Goal: Transaction & Acquisition: Purchase product/service

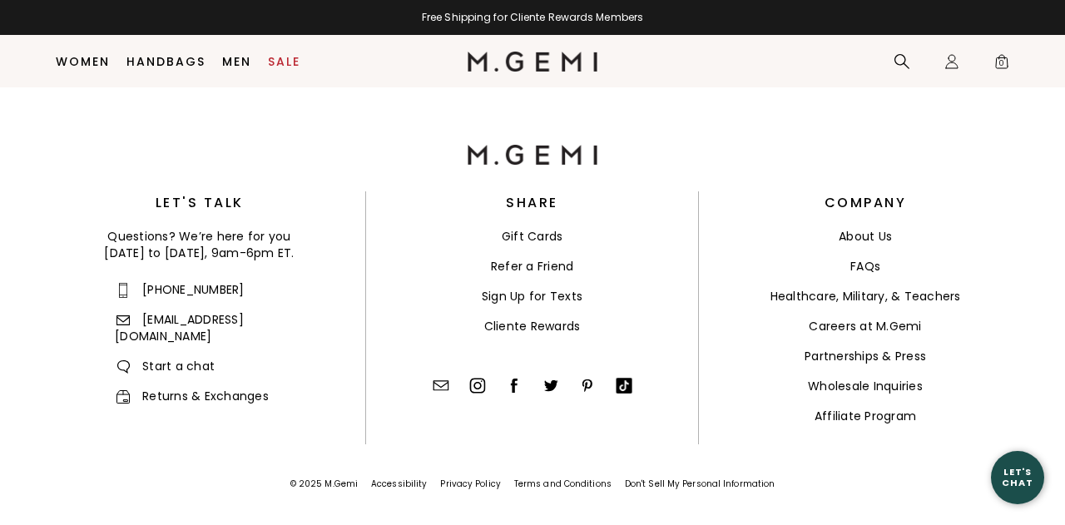
scroll to position [3943, 0]
click at [199, 358] on span "Start a chat" at bounding box center [165, 366] width 100 height 17
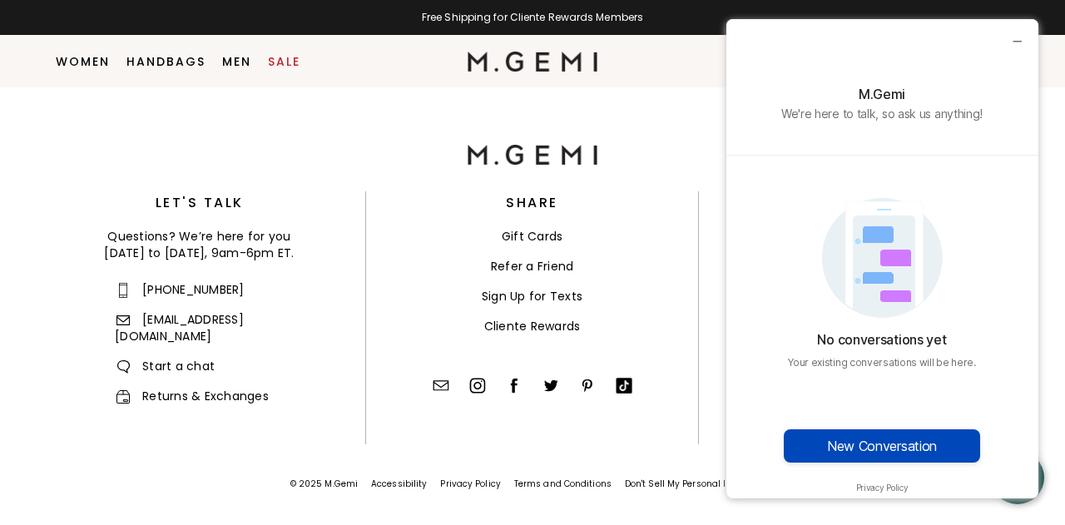
click at [868, 439] on button "New Conversation" at bounding box center [882, 445] width 196 height 33
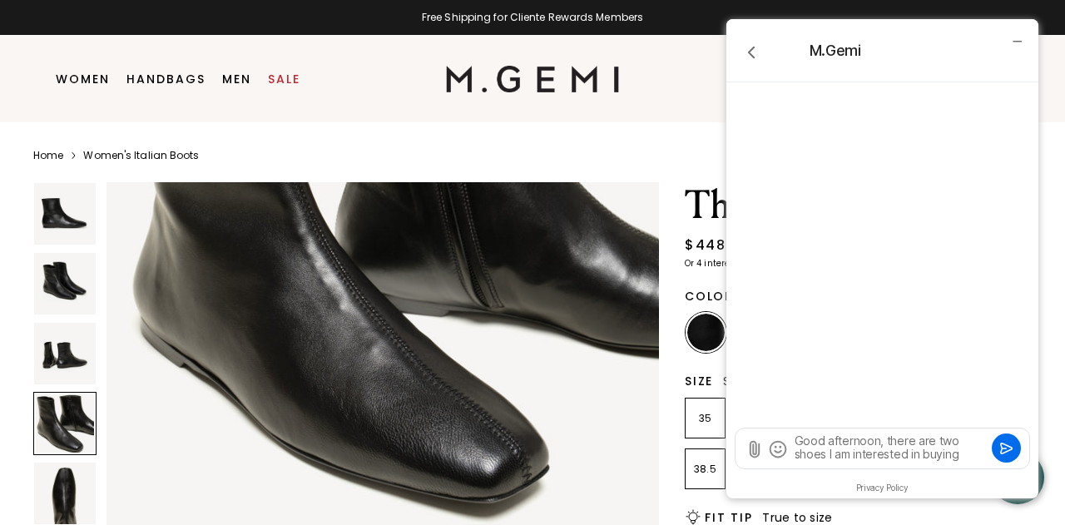
scroll to position [1913, 0]
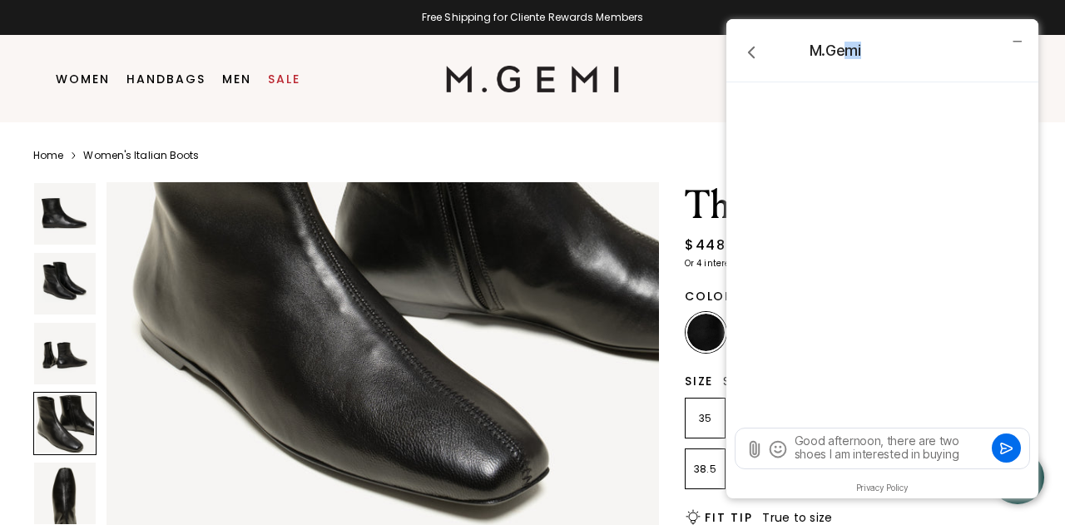
drag, startPoint x: 848, startPoint y: 56, endPoint x: 819, endPoint y: 57, distance: 29.2
click at [825, 62] on div "M.Gemi" at bounding box center [882, 50] width 312 height 63
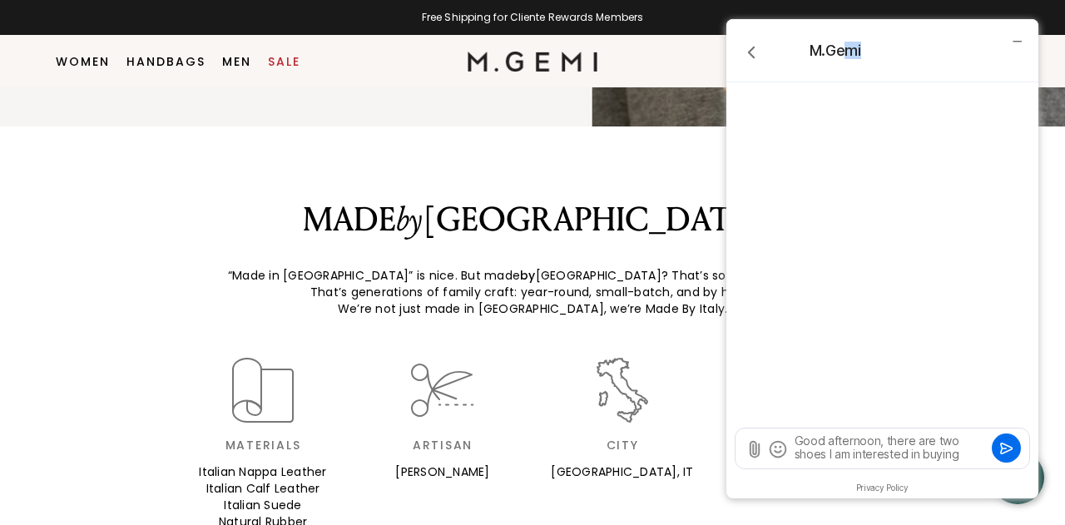
scroll to position [2271, 0]
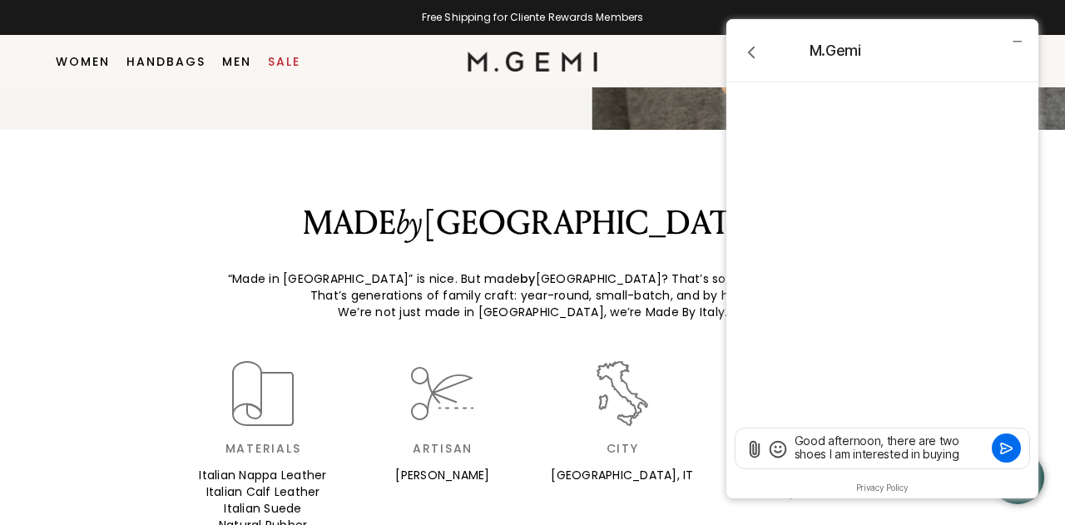
click at [963, 454] on textarea "Good afternoon, there are two shoes I am interested in buying" at bounding box center [890, 449] width 195 height 32
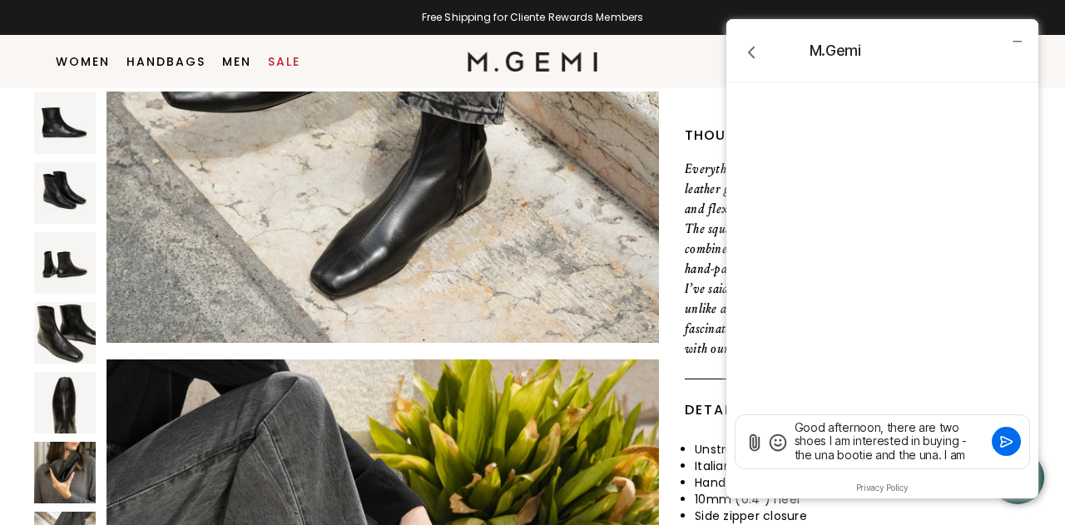
scroll to position [3656, 0]
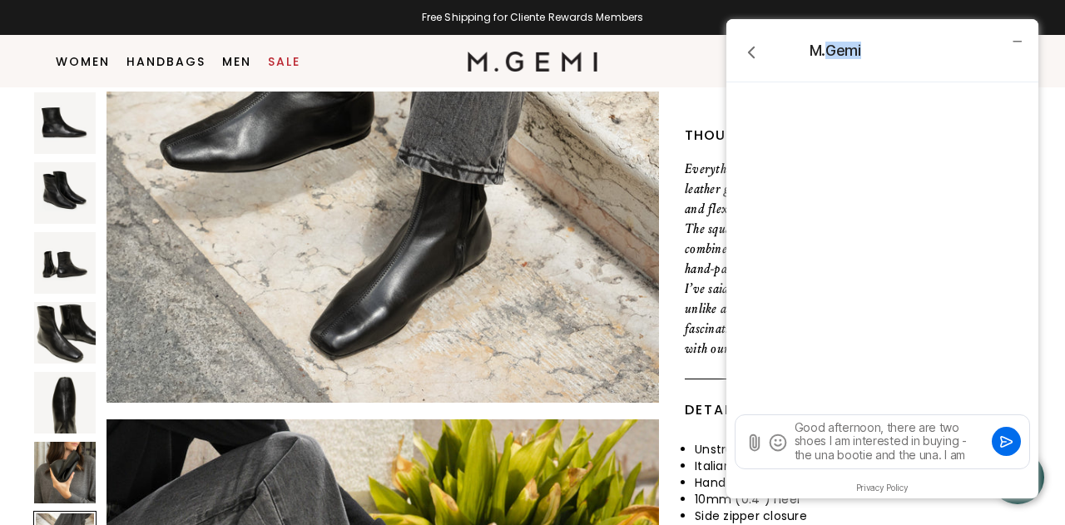
drag, startPoint x: 826, startPoint y: 43, endPoint x: 828, endPoint y: 70, distance: 26.7
click at [828, 70] on div "M.Gemi" at bounding box center [882, 50] width 312 height 63
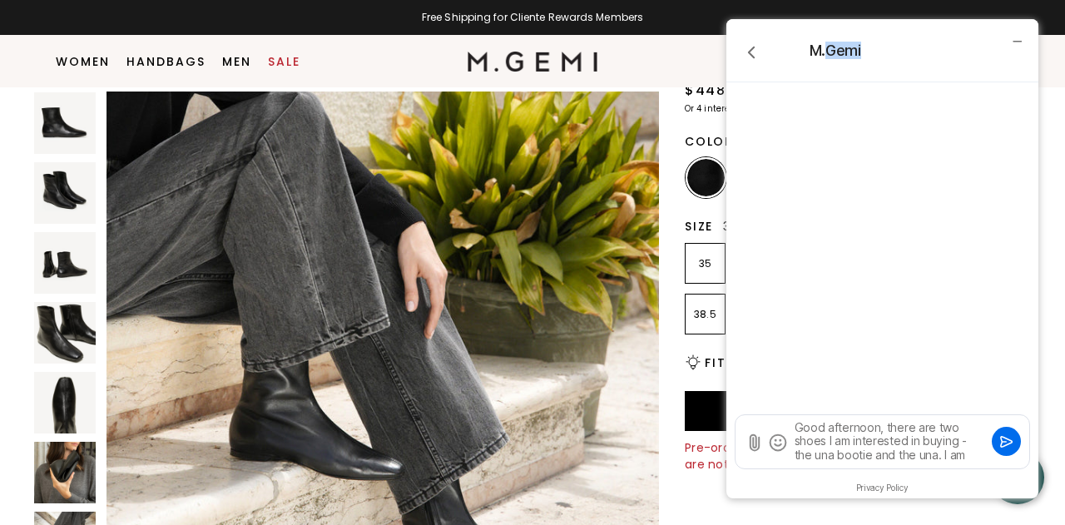
scroll to position [121, 0]
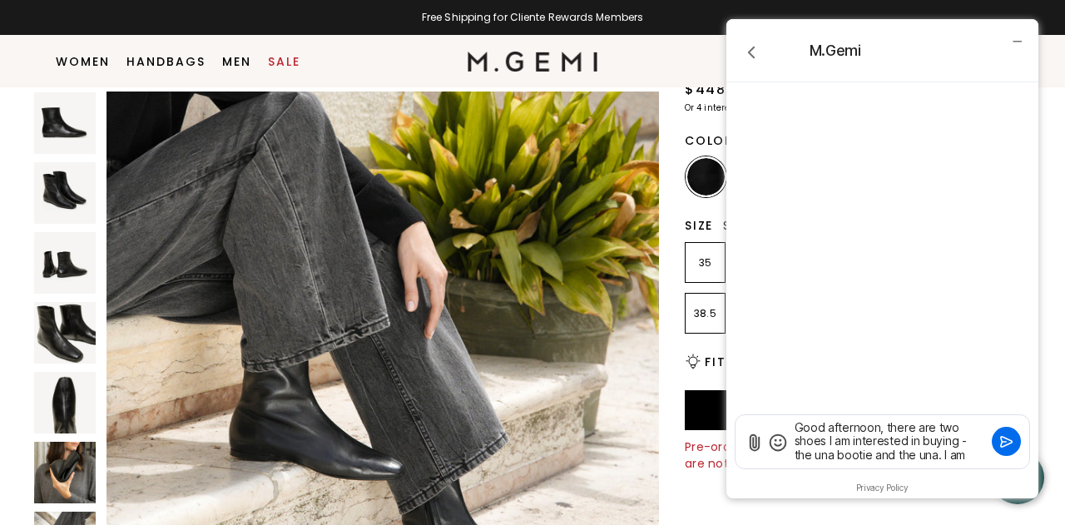
click at [975, 458] on textarea "Good afternoon, there are two shoes I am interested in buying - the una bootie …" at bounding box center [890, 441] width 195 height 45
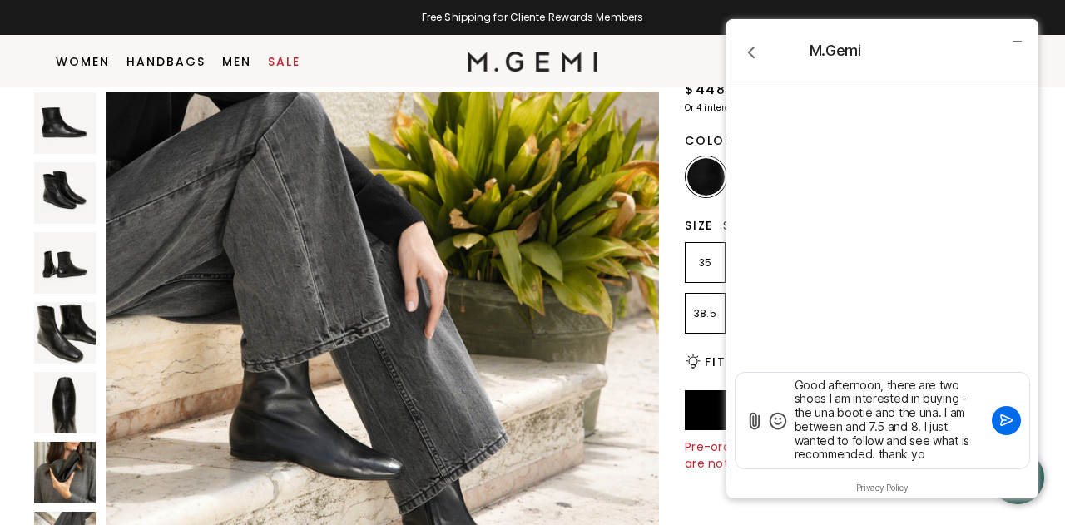
type textarea "Good afternoon, there are two shoes I am interested in buying - the una bootie …"
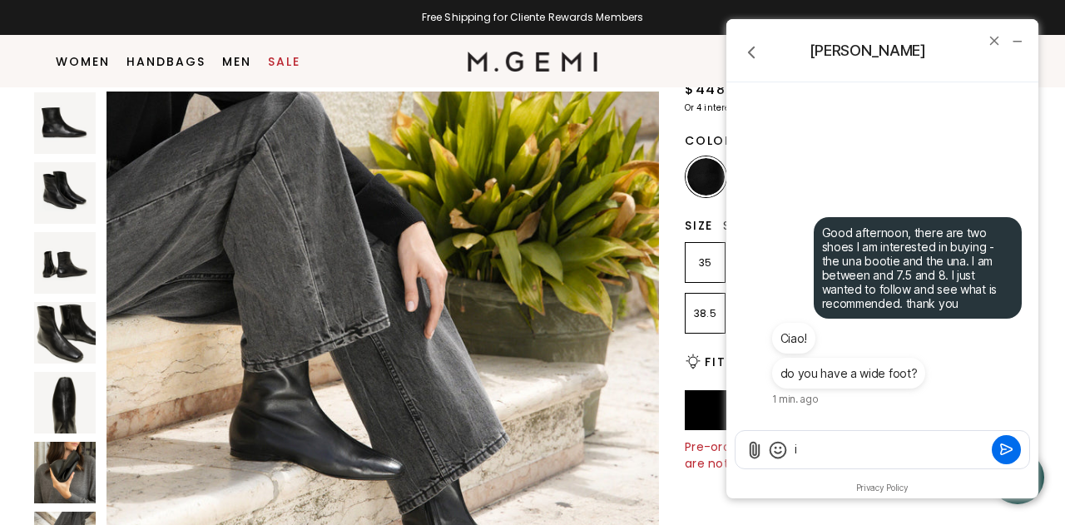
type textarea "i"
click at [793, 451] on textarea "I do not" at bounding box center [890, 449] width 195 height 17
type textarea "Ciao! I do not"
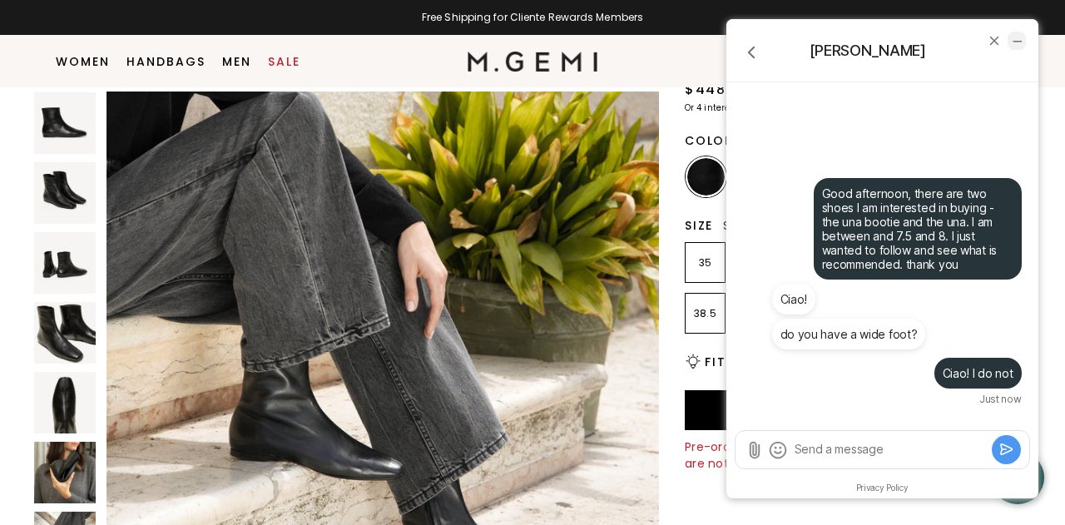
click at [1017, 42] on icon "minimize chat widget" at bounding box center [1016, 40] width 15 height 15
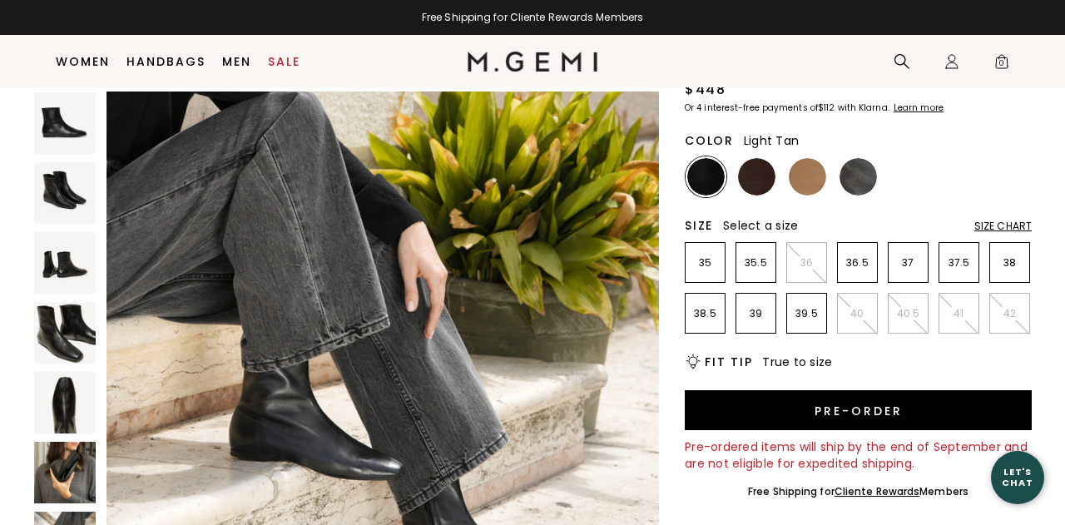
click at [795, 163] on img at bounding box center [807, 176] width 37 height 37
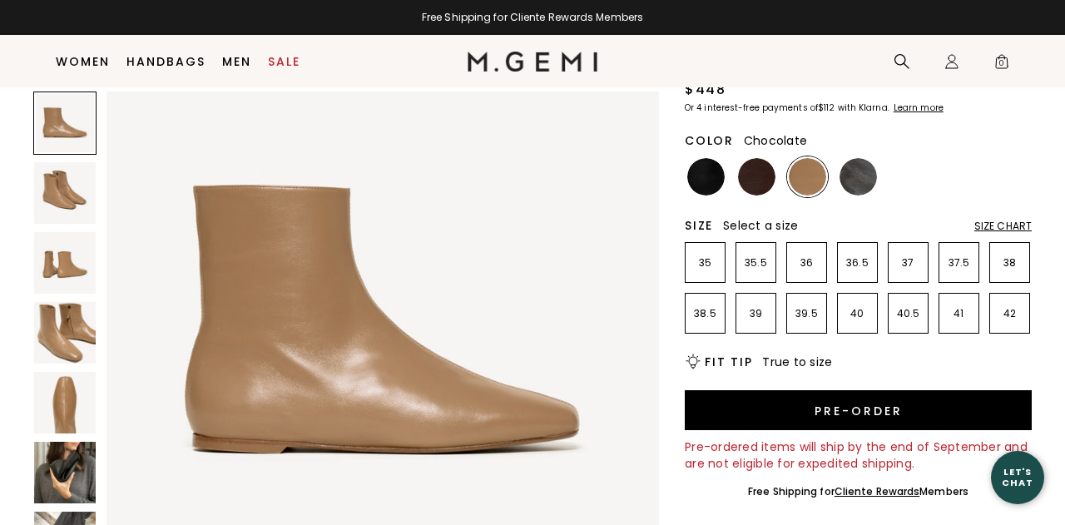
click at [751, 179] on img at bounding box center [756, 176] width 37 height 37
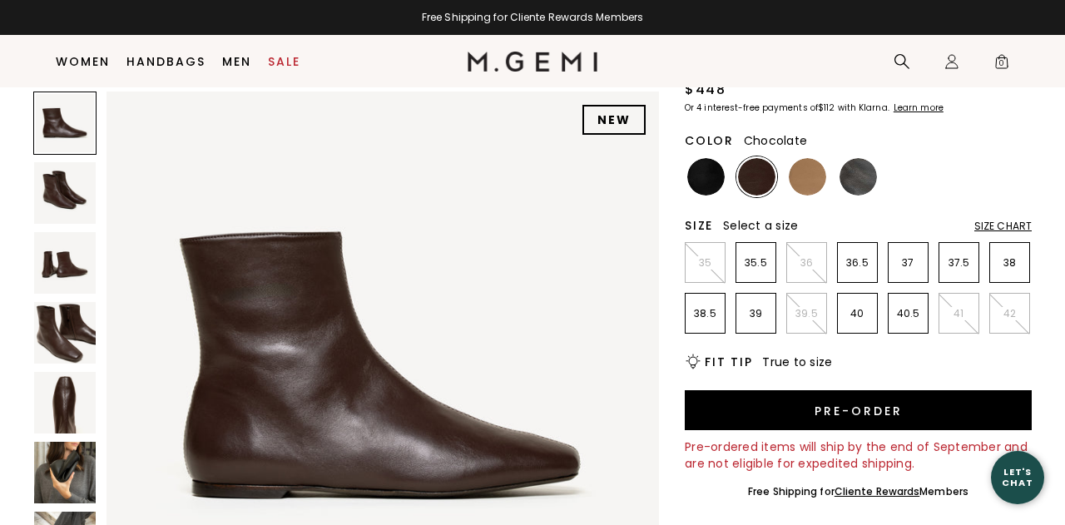
click at [50, 458] on img at bounding box center [65, 473] width 62 height 62
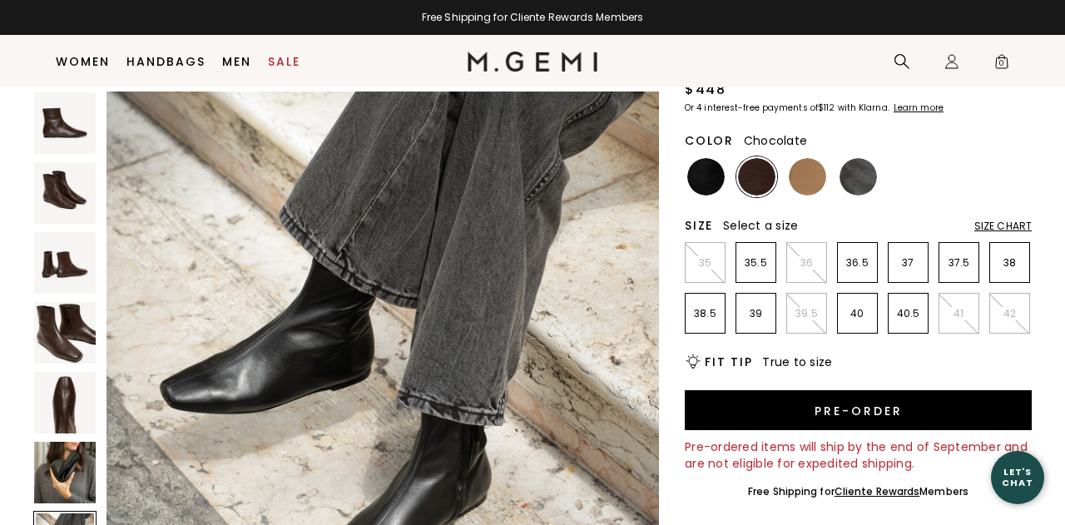
scroll to position [3485, 0]
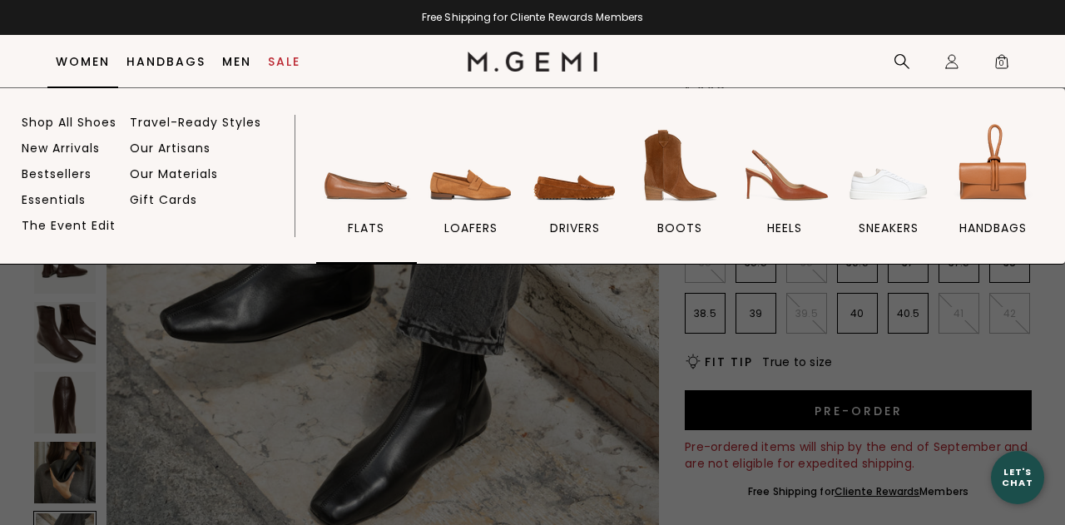
click at [386, 190] on img at bounding box center [365, 165] width 93 height 93
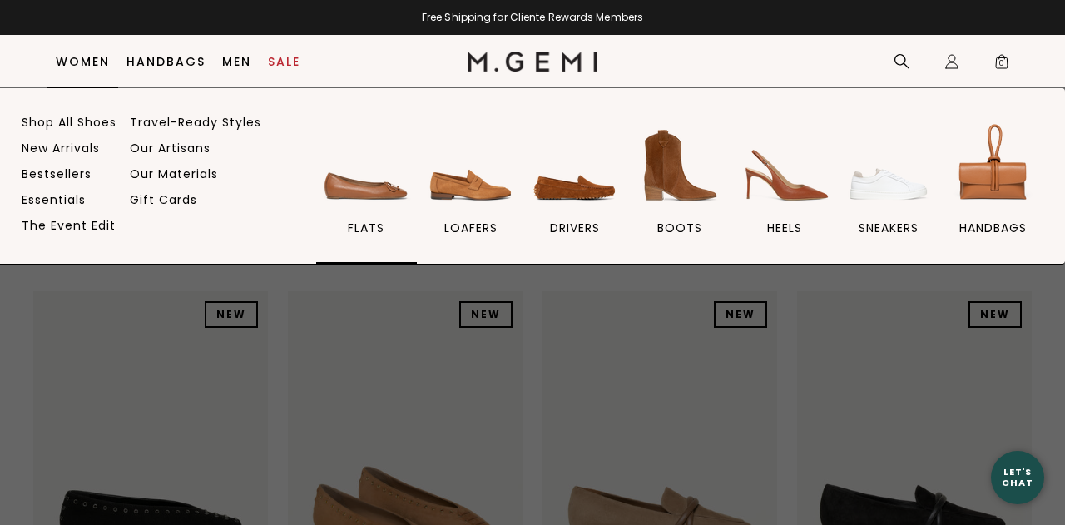
click at [371, 189] on img at bounding box center [365, 165] width 93 height 93
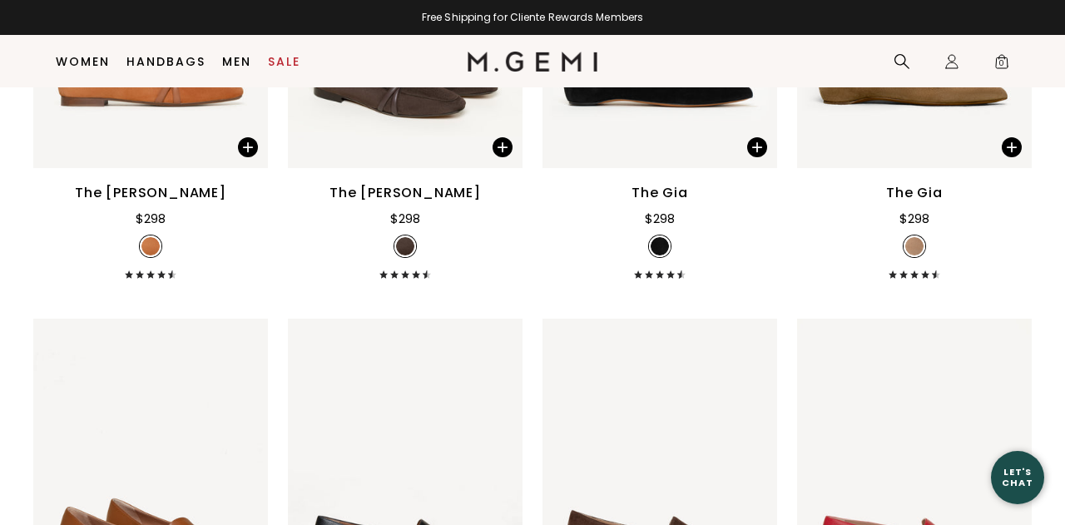
click at [518, 63] on img at bounding box center [533, 62] width 131 height 20
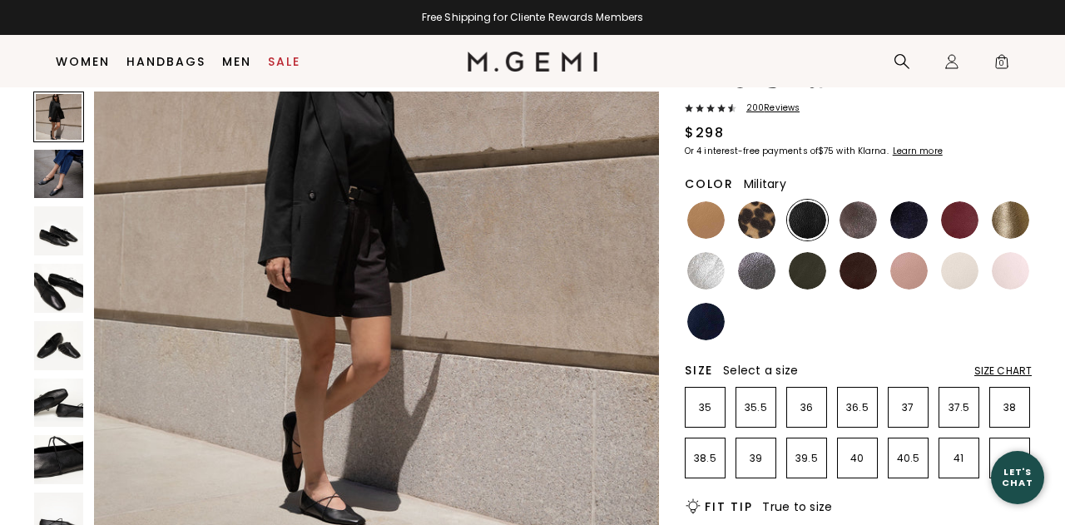
scroll to position [95, 0]
click at [861, 284] on img at bounding box center [857, 271] width 37 height 37
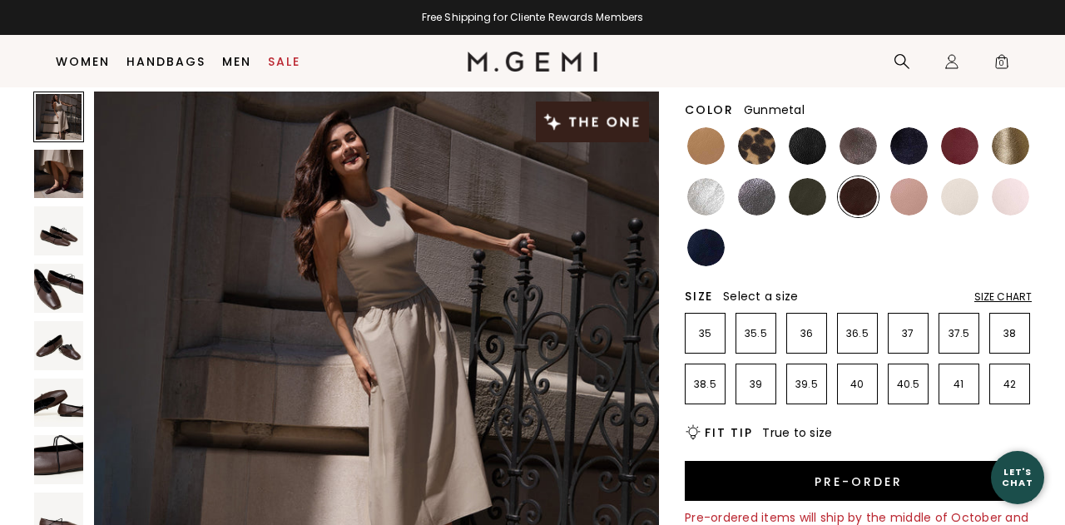
scroll to position [230, 0]
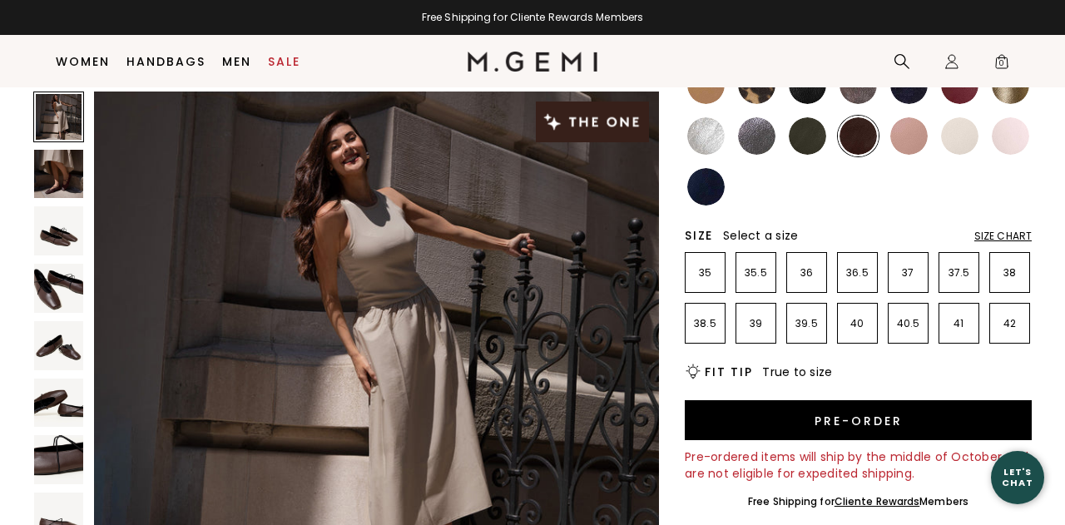
click at [57, 231] on img at bounding box center [58, 230] width 49 height 49
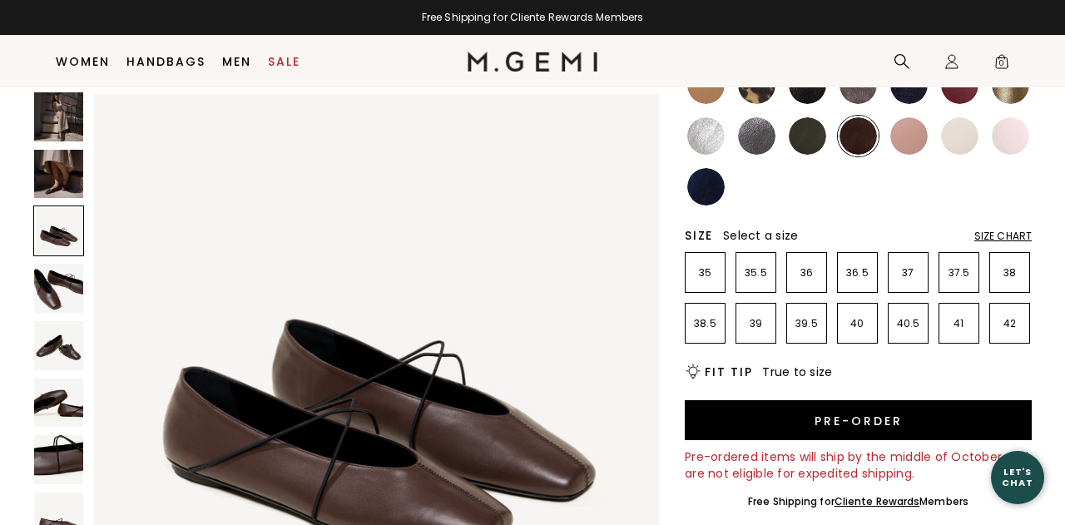
scroll to position [1164, 0]
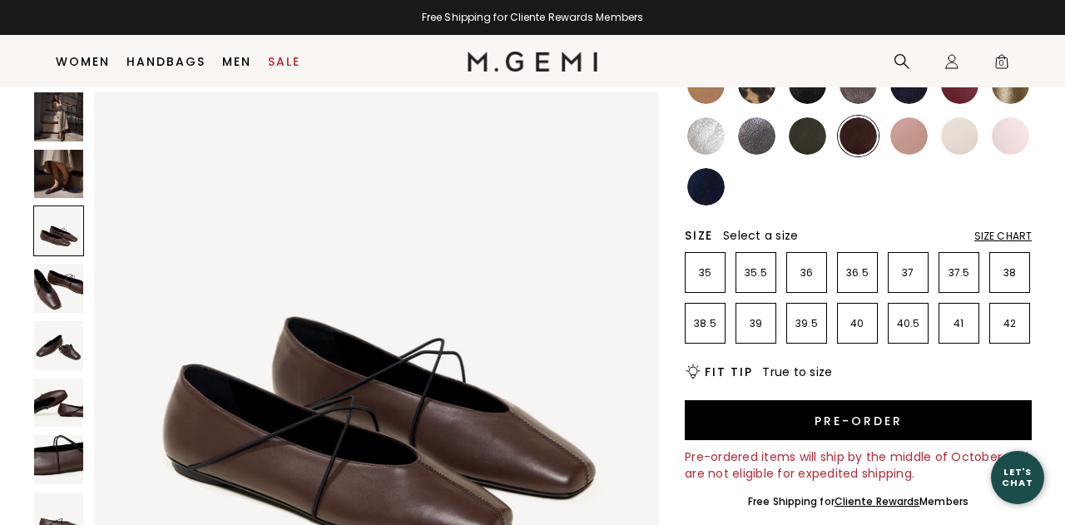
click at [708, 190] on img at bounding box center [705, 186] width 37 height 37
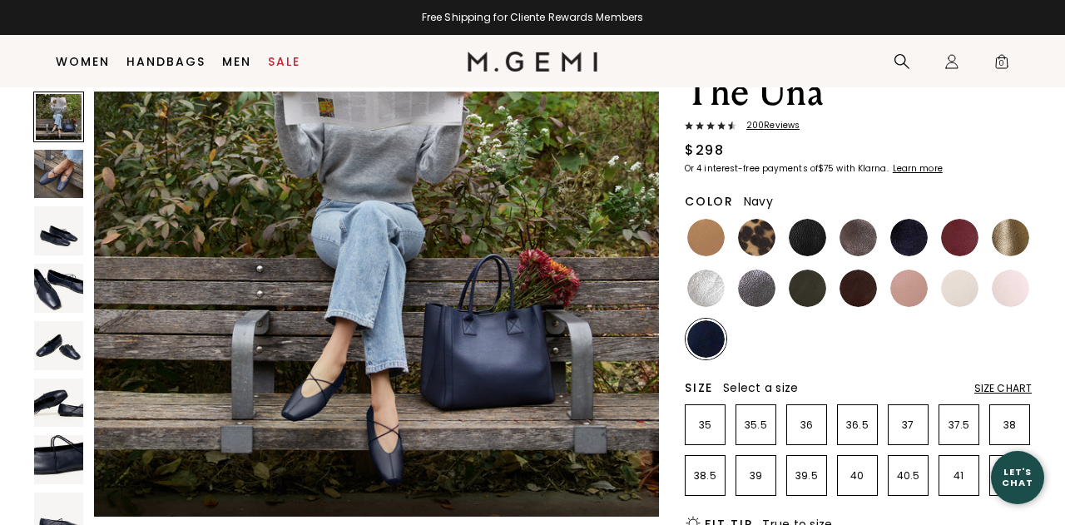
scroll to position [70, 0]
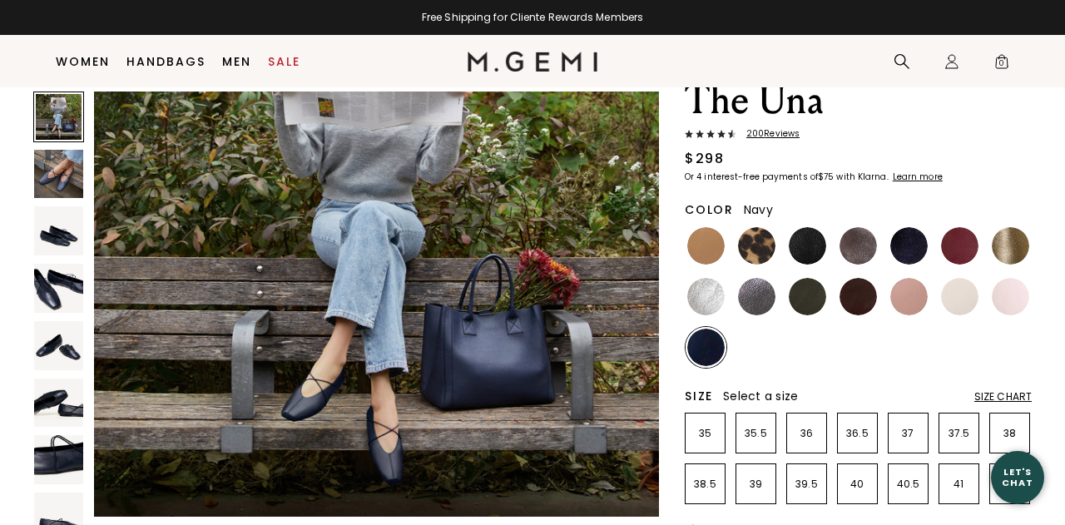
click at [1018, 473] on div "Let's Chat" at bounding box center [1017, 477] width 53 height 21
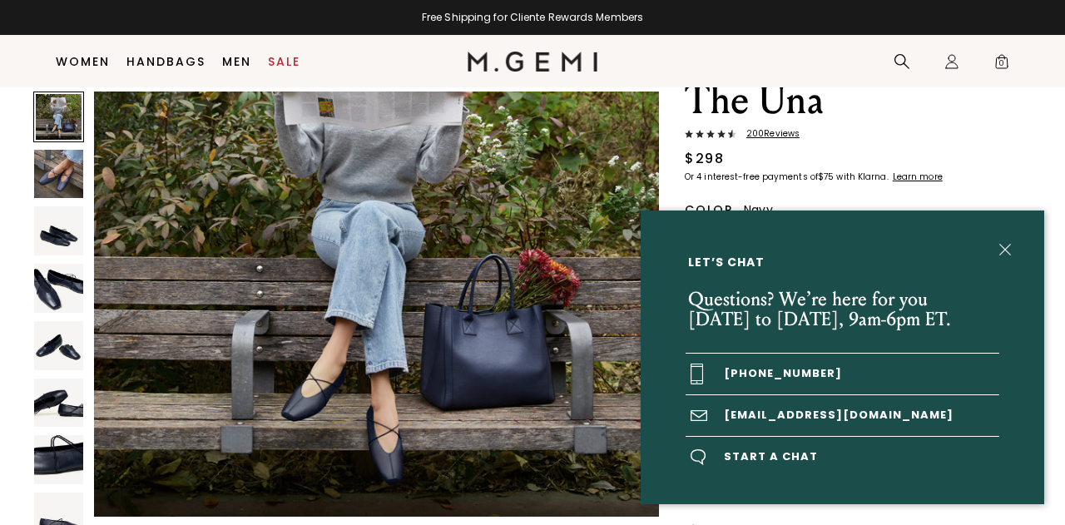
click at [18, 158] on div "Let’s Chat Questions? We’re here for you Monday to Friday, 9am-6pm ET. +1-844-5…" at bounding box center [532, 262] width 1065 height 525
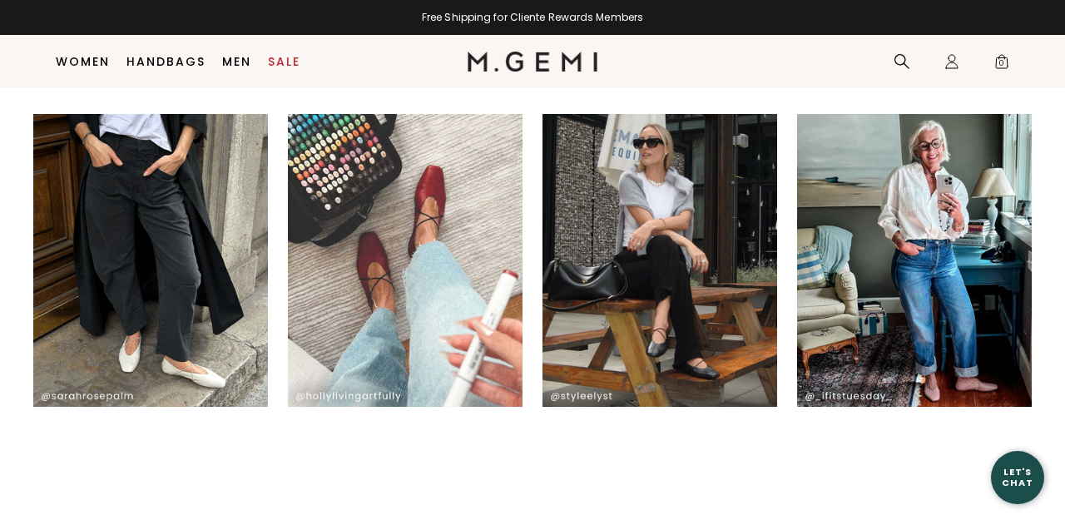
scroll to position [7730, 0]
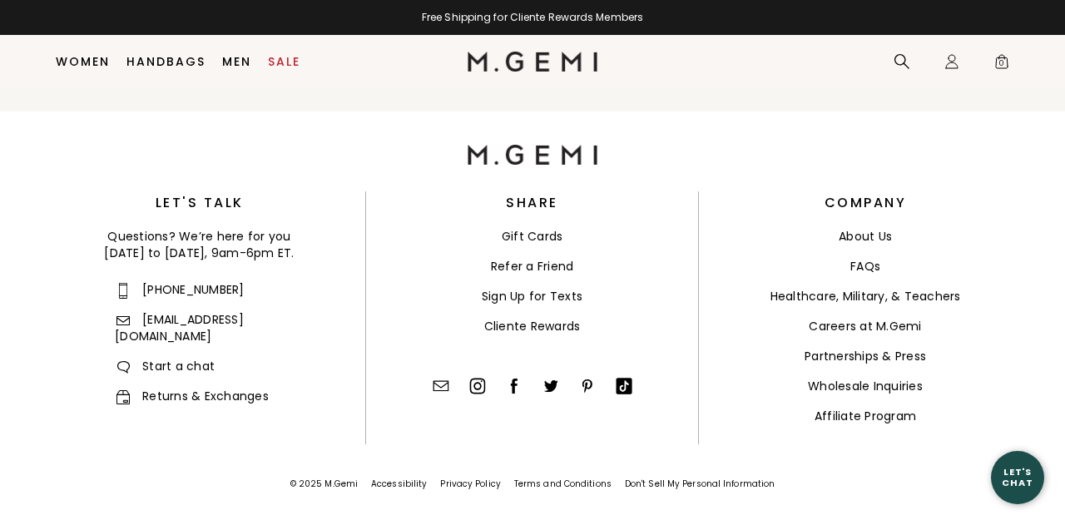
click at [165, 358] on span "Start a chat" at bounding box center [165, 366] width 100 height 17
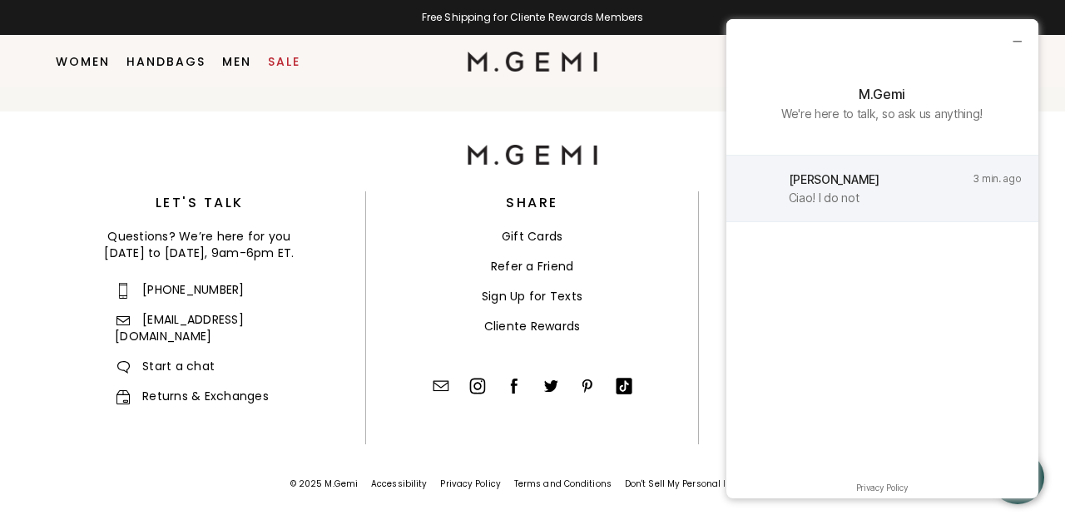
scroll to position [7686, 0]
click at [854, 203] on div "Ciao! I do not" at bounding box center [824, 198] width 71 height 14
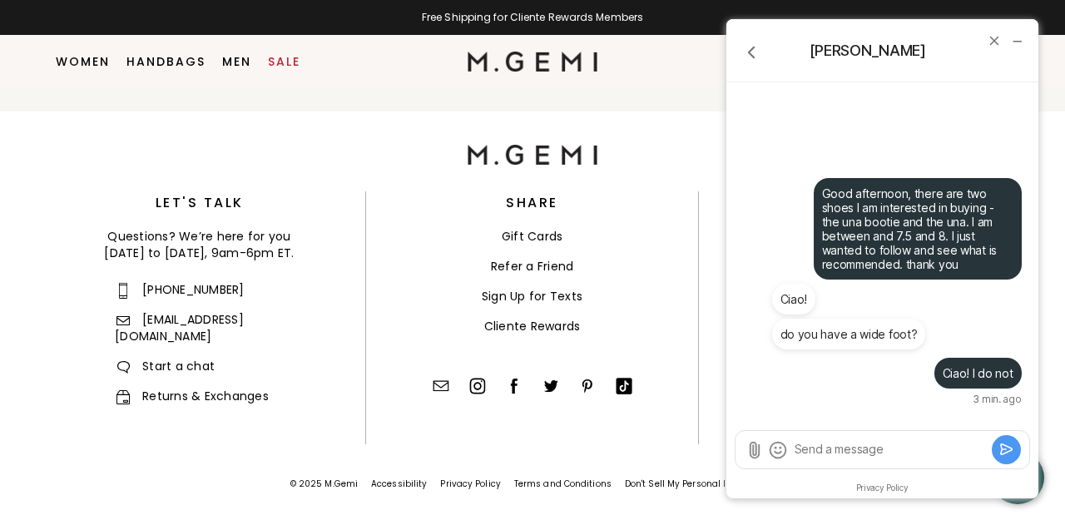
scroll to position [7707, 0]
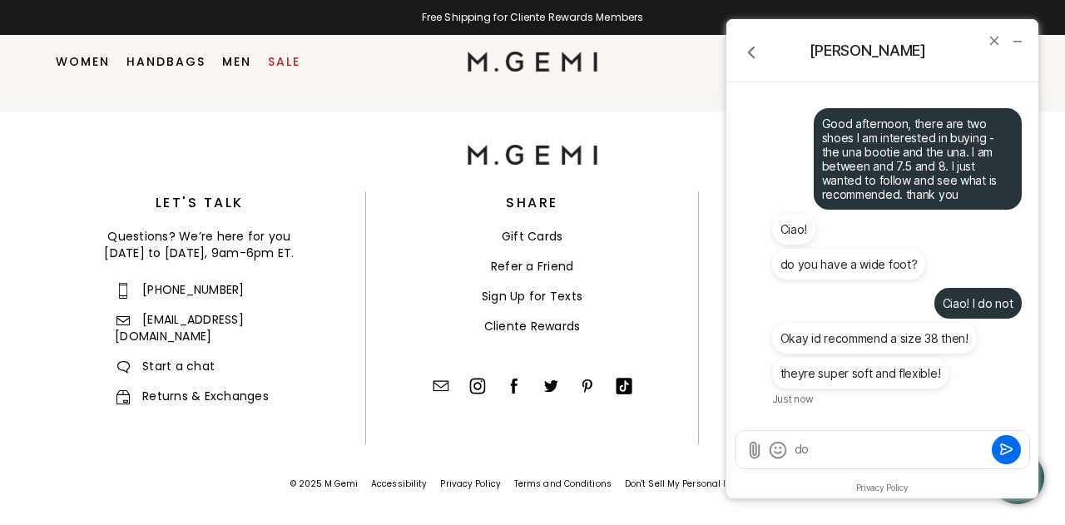
type textarea "d"
type textarea "will they both stretch?"
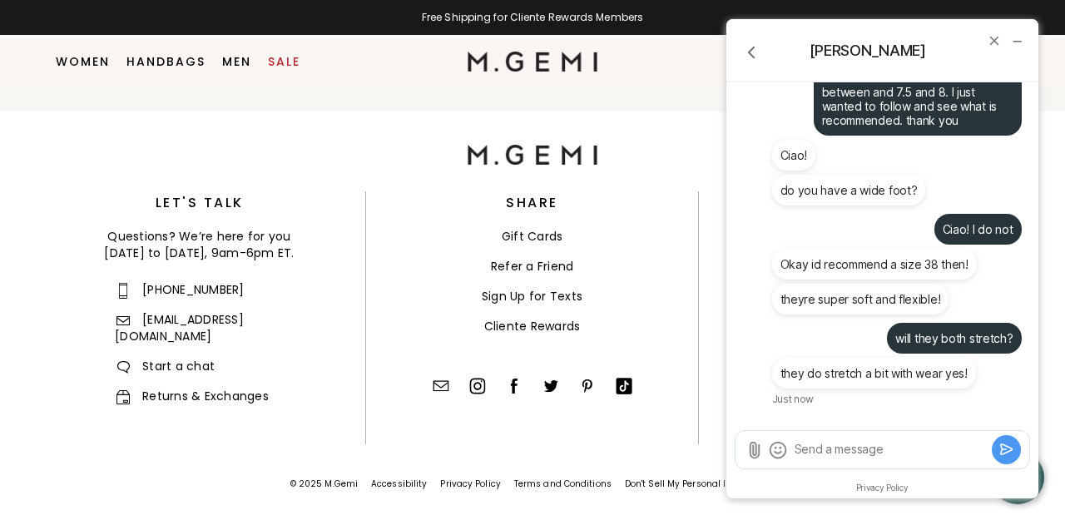
type textarea "a"
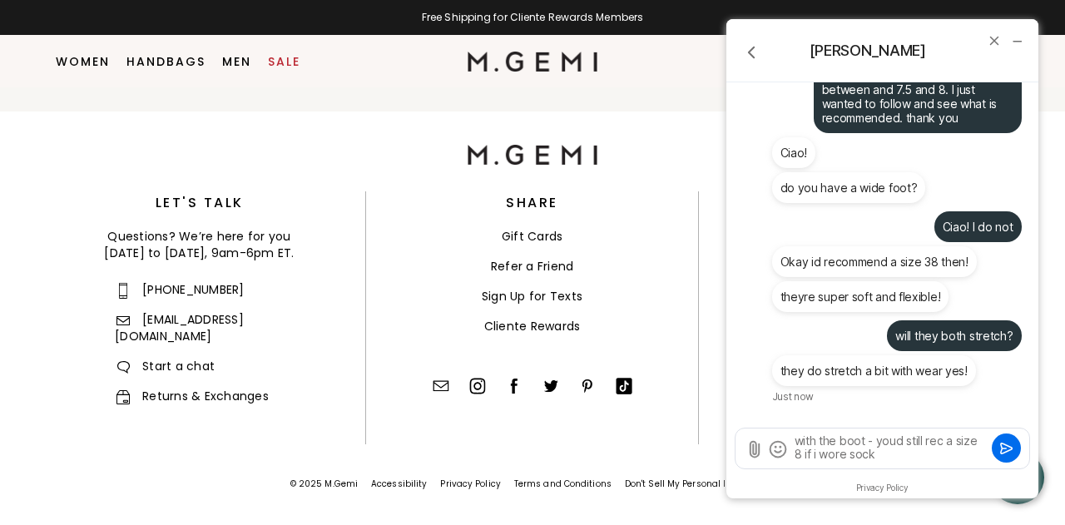
type textarea "with the boot - youd still rec a size 8 if i wore sock?"
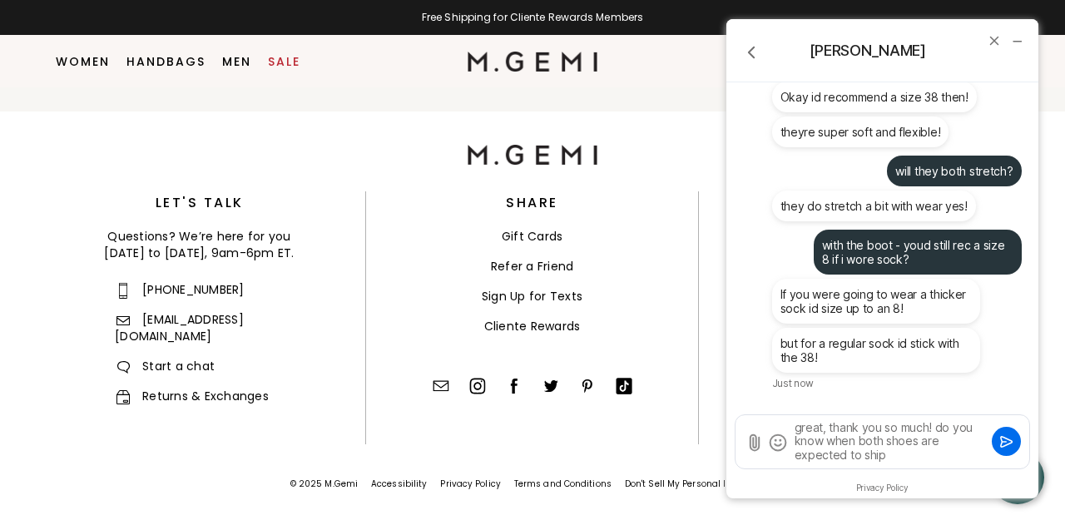
type textarea "great, thank you so much! do you know when both shoes are expected to ship?"
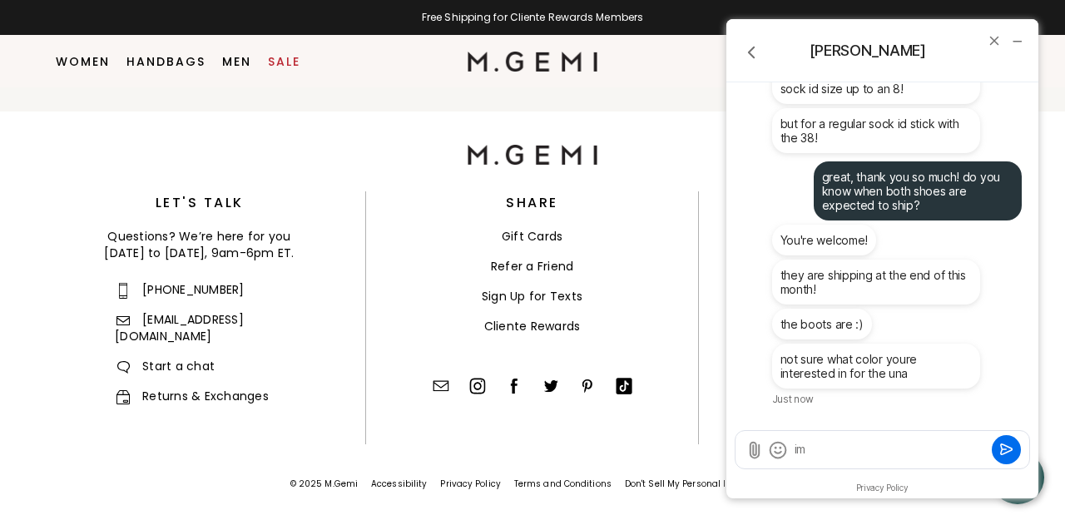
type textarea "i"
type textarea "t"
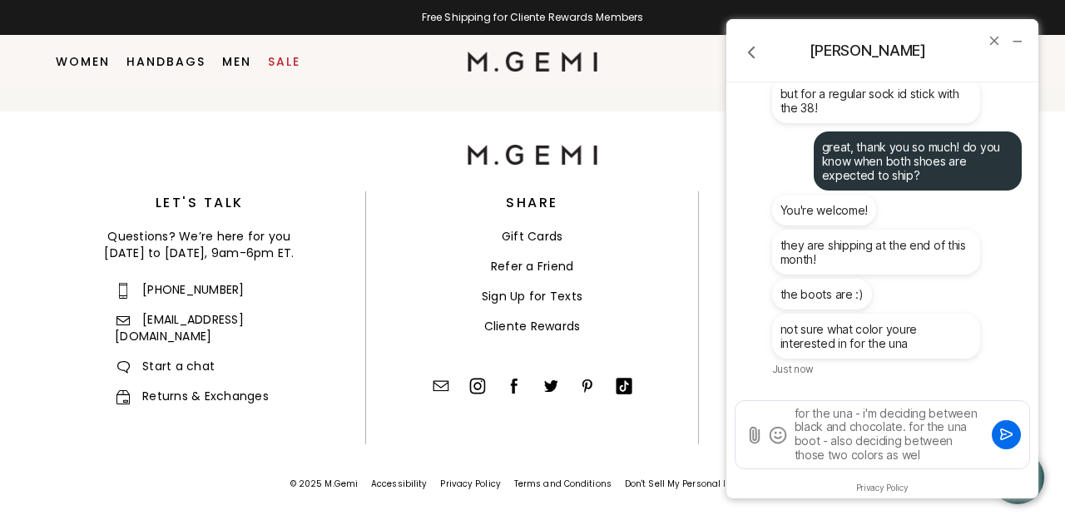
type textarea "for the una - i'm deciding between black and chocolate. for the una boot - also…"
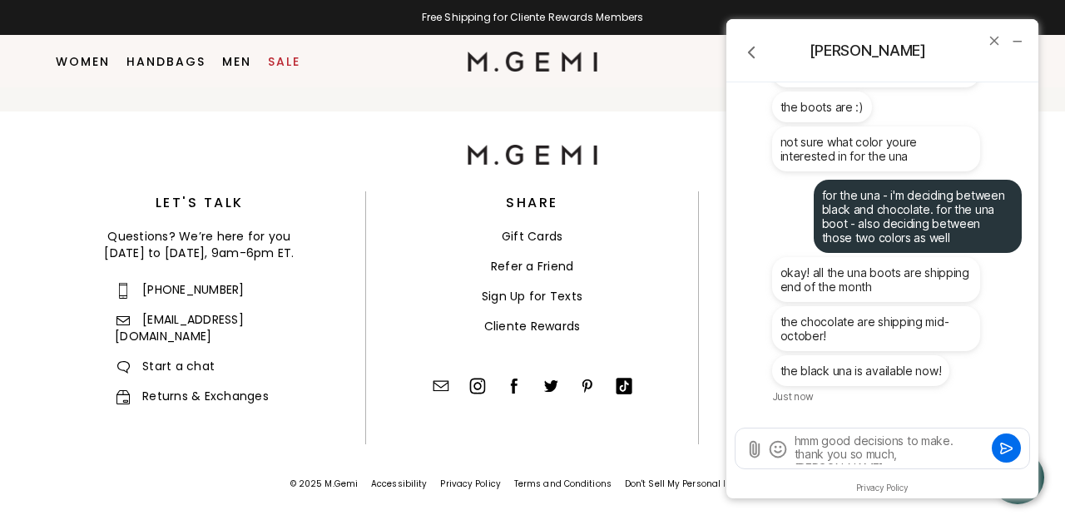
type textarea "hmm good decisions to make. thank you so much, alessandra!"
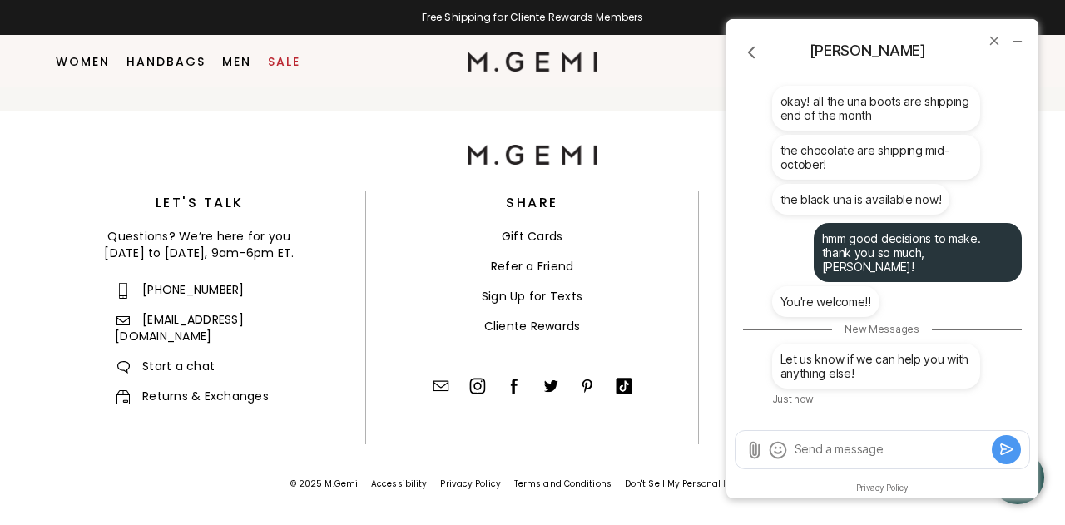
scroll to position [7730, 0]
click at [996, 42] on icon "end chat" at bounding box center [993, 40] width 7 height 7
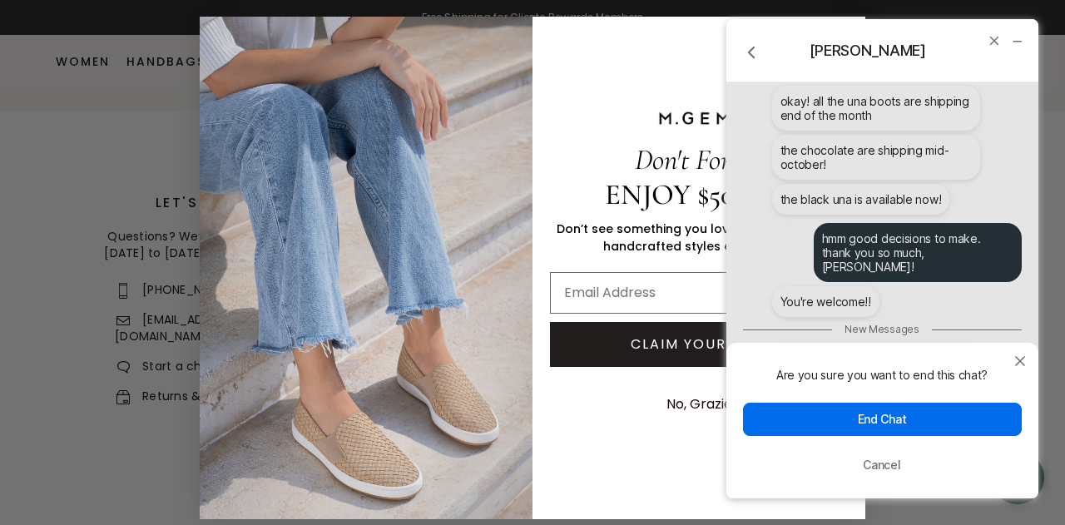
click at [895, 419] on button "End Chat" at bounding box center [882, 419] width 279 height 33
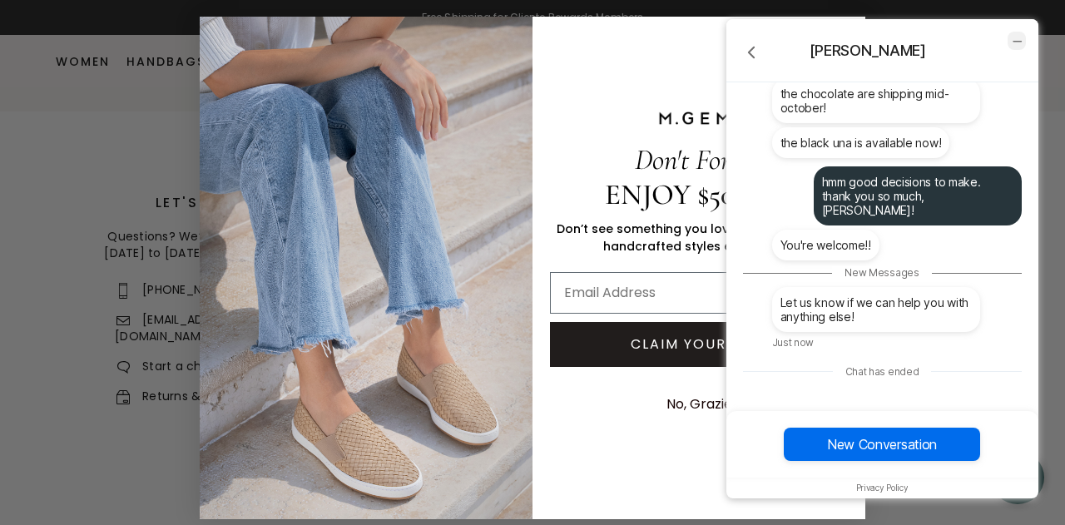
drag, startPoint x: 1020, startPoint y: 40, endPoint x: 1735, endPoint y: 47, distance: 715.5
click at [1020, 40] on icon "minimize chat widget" at bounding box center [1016, 40] width 15 height 15
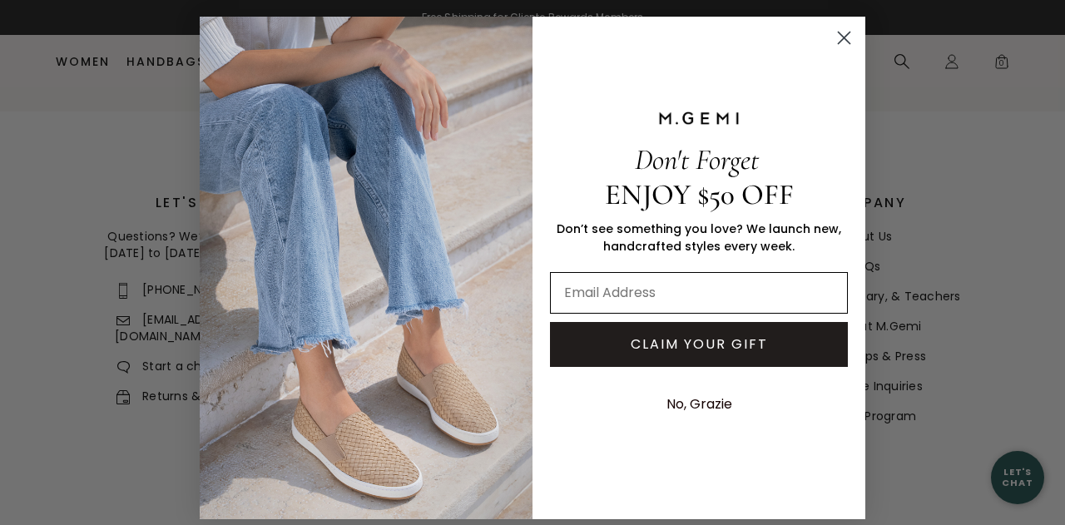
click at [752, 301] on input "Email Address" at bounding box center [699, 293] width 298 height 42
type input "lea.dc.richards@gmail.com"
click at [762, 354] on button "CLAIM YOUR GIFT" at bounding box center [699, 344] width 298 height 45
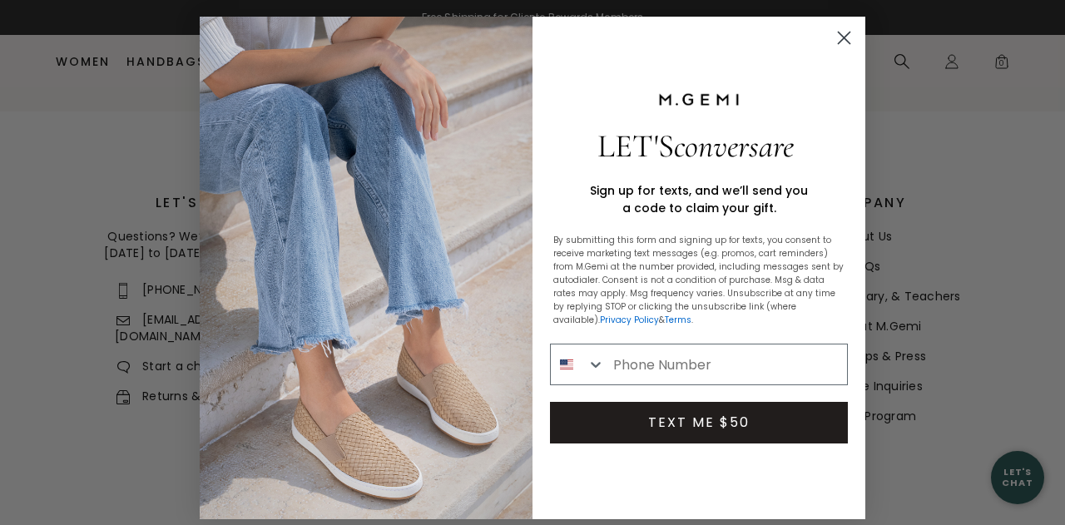
click at [762, 354] on input "Phone Number" at bounding box center [726, 364] width 242 height 40
type input "1-732-789-8258"
click at [756, 423] on button "TEXT ME $50" at bounding box center [699, 423] width 298 height 42
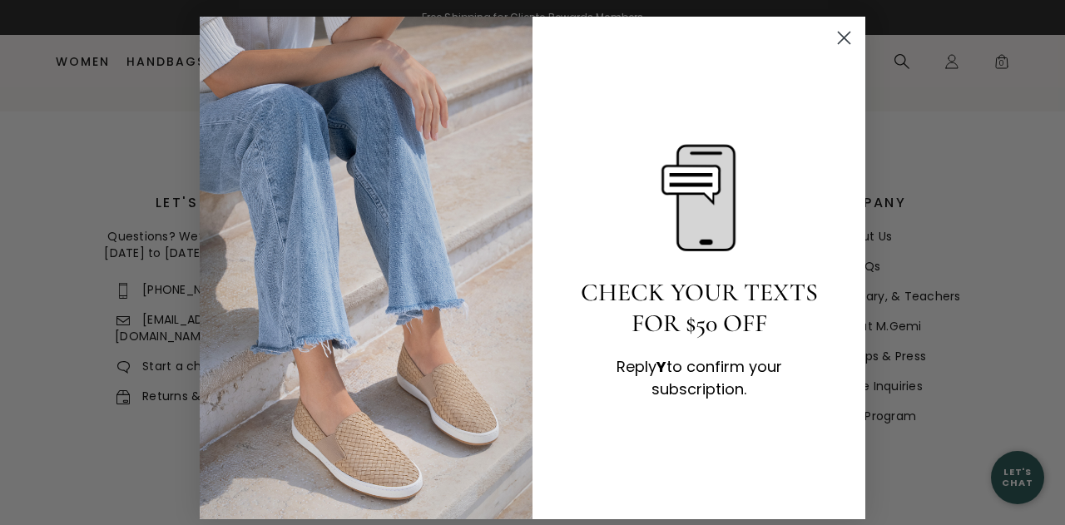
click at [843, 39] on icon "Close dialog" at bounding box center [845, 38] width 12 height 12
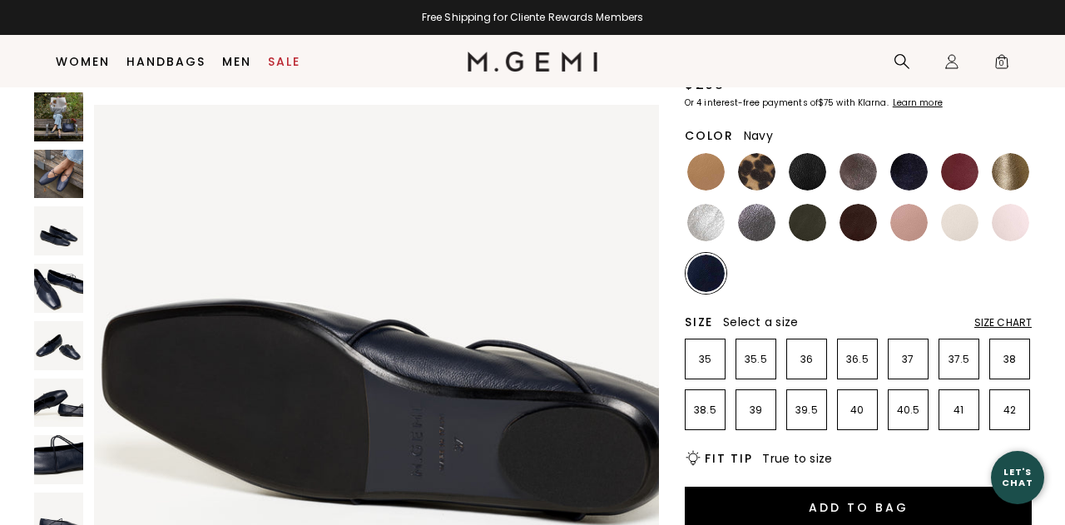
scroll to position [151, 0]
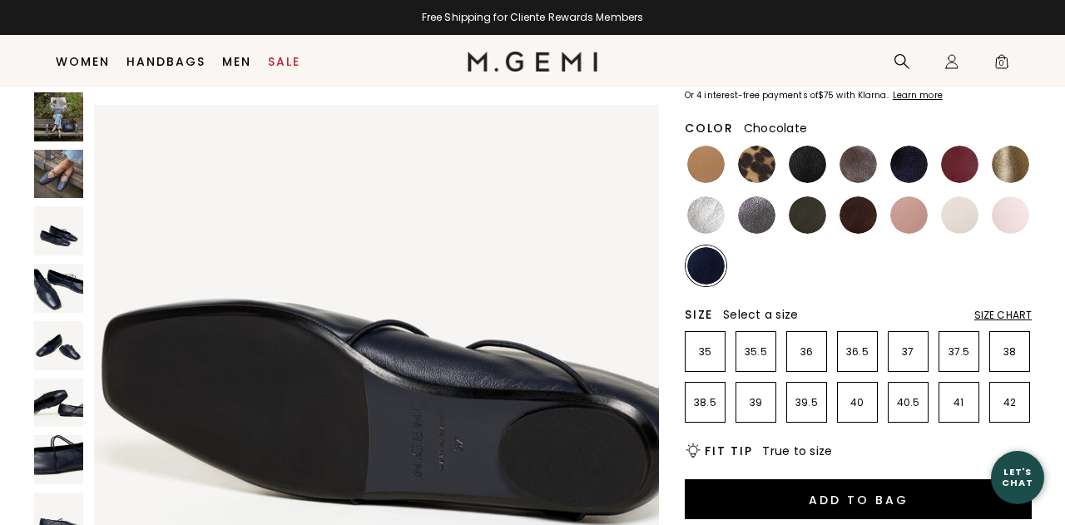
click at [851, 210] on img at bounding box center [857, 214] width 37 height 37
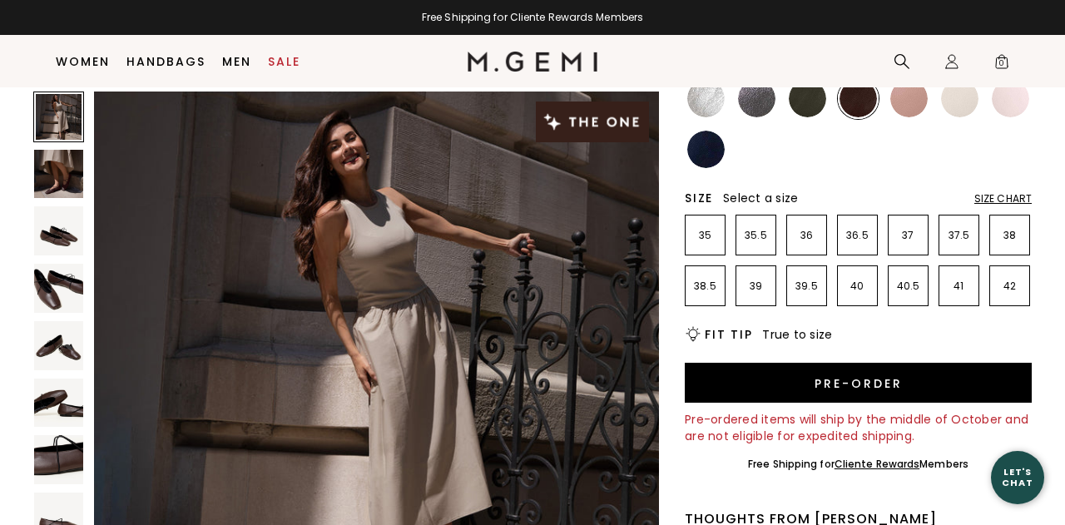
scroll to position [273, 0]
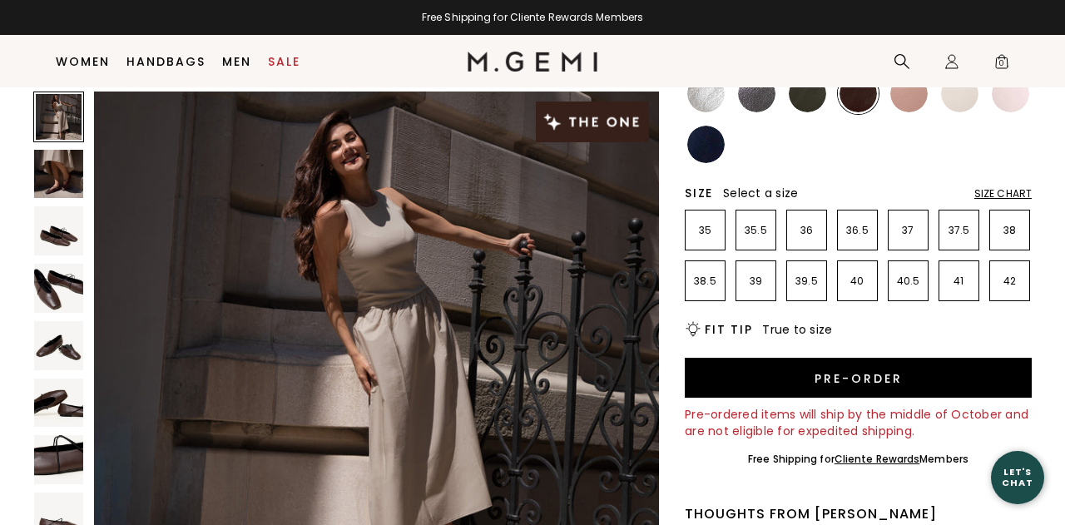
click at [1002, 191] on div "Size Chart" at bounding box center [1002, 193] width 57 height 13
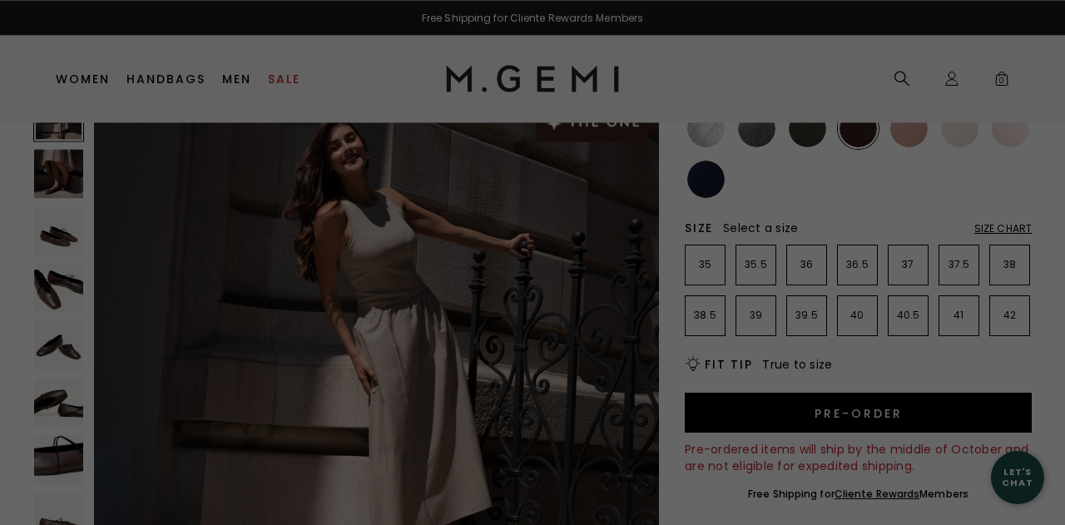
scroll to position [0, 0]
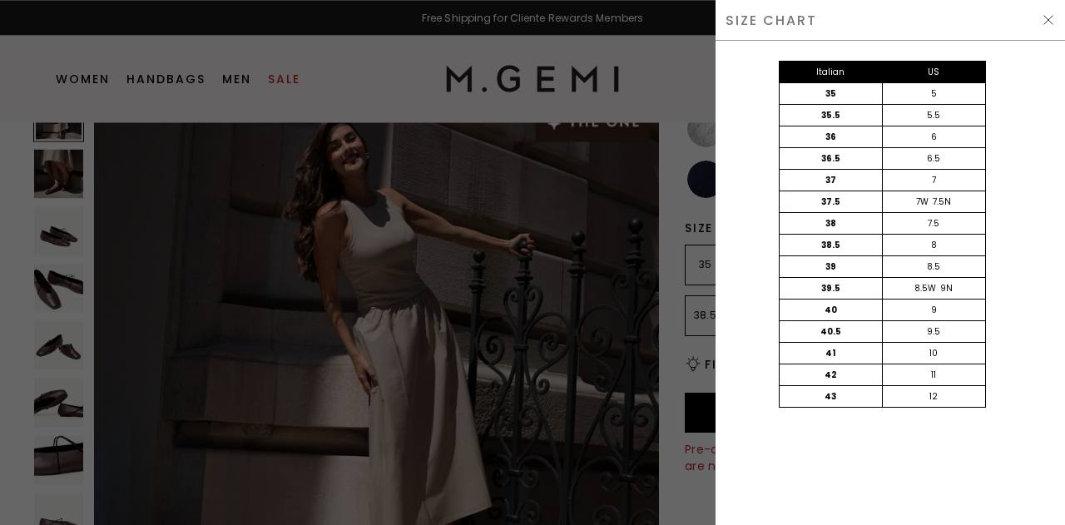
click at [1051, 23] on img at bounding box center [1048, 19] width 13 height 13
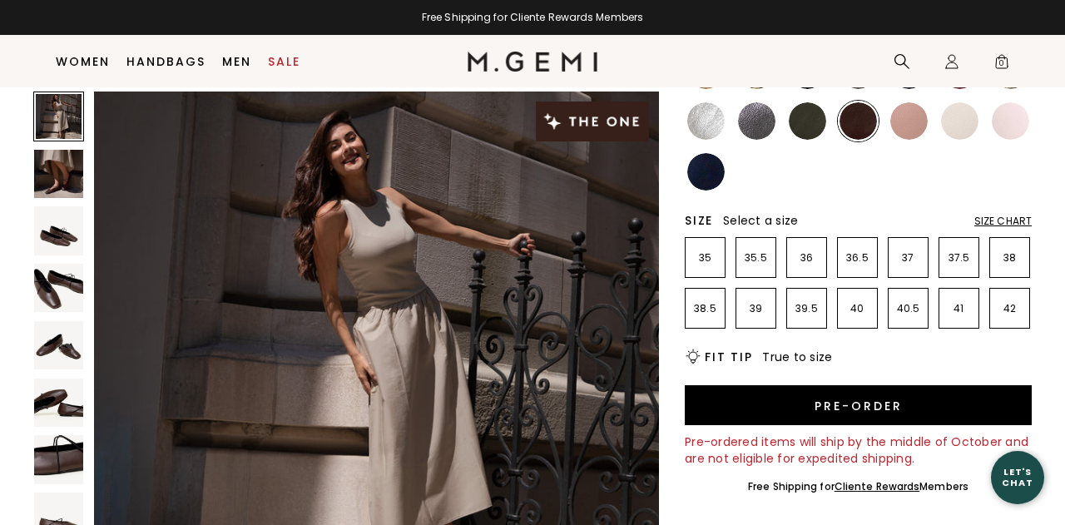
scroll to position [238, 0]
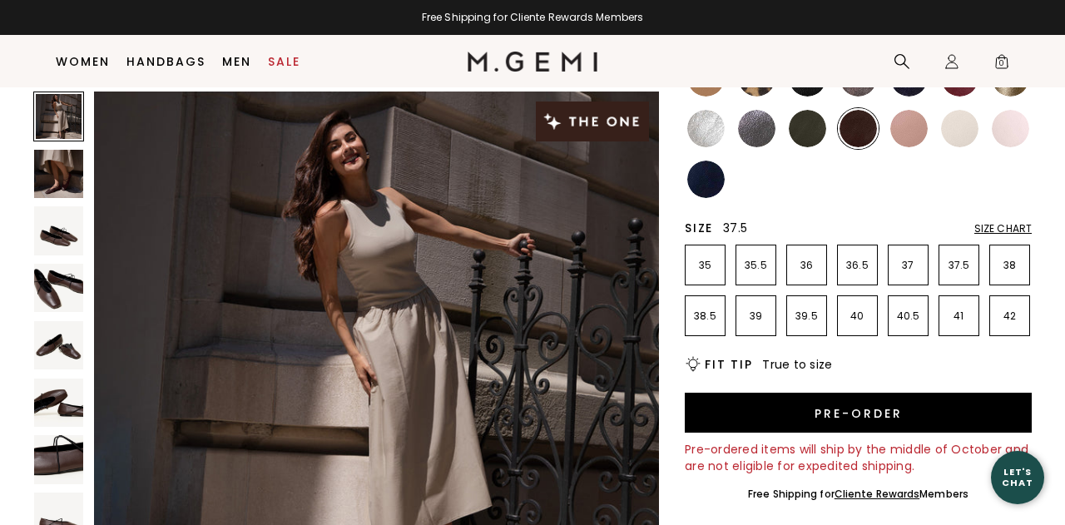
click at [957, 271] on p "37.5" at bounding box center [958, 265] width 39 height 13
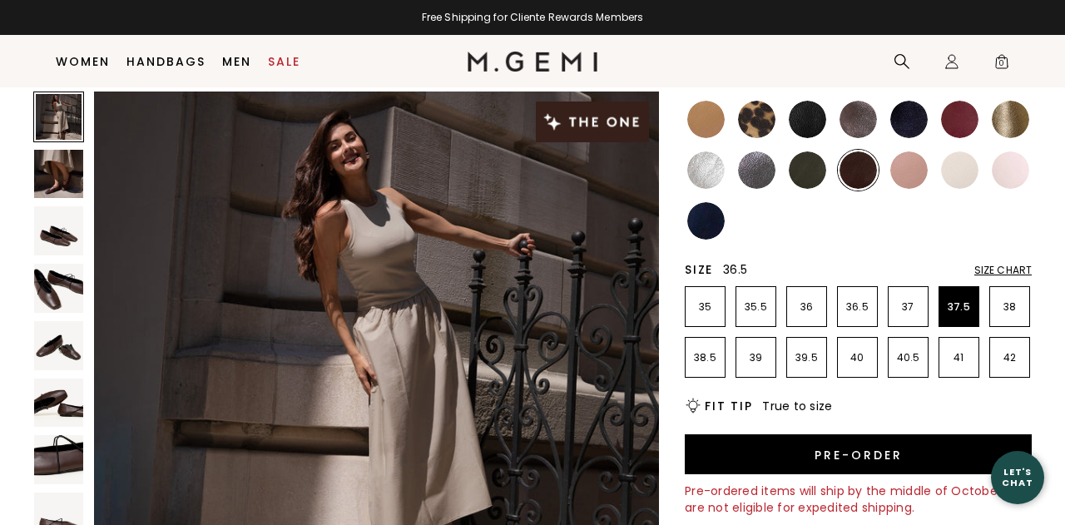
scroll to position [195, 0]
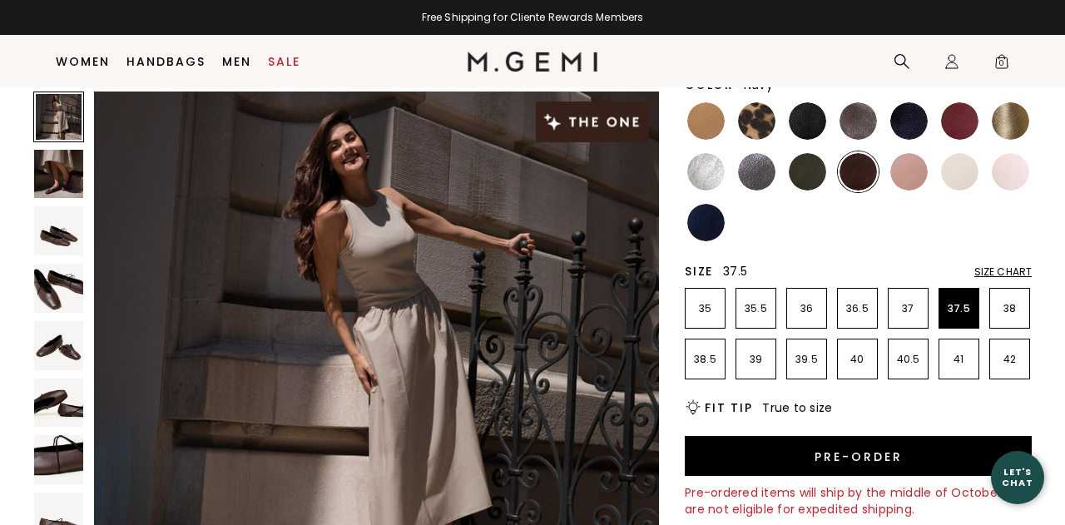
click at [707, 220] on img at bounding box center [705, 222] width 37 height 37
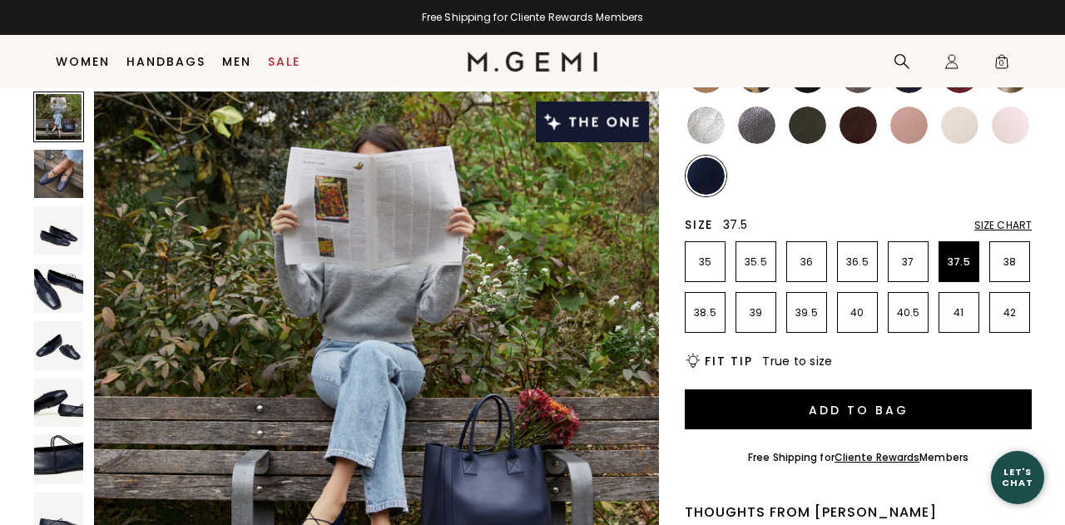
scroll to position [405, 0]
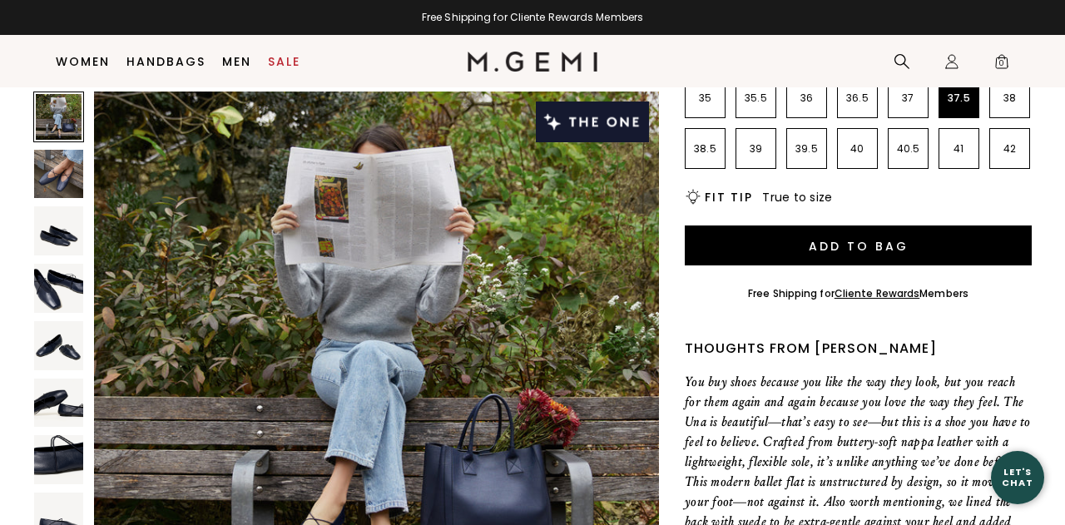
click at [59, 131] on div at bounding box center [58, 117] width 51 height 51
click at [48, 241] on img at bounding box center [58, 230] width 49 height 49
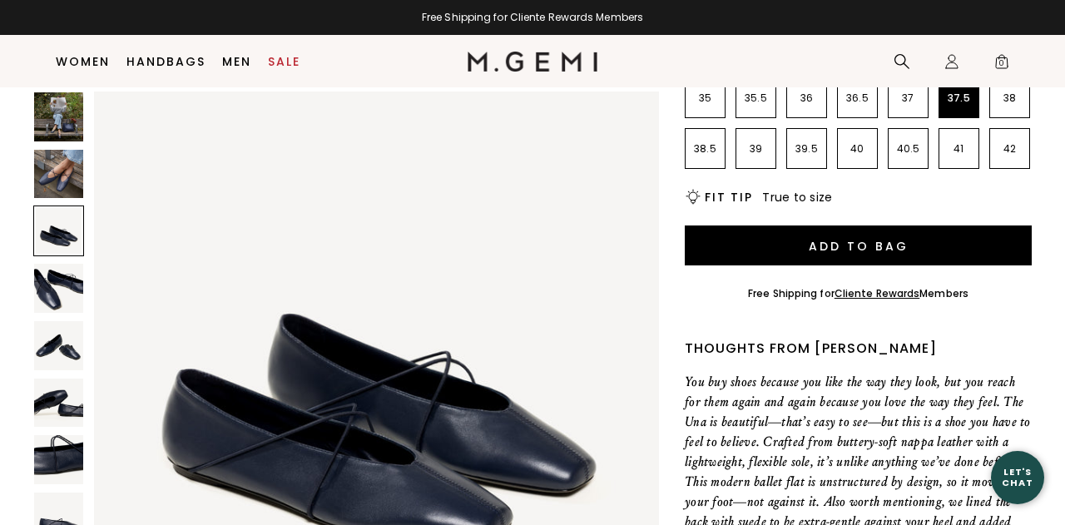
click at [51, 280] on img at bounding box center [58, 288] width 49 height 49
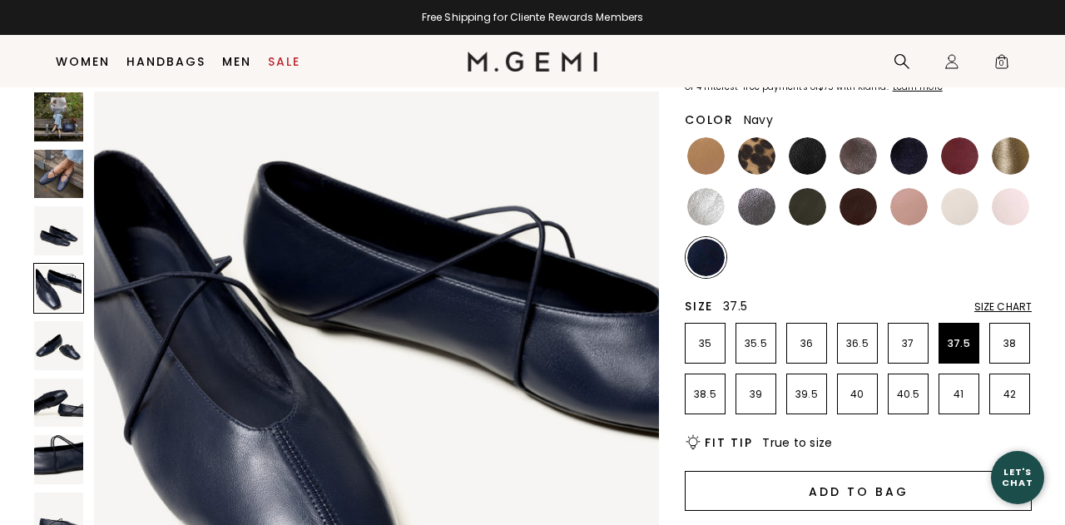
scroll to position [161, 0]
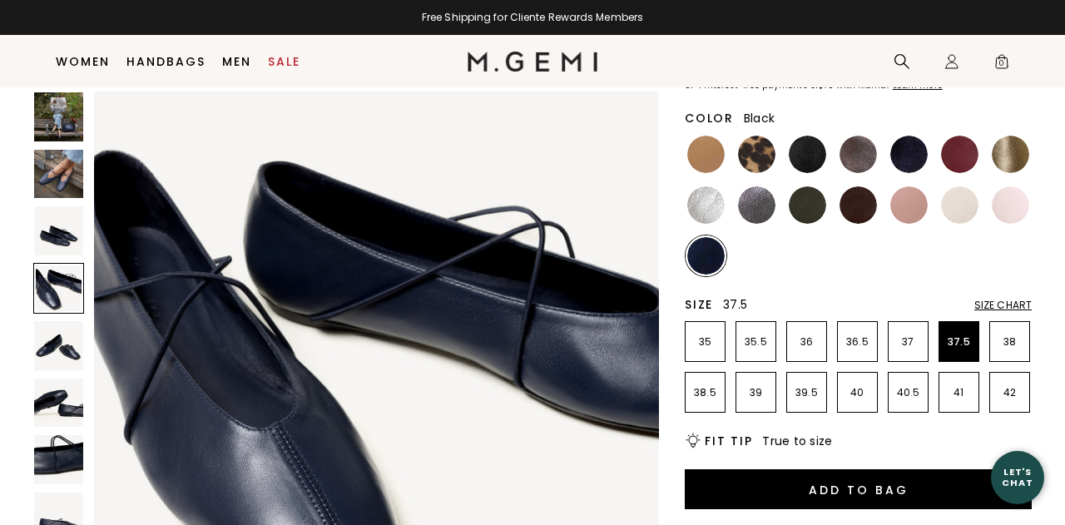
click at [802, 156] on img at bounding box center [807, 154] width 37 height 37
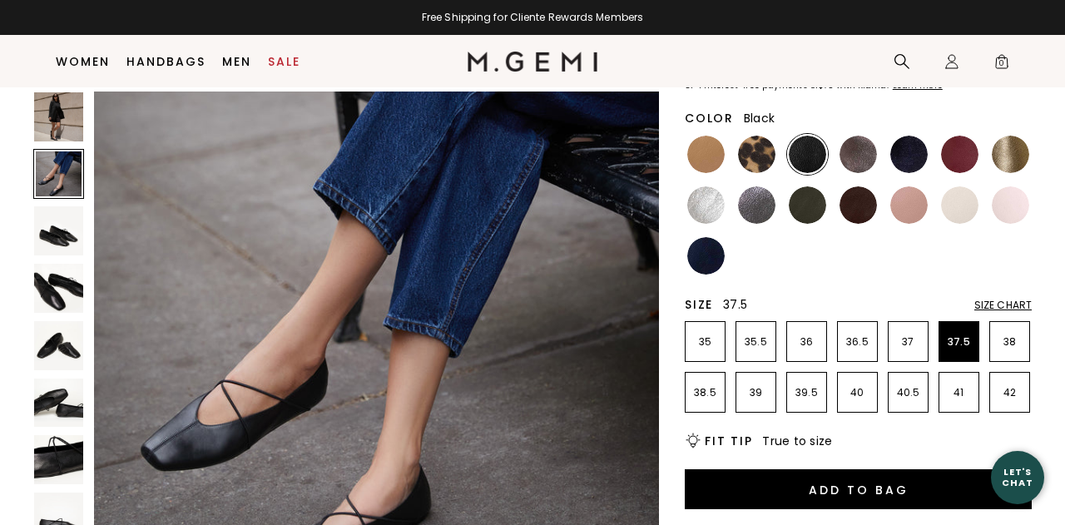
scroll to position [614, 0]
click at [862, 201] on img at bounding box center [857, 204] width 37 height 37
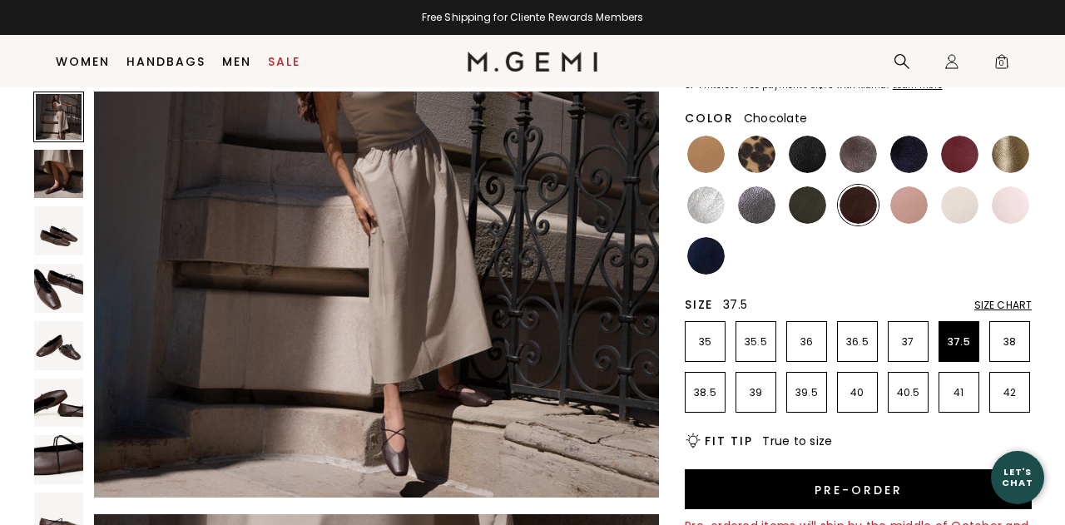
scroll to position [218, 0]
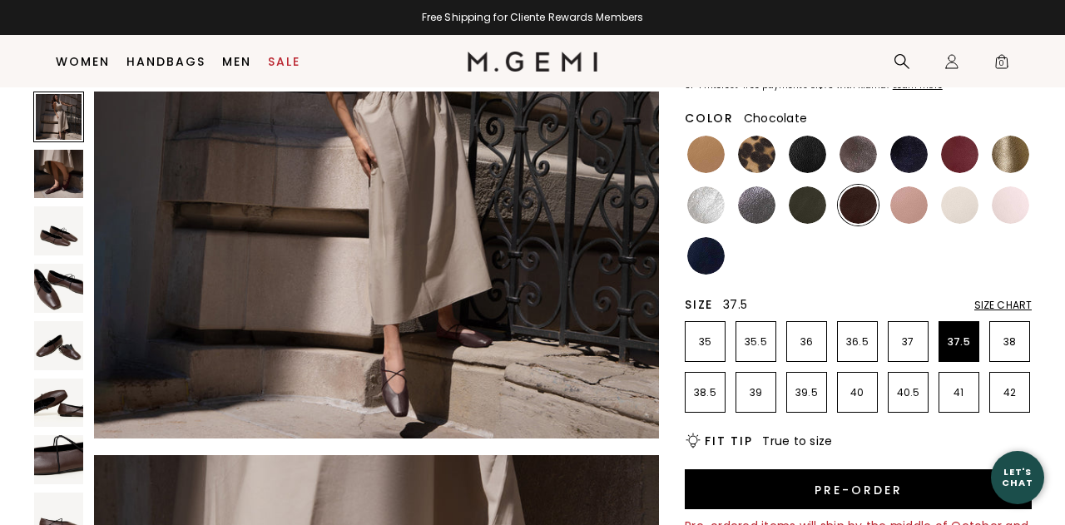
click at [75, 171] on img at bounding box center [58, 174] width 49 height 49
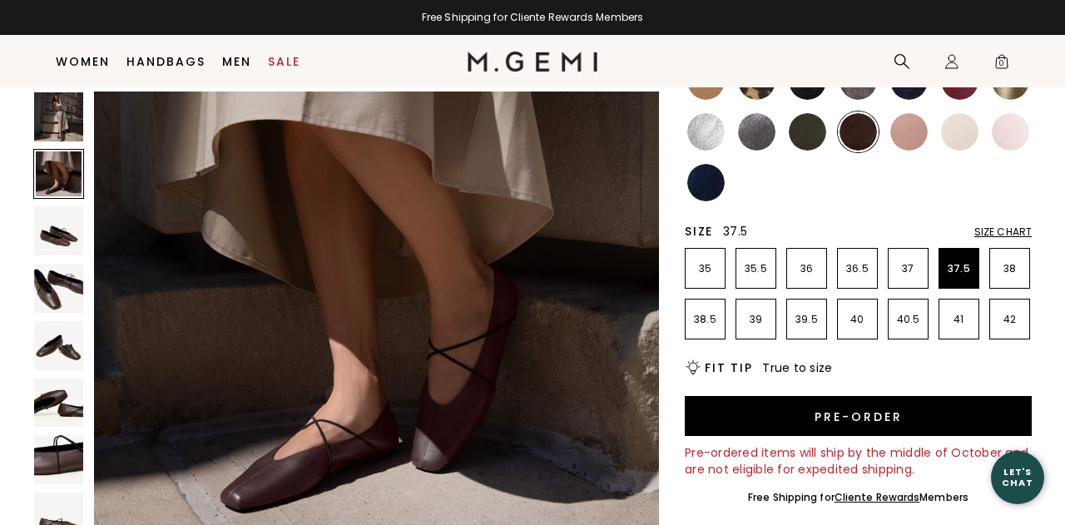
scroll to position [269, 0]
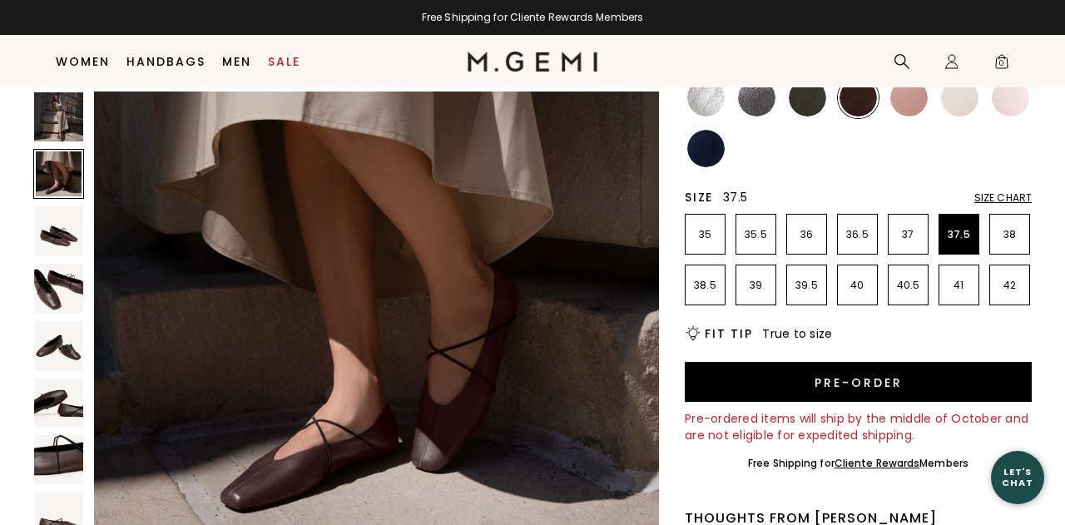
click at [807, 377] on button "Pre-order" at bounding box center [858, 382] width 347 height 40
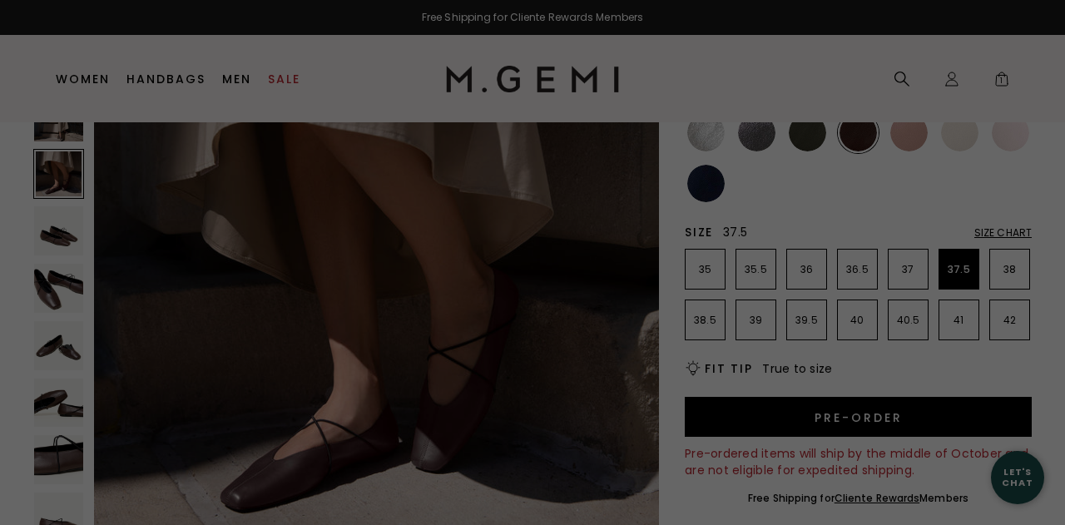
scroll to position [0, 0]
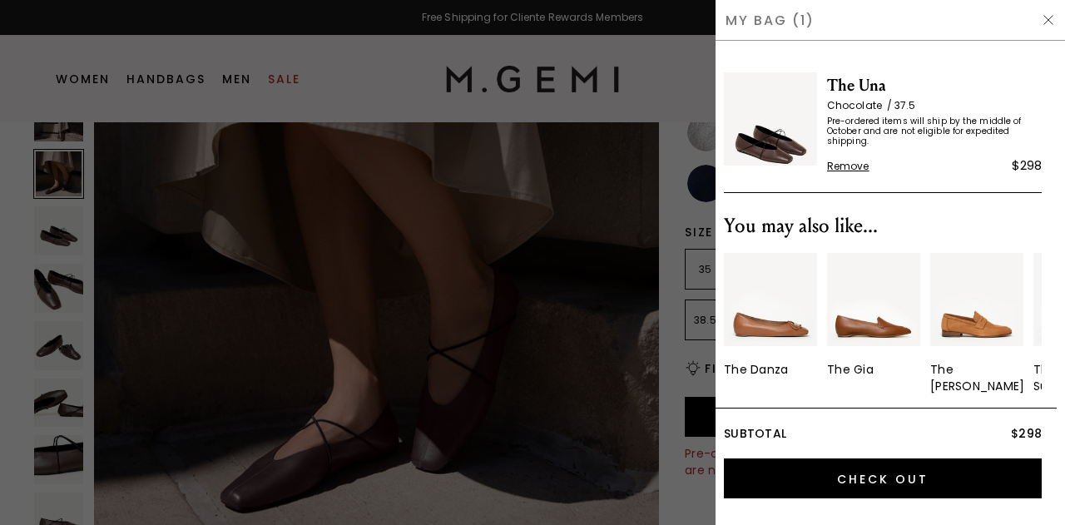
click at [1055, 19] on div "My Bag (1)" at bounding box center [889, 20] width 349 height 41
click at [1052, 20] on img at bounding box center [1048, 19] width 13 height 13
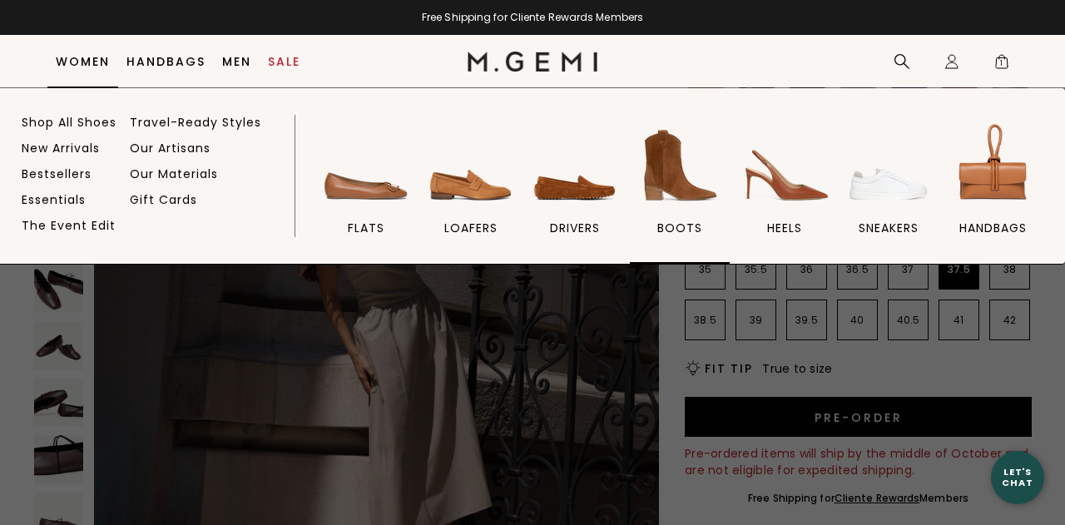
click at [681, 176] on img at bounding box center [679, 165] width 93 height 93
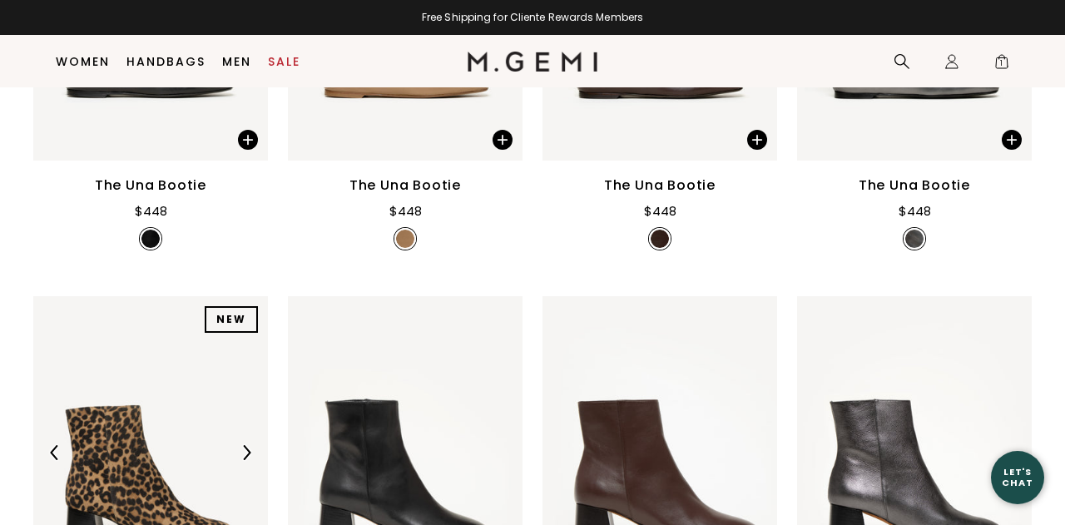
scroll to position [318, 0]
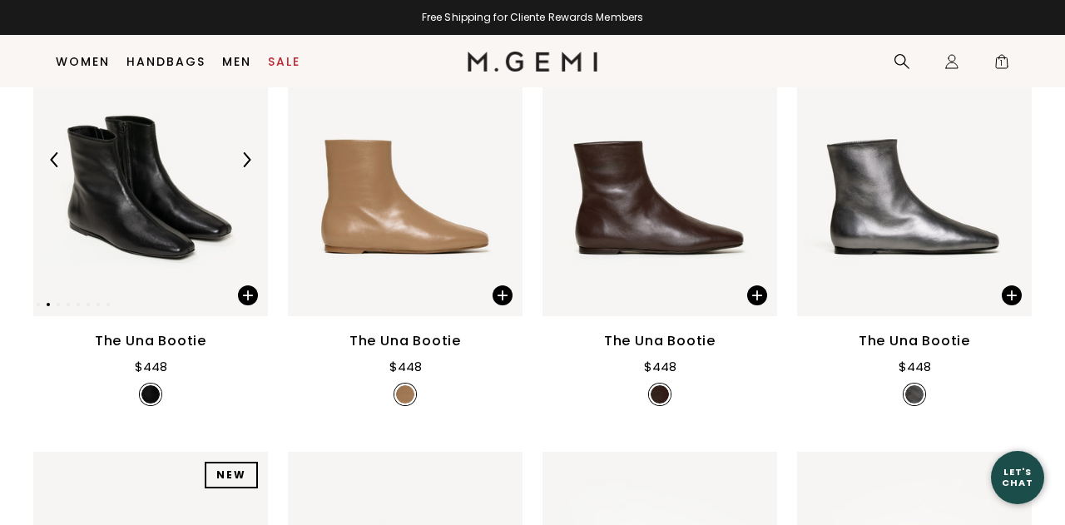
click at [249, 161] on img at bounding box center [246, 159] width 15 height 15
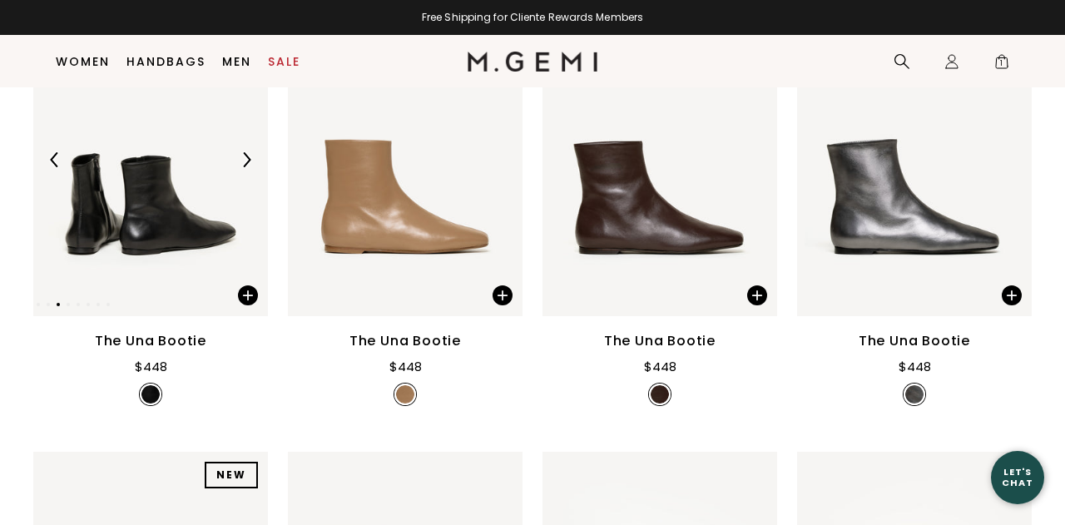
click at [249, 161] on img at bounding box center [246, 159] width 15 height 15
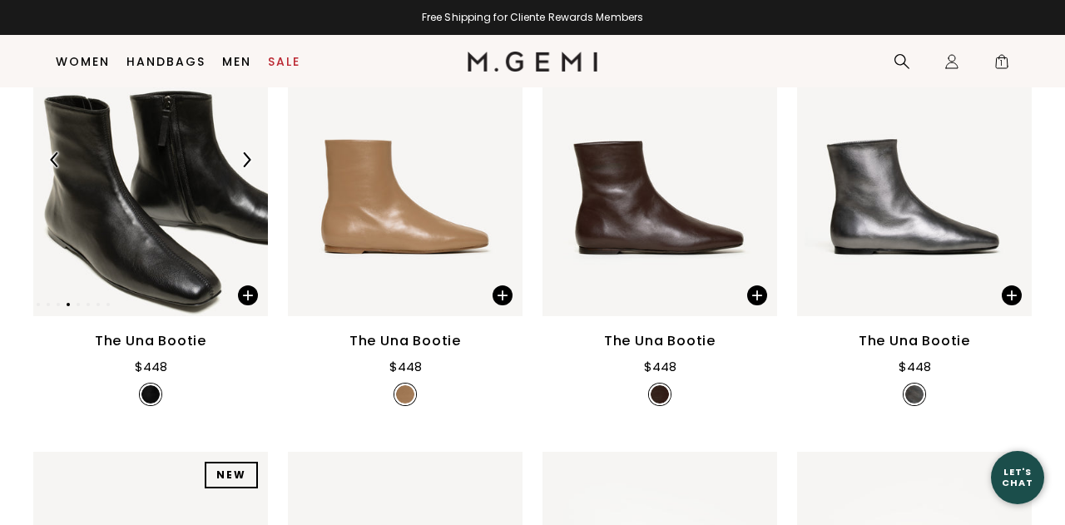
click at [249, 161] on img at bounding box center [246, 159] width 15 height 15
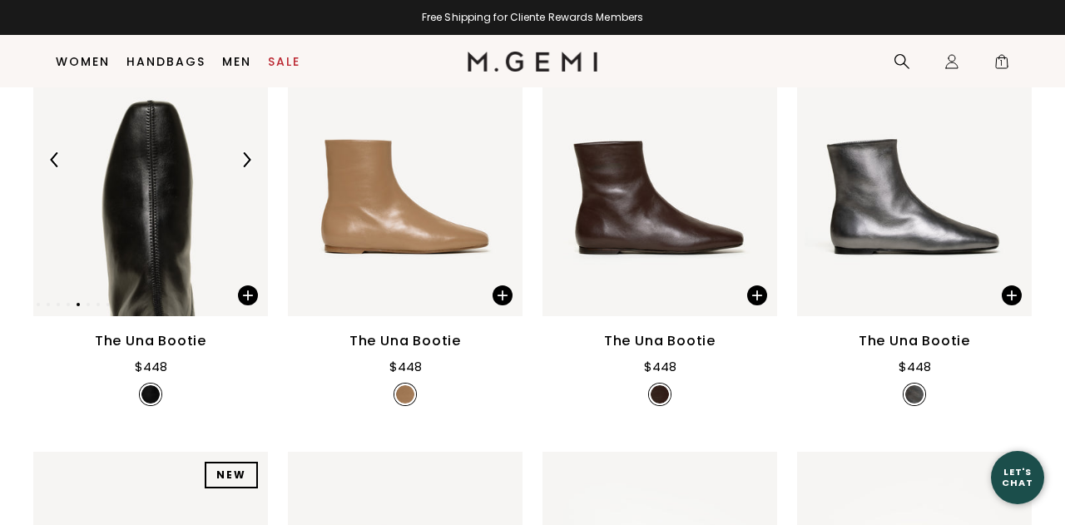
click at [249, 161] on img at bounding box center [246, 159] width 15 height 15
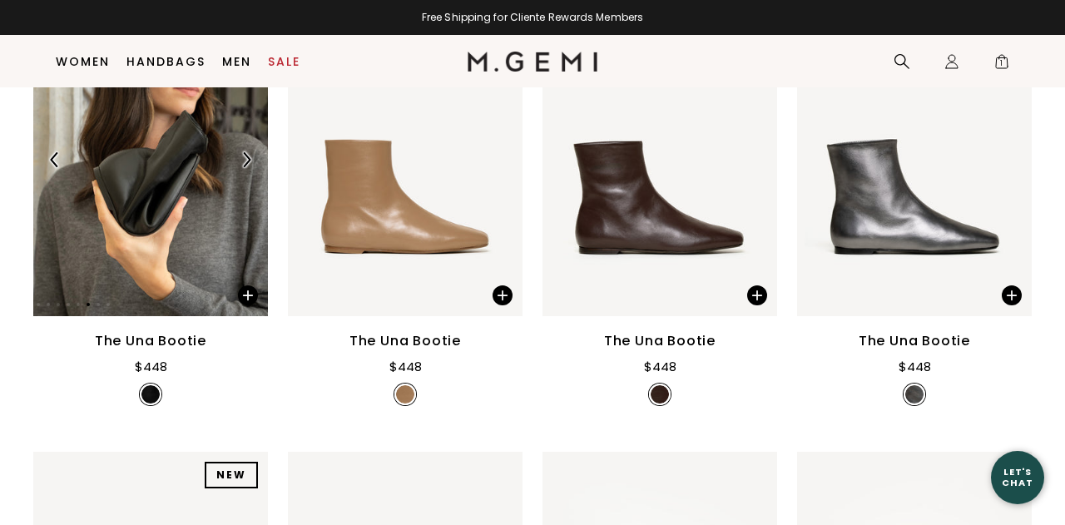
click at [249, 161] on img at bounding box center [246, 159] width 15 height 15
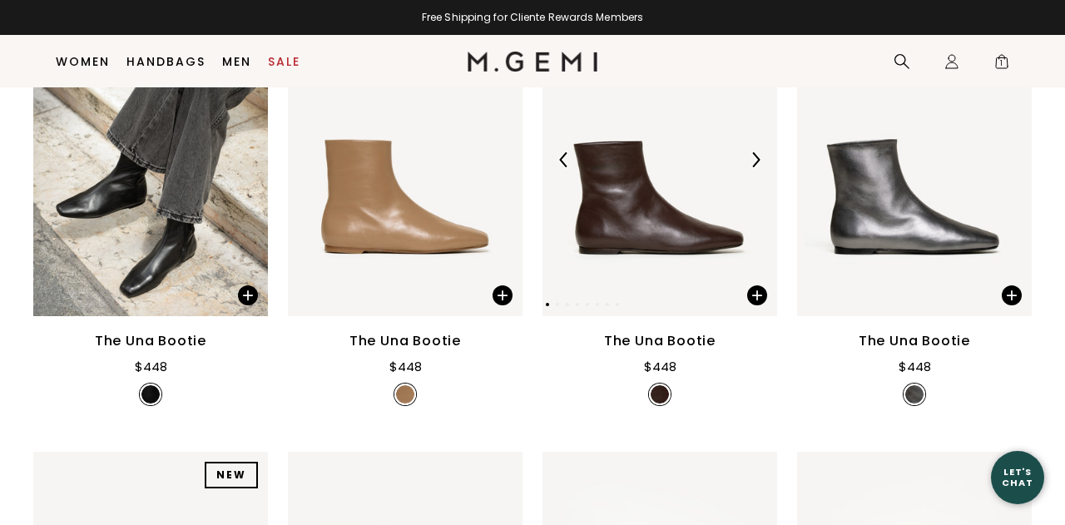
click at [759, 164] on img at bounding box center [755, 159] width 15 height 15
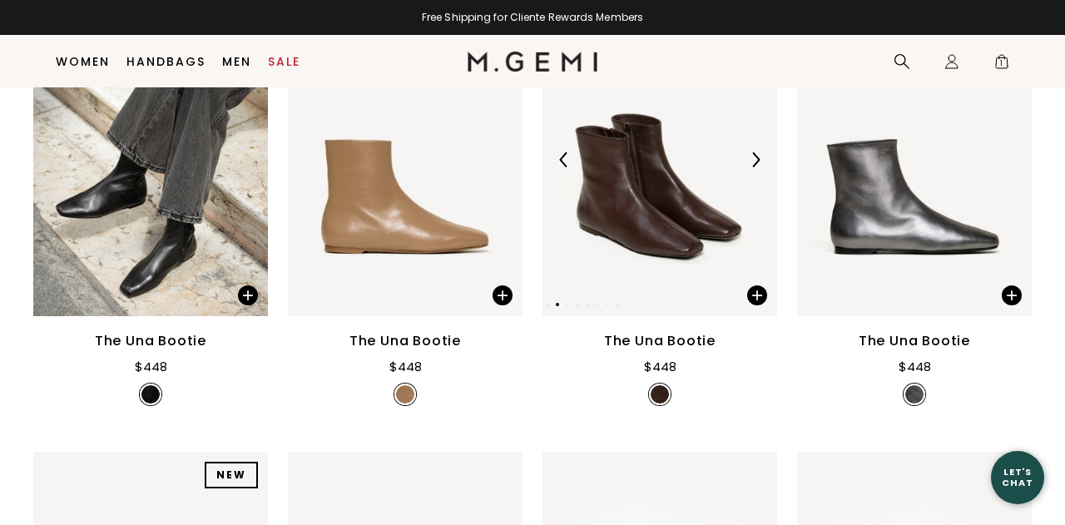
click at [759, 164] on img at bounding box center [755, 159] width 15 height 15
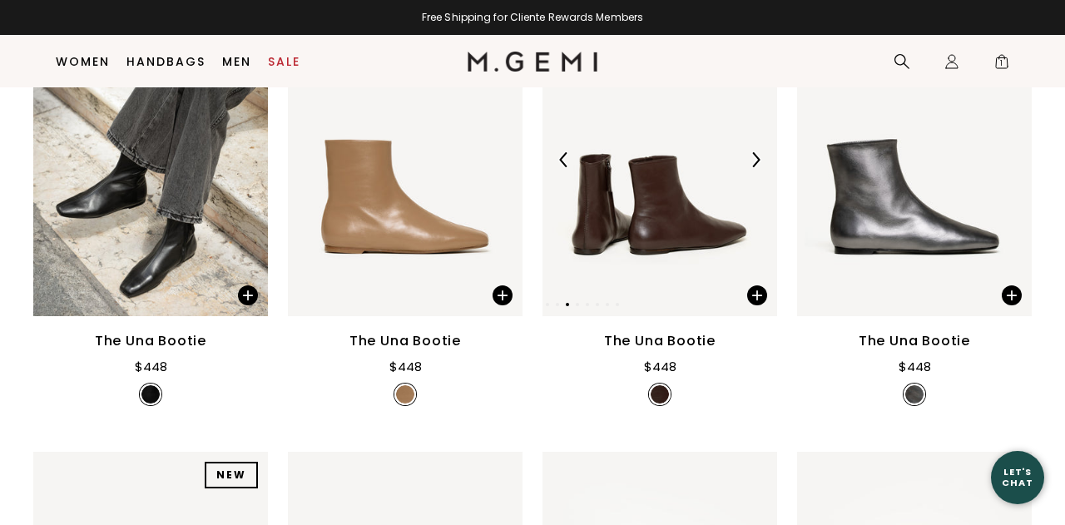
click at [759, 164] on img at bounding box center [755, 159] width 15 height 15
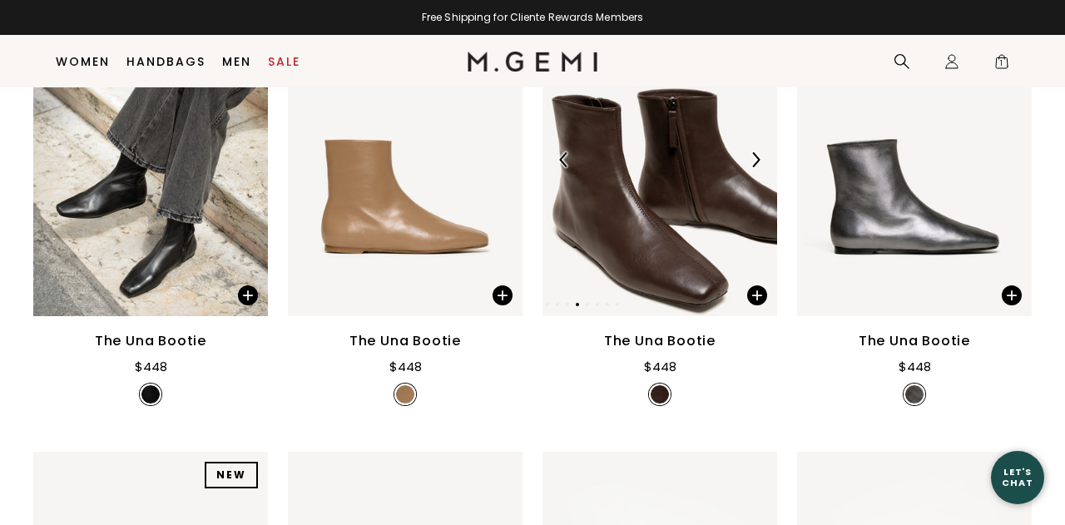
click at [759, 164] on img at bounding box center [755, 159] width 15 height 15
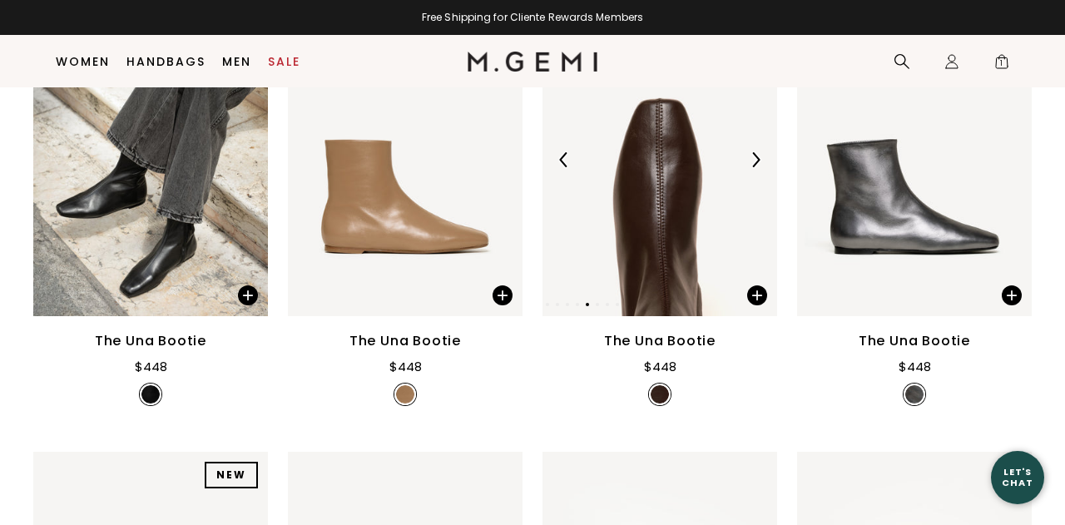
click at [759, 164] on img at bounding box center [755, 159] width 15 height 15
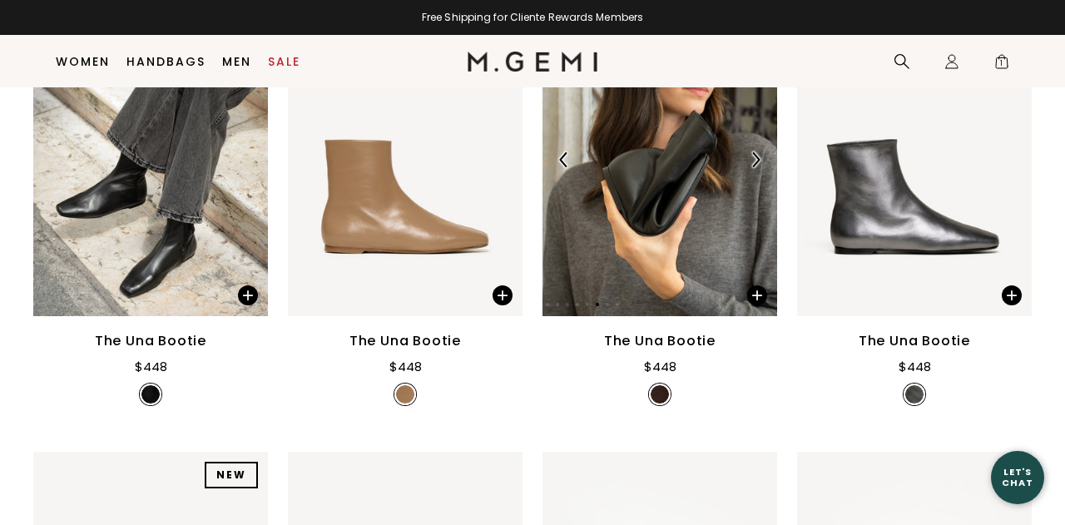
click at [759, 164] on img at bounding box center [755, 159] width 15 height 15
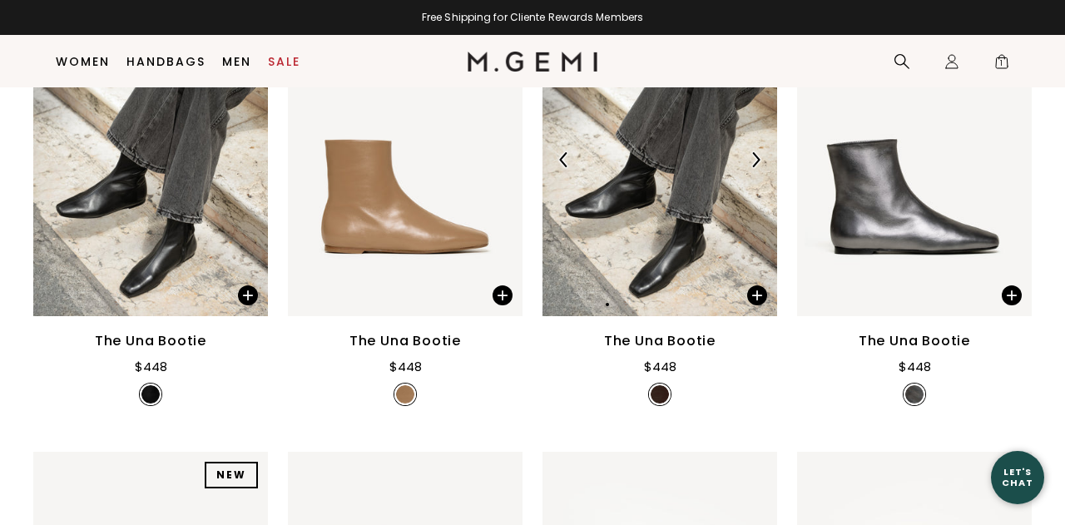
click at [759, 164] on img at bounding box center [755, 159] width 15 height 15
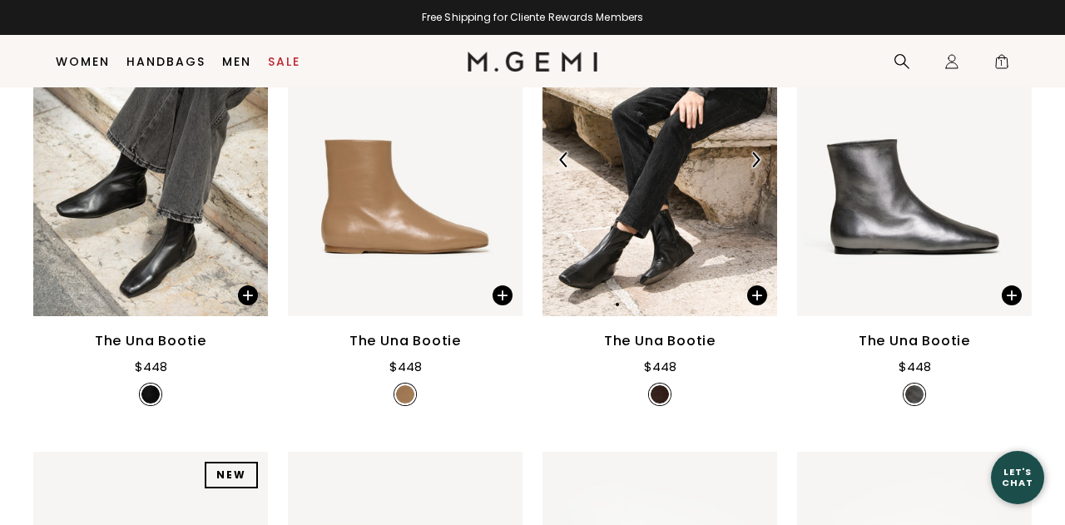
click at [759, 164] on img at bounding box center [755, 159] width 15 height 15
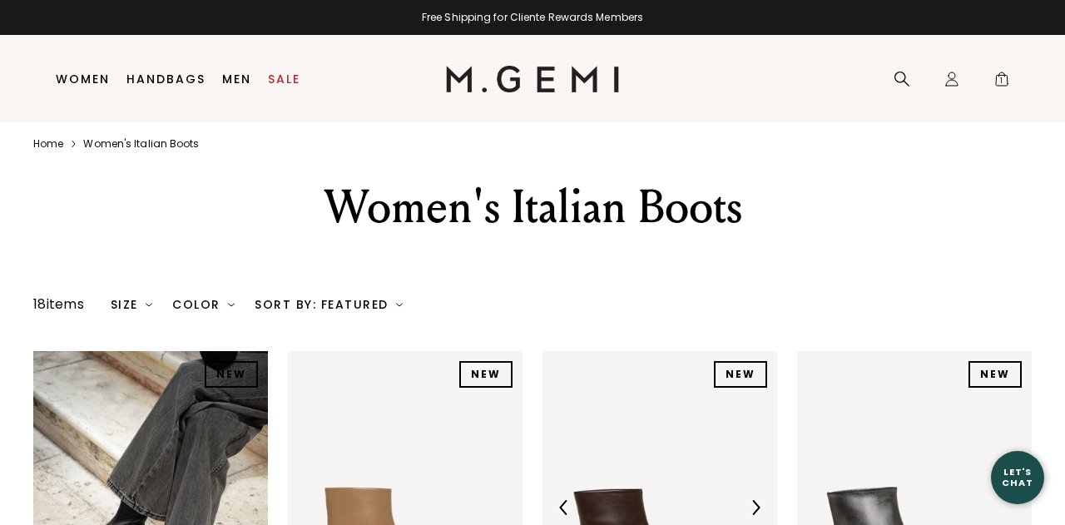
scroll to position [0, 0]
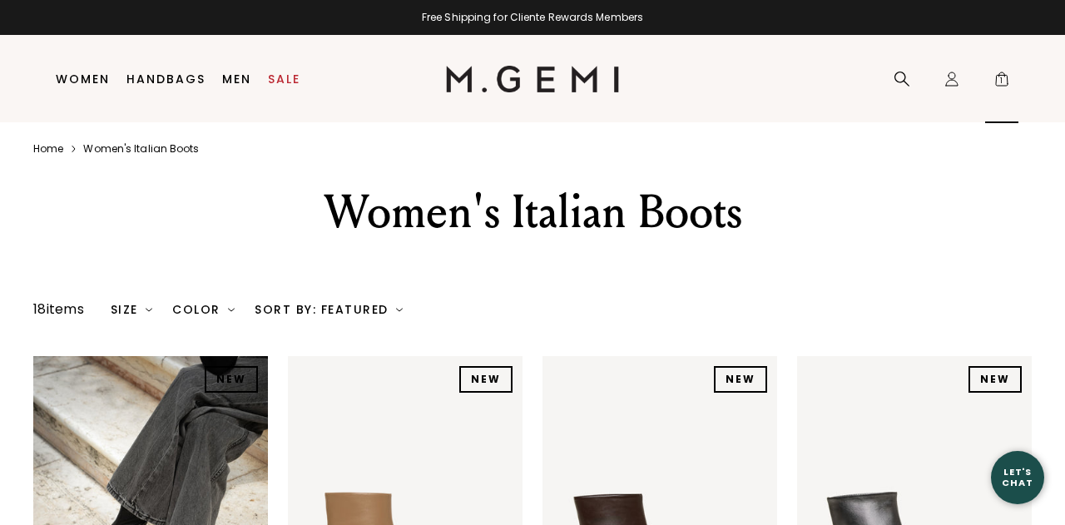
click at [1000, 74] on span "1" at bounding box center [1001, 82] width 17 height 17
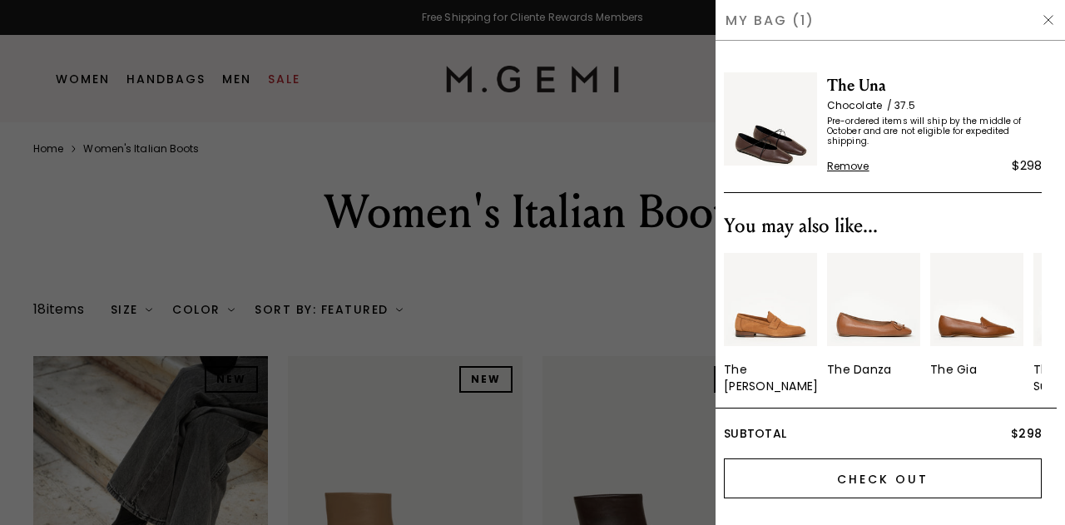
click at [862, 478] on input "Check Out" at bounding box center [883, 478] width 318 height 40
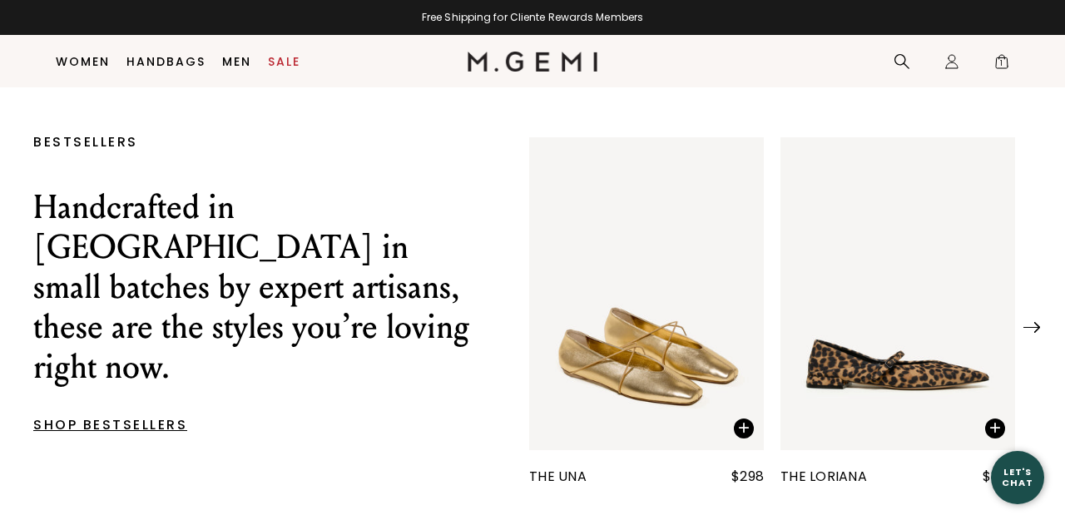
scroll to position [571, 0]
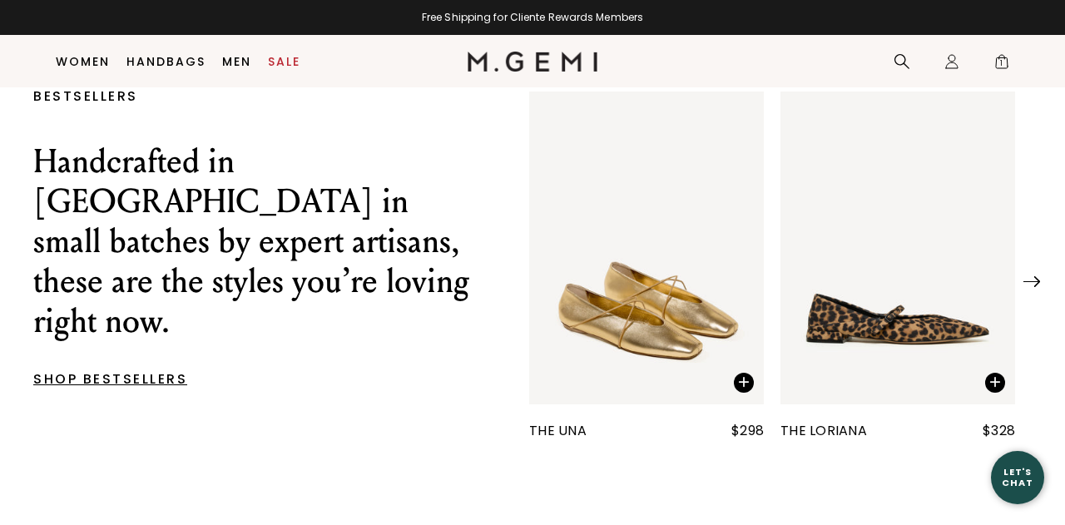
click at [1021, 473] on div "Let's Chat" at bounding box center [1017, 477] width 53 height 21
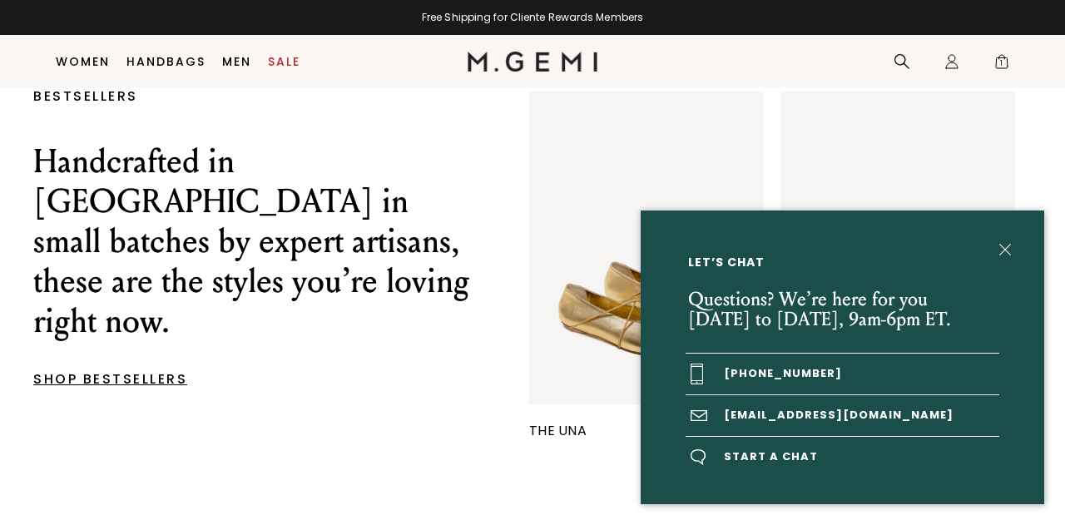
click at [772, 465] on span "Start a chat" at bounding box center [843, 457] width 314 height 41
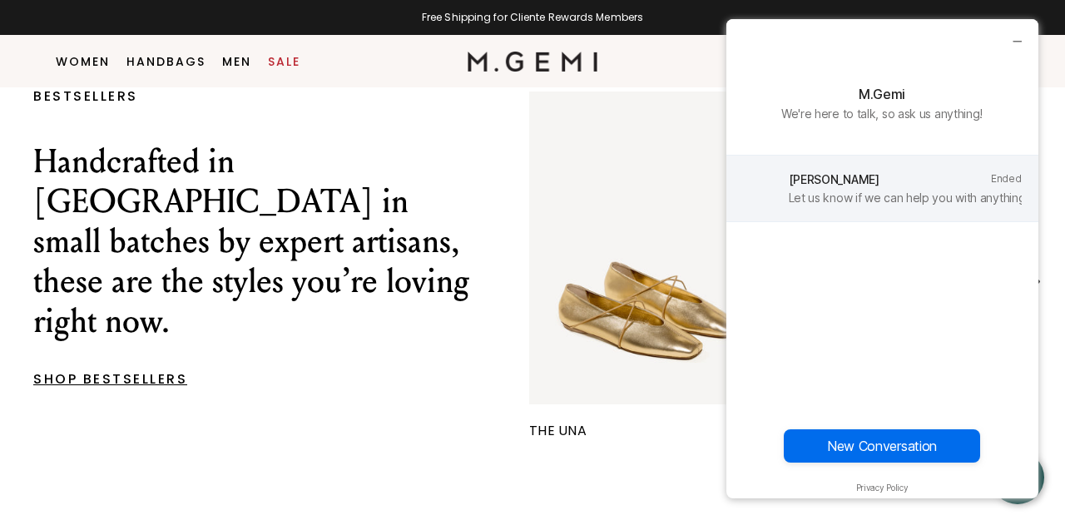
click at [854, 177] on div "[PERSON_NAME]" at bounding box center [905, 181] width 233 height 18
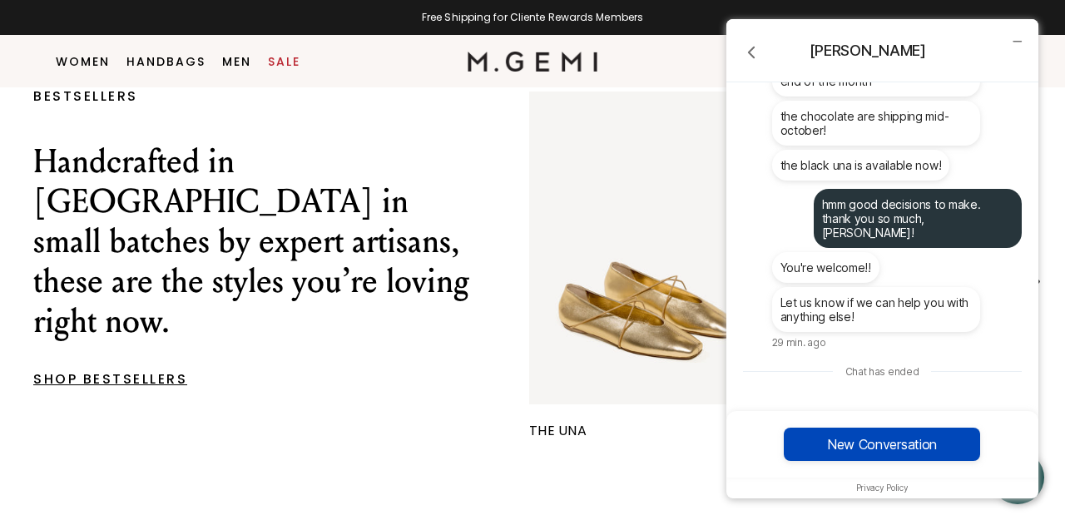
click at [843, 439] on button "New Conversation" at bounding box center [882, 444] width 196 height 33
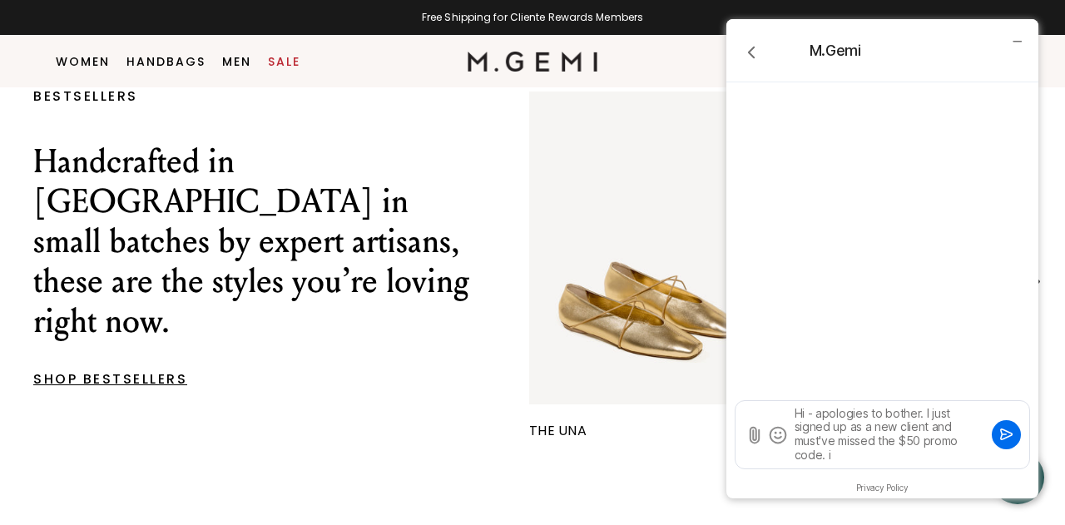
type textarea "Hi - apologies to bother. I just signed up as a new client and must've missed t…"
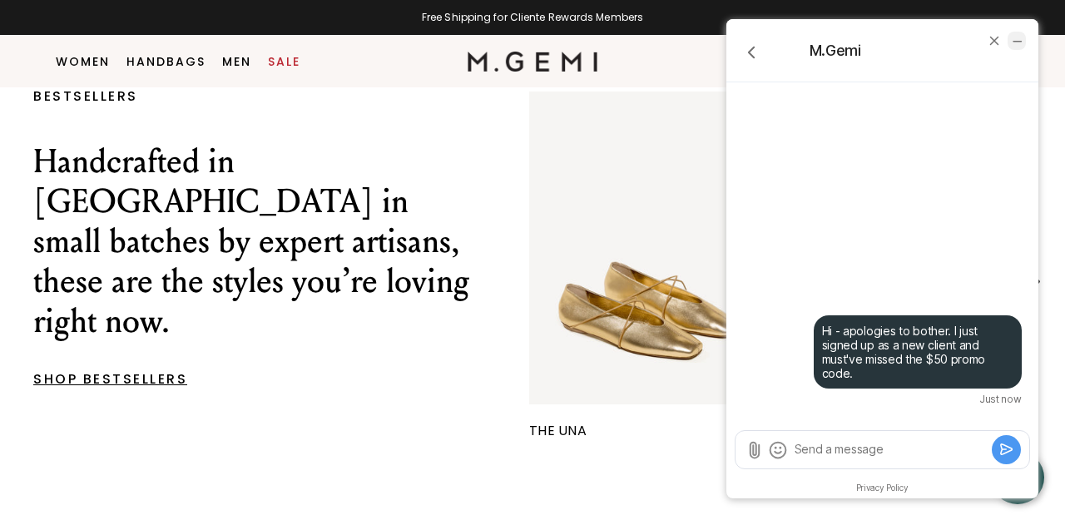
click at [1016, 39] on icon "minimize chat widget" at bounding box center [1016, 40] width 15 height 15
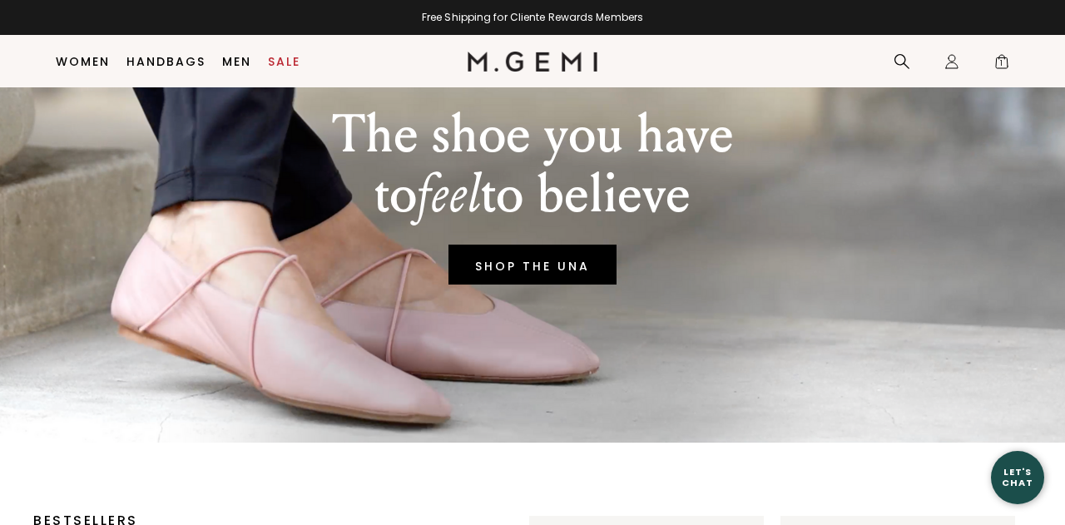
scroll to position [149, 0]
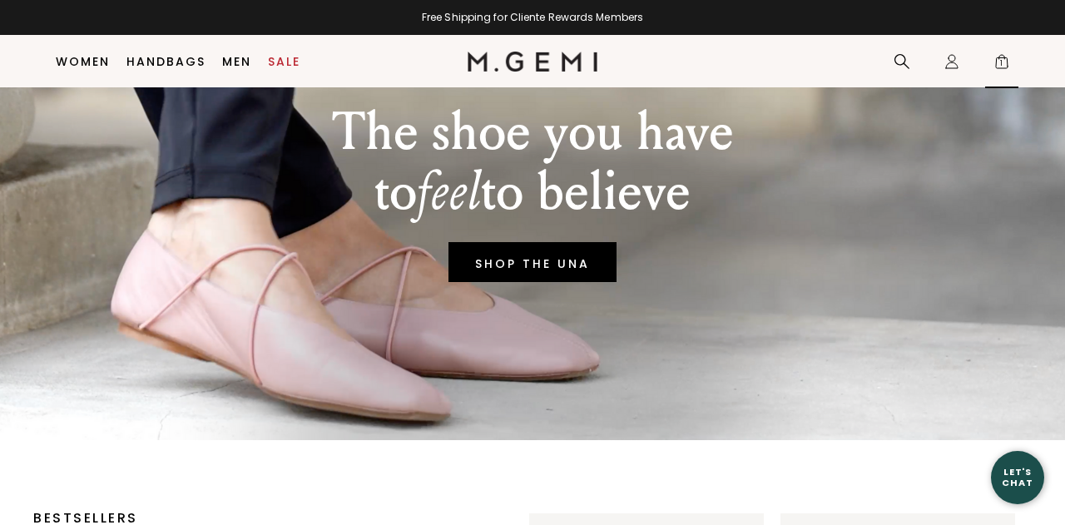
click at [988, 67] on div "Icons/20x20/bag@2x 1" at bounding box center [1001, 62] width 33 height 52
click at [994, 67] on span "1" at bounding box center [1001, 65] width 17 height 17
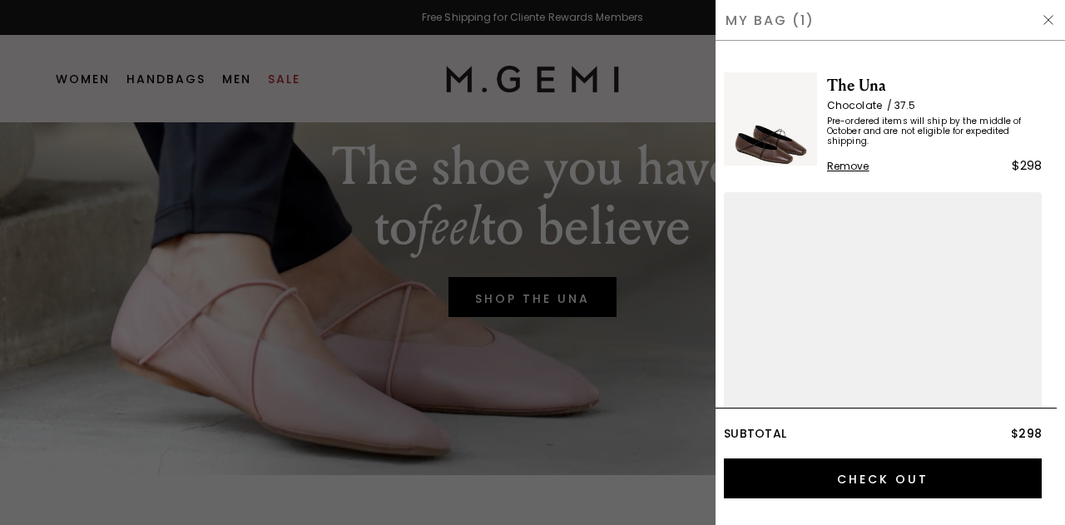
scroll to position [0, 0]
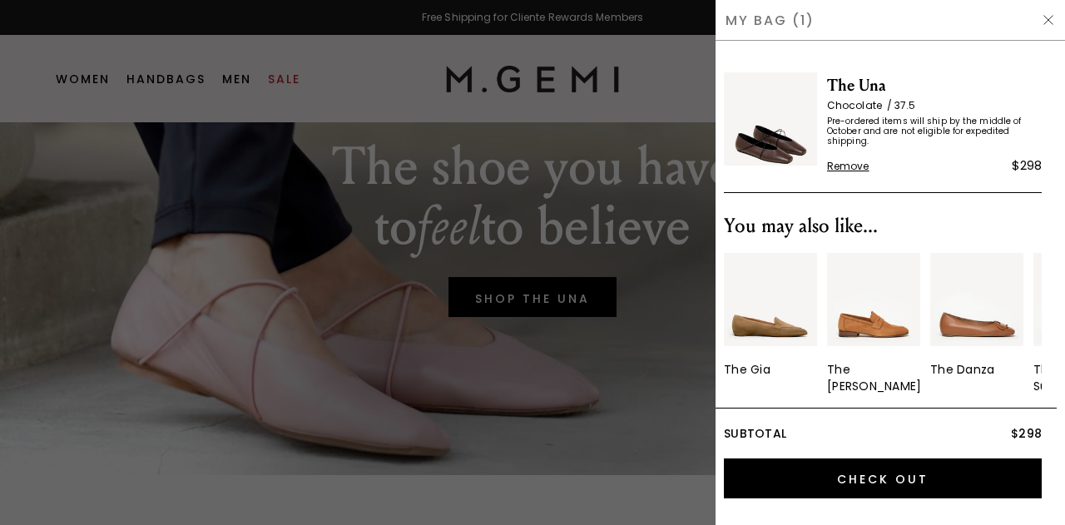
click at [865, 81] on span "The Una" at bounding box center [934, 85] width 215 height 27
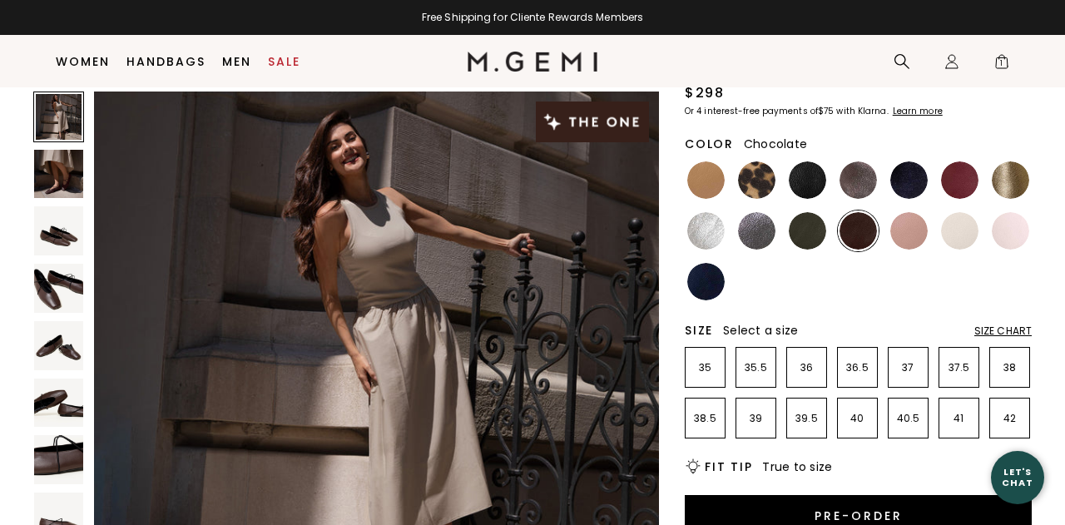
click at [1018, 482] on div "Let's Chat" at bounding box center [1017, 477] width 53 height 21
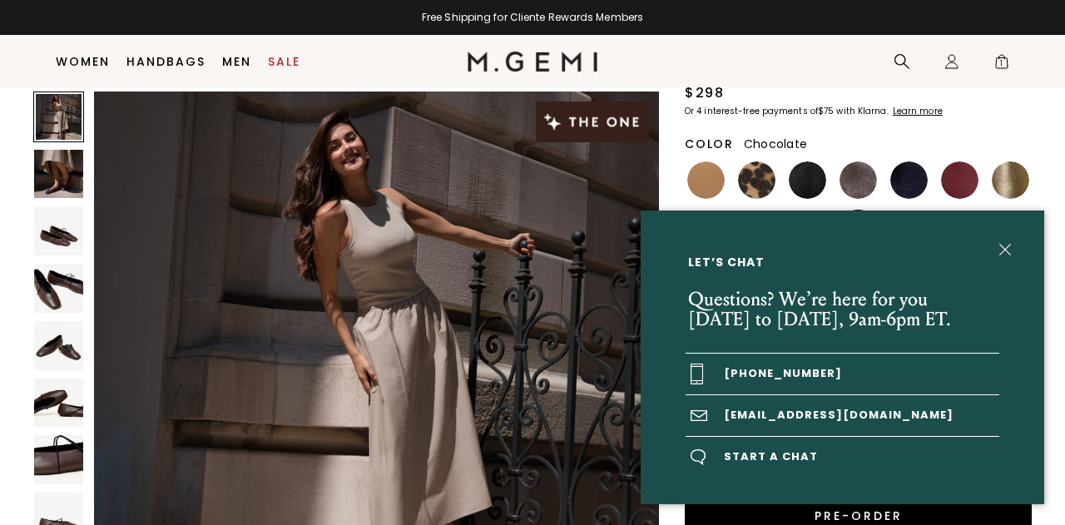
click at [796, 451] on span "Start a chat" at bounding box center [843, 457] width 314 height 41
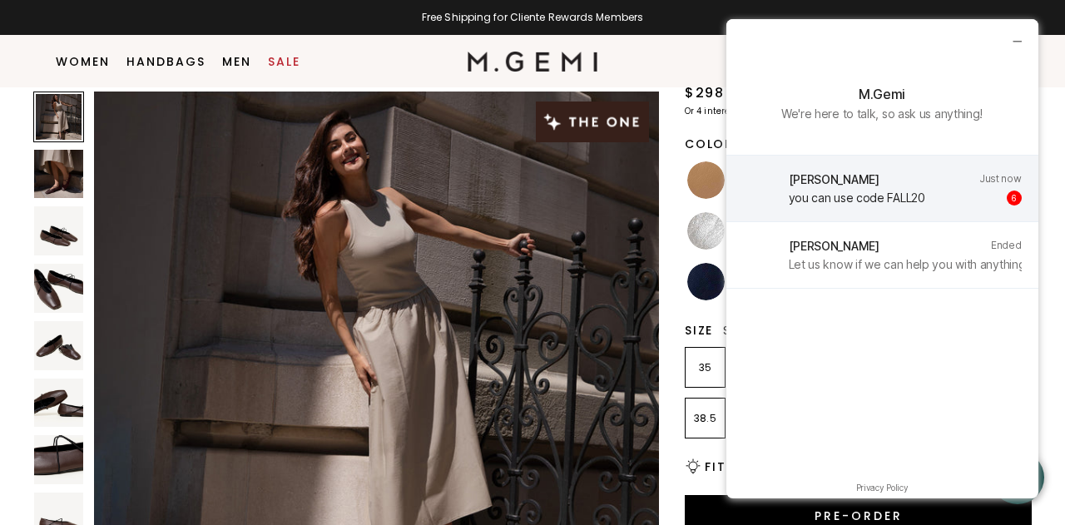
click at [899, 201] on div "you can use code FALL20" at bounding box center [857, 198] width 136 height 14
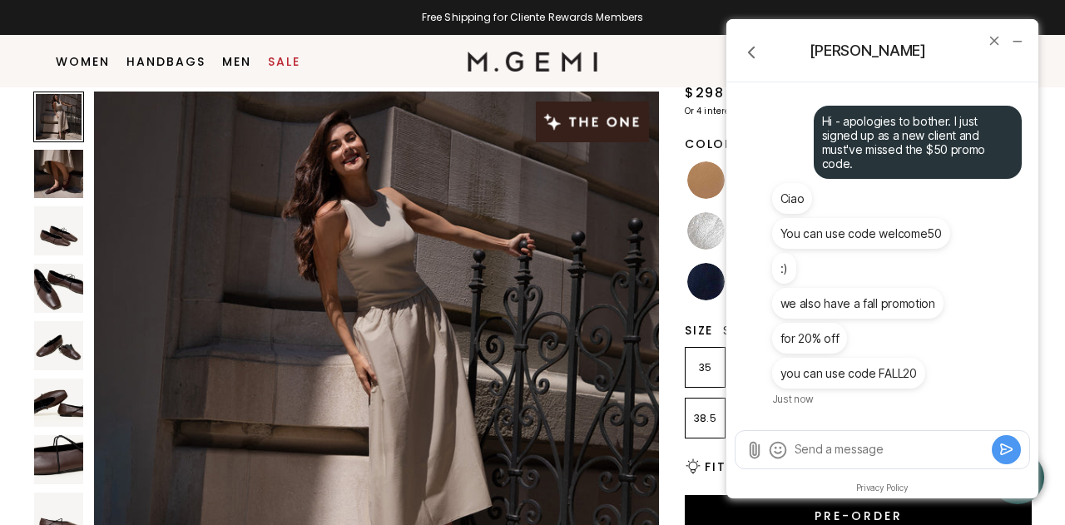
click at [673, 51] on nav "Search Icons/20x20/profile@2x Sign In Orders Rewards Refer a Friend Address Boo…" at bounding box center [807, 61] width 420 height 52
click at [749, 50] on icon "go back" at bounding box center [750, 52] width 5 height 11
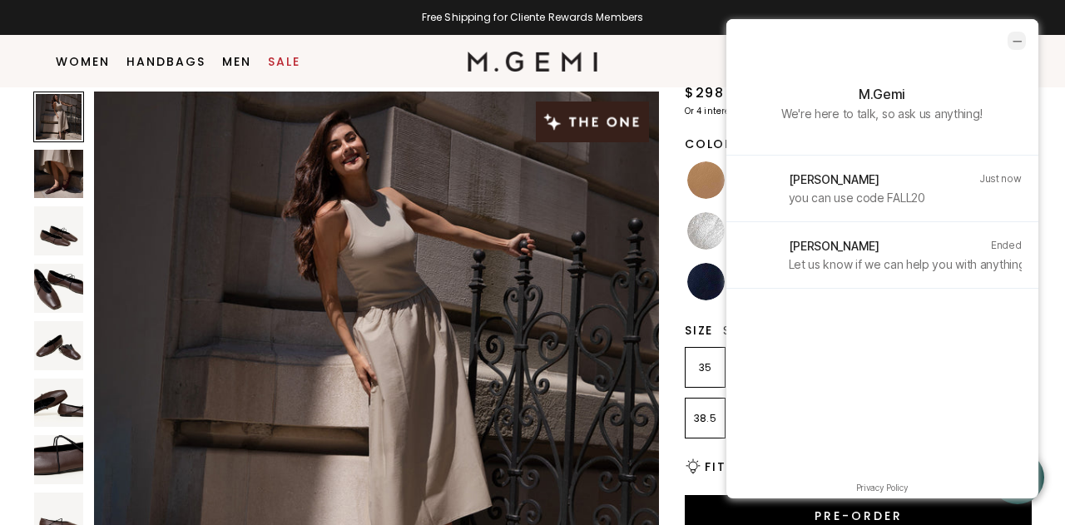
click at [1019, 37] on icon "minimize chat widget" at bounding box center [1016, 40] width 15 height 15
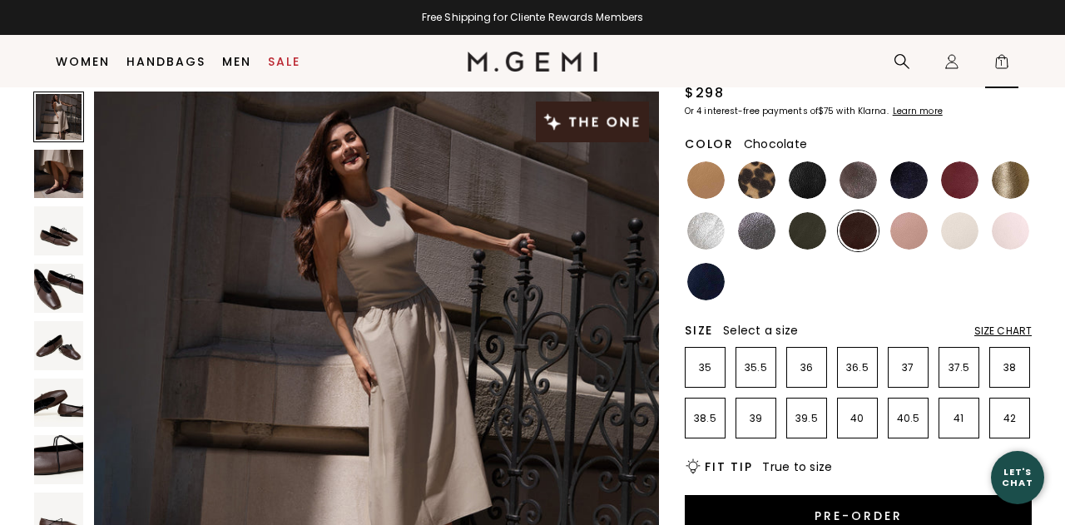
click at [1001, 62] on span "1" at bounding box center [1001, 65] width 17 height 17
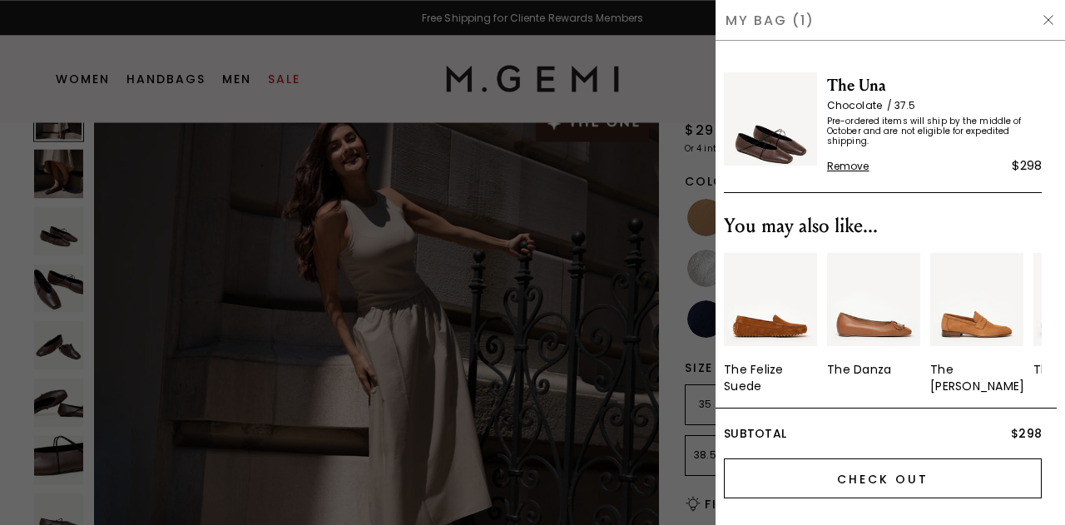
click at [854, 484] on input "Check Out" at bounding box center [883, 478] width 318 height 40
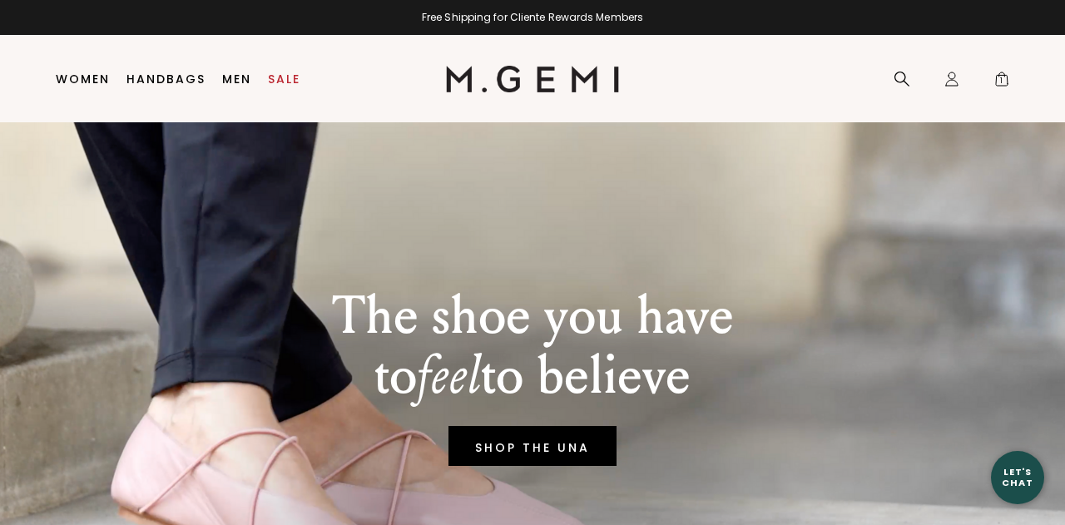
click at [1008, 473] on div "Let's Chat" at bounding box center [1017, 477] width 53 height 21
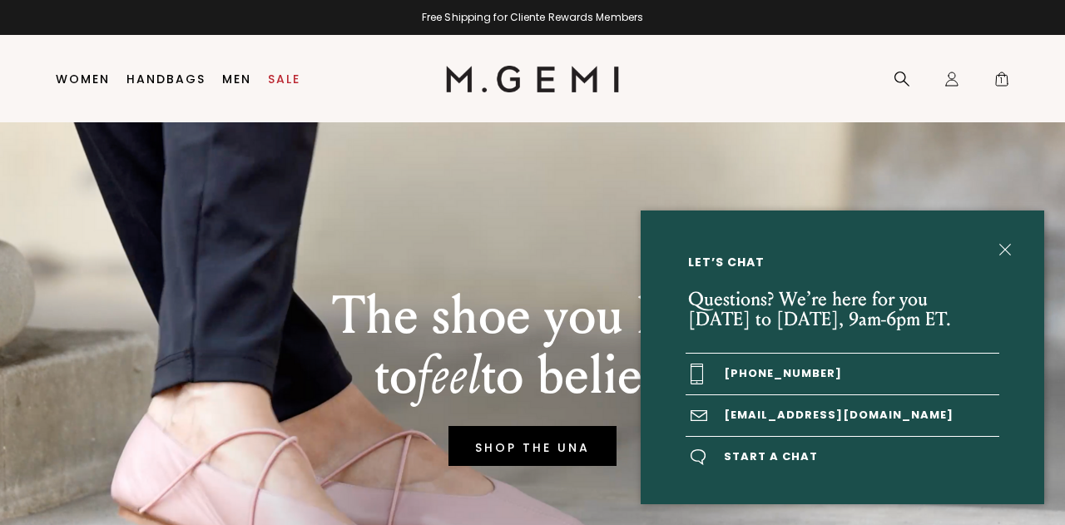
click at [755, 462] on span "Start a chat" at bounding box center [843, 457] width 314 height 41
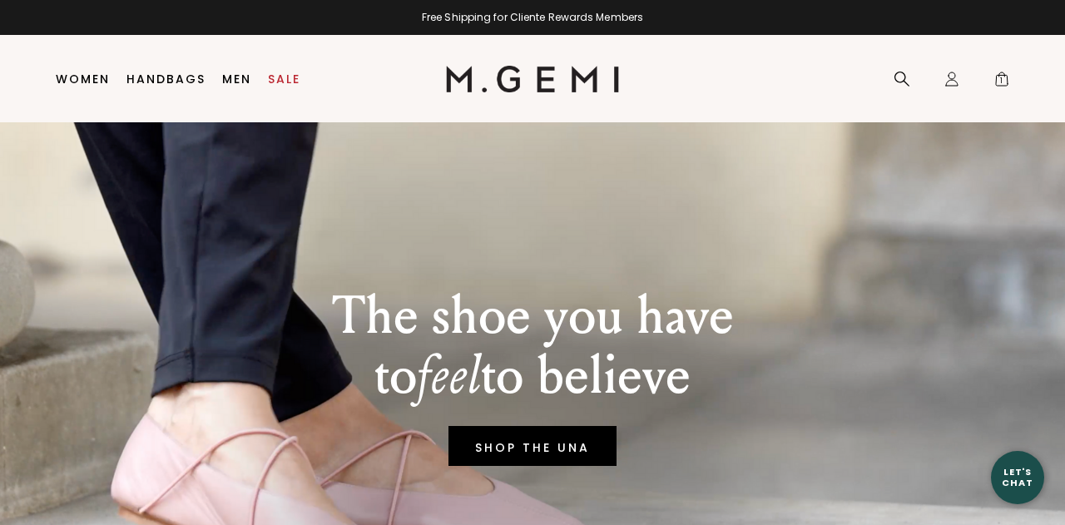
click at [1017, 477] on div "Let's Chat" at bounding box center [1017, 477] width 53 height 21
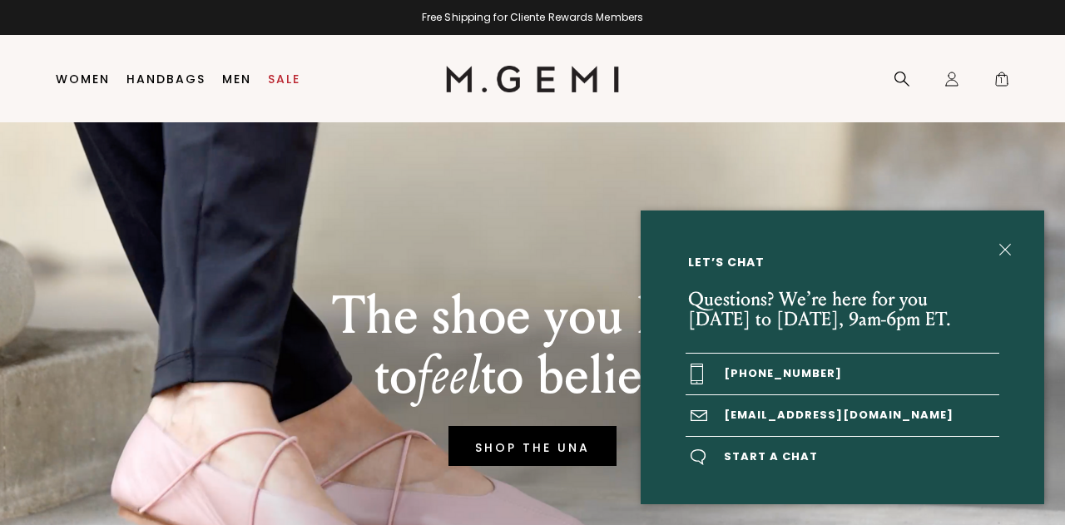
click at [795, 452] on span "Start a chat" at bounding box center [843, 457] width 314 height 41
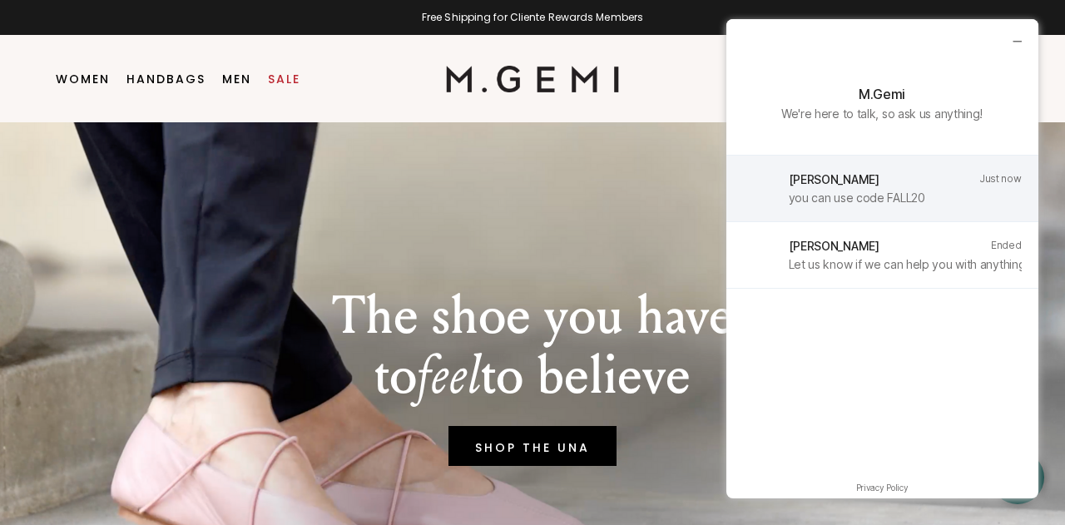
click at [856, 193] on div "you can use code FALL20" at bounding box center [857, 198] width 136 height 14
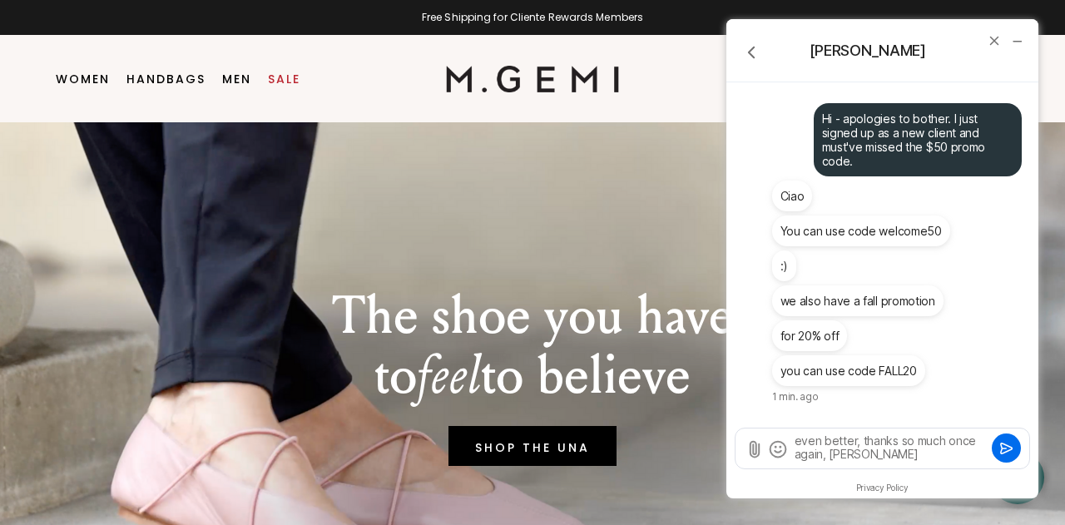
type textarea "even better, thanks so much once again, Alessandra!"
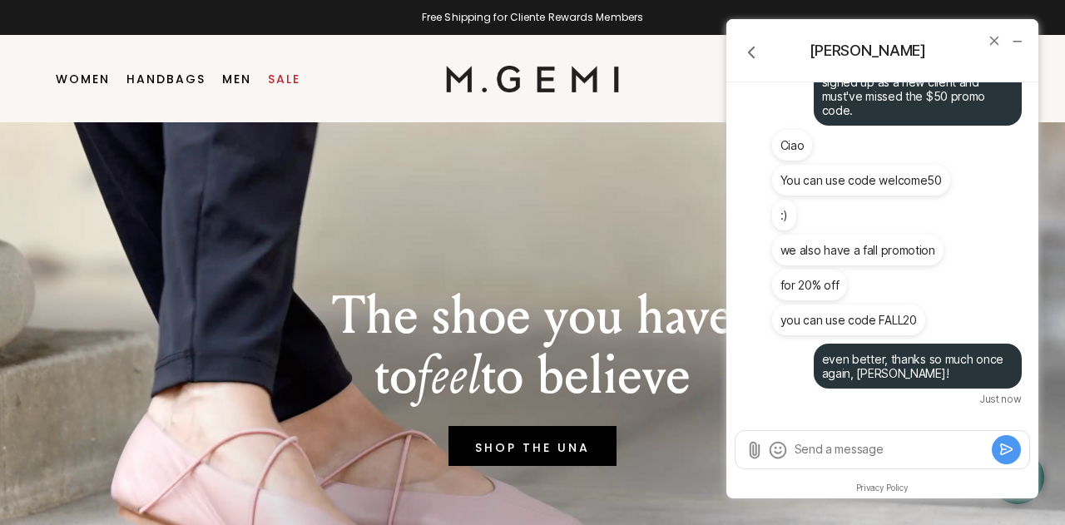
click at [658, 72] on nav "Search Icons/20x20/profile@2x Sign In Orders Rewards Refer a Friend Address Boo…" at bounding box center [818, 78] width 399 height 87
click at [1021, 42] on icon "minimize chat widget" at bounding box center [1016, 40] width 15 height 15
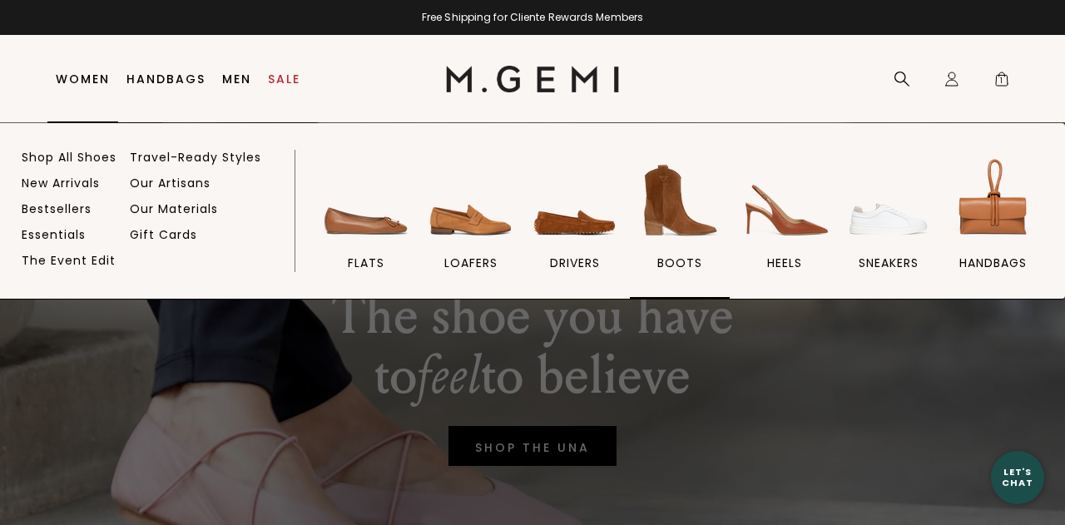
click at [662, 202] on img at bounding box center [679, 200] width 93 height 93
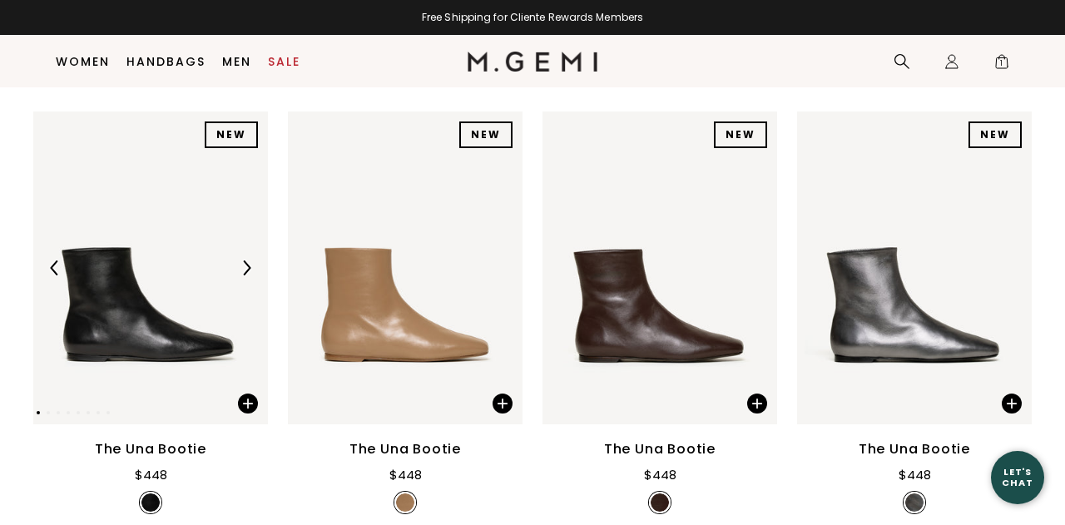
click at [145, 293] on img at bounding box center [150, 267] width 235 height 313
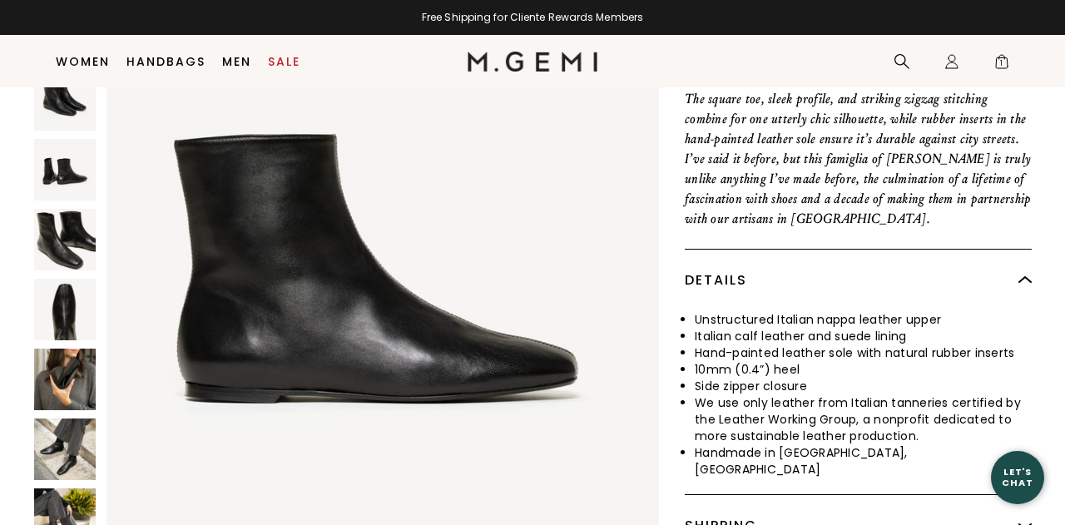
scroll to position [660, 0]
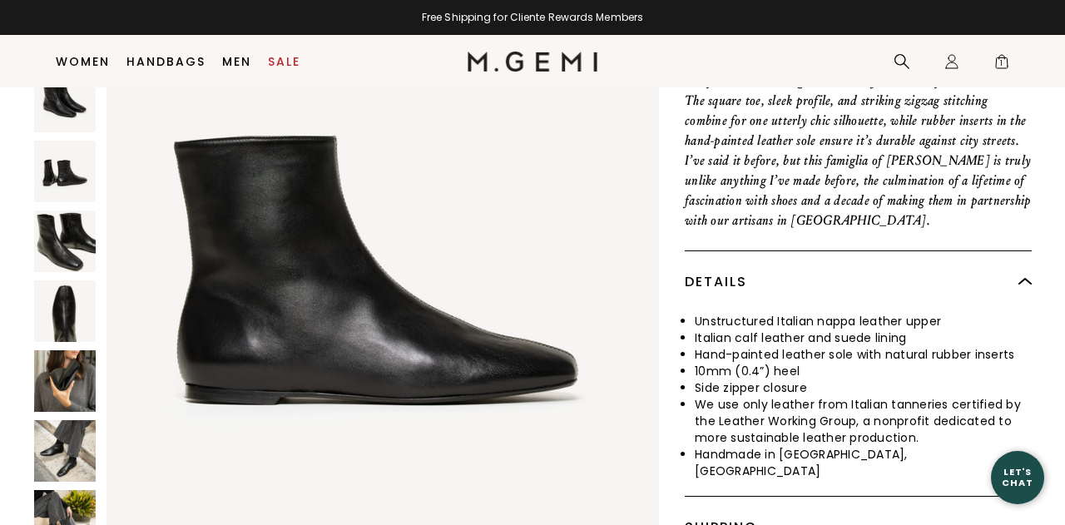
click at [61, 498] on img at bounding box center [65, 521] width 62 height 62
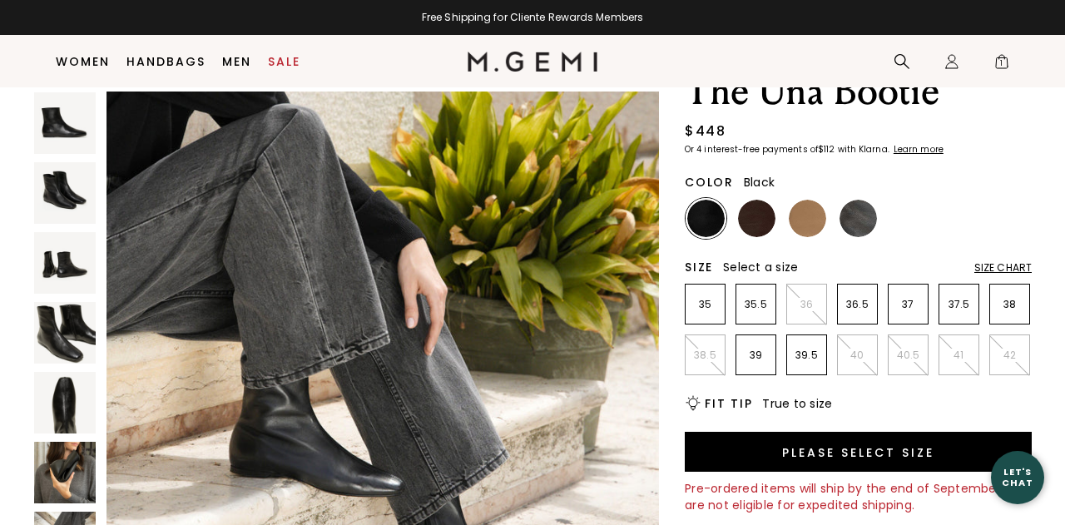
scroll to position [171, 0]
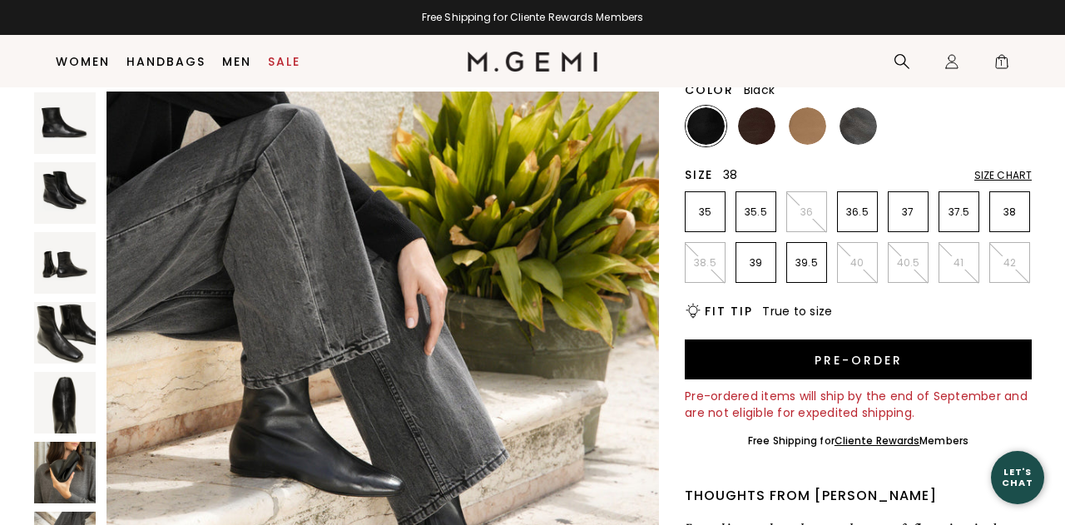
click at [998, 221] on li "38" at bounding box center [1009, 211] width 41 height 41
click at [760, 124] on img at bounding box center [756, 125] width 37 height 37
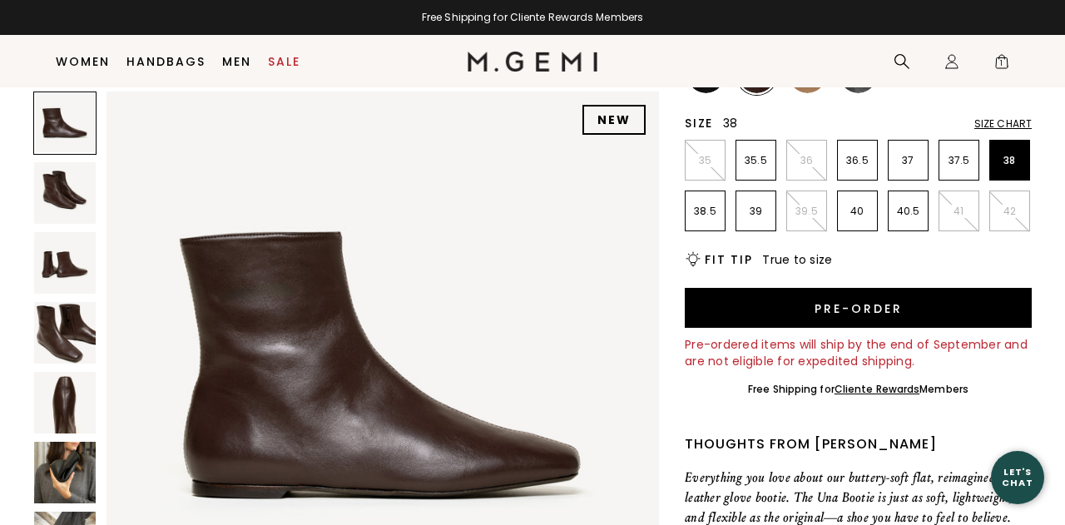
scroll to position [74, 0]
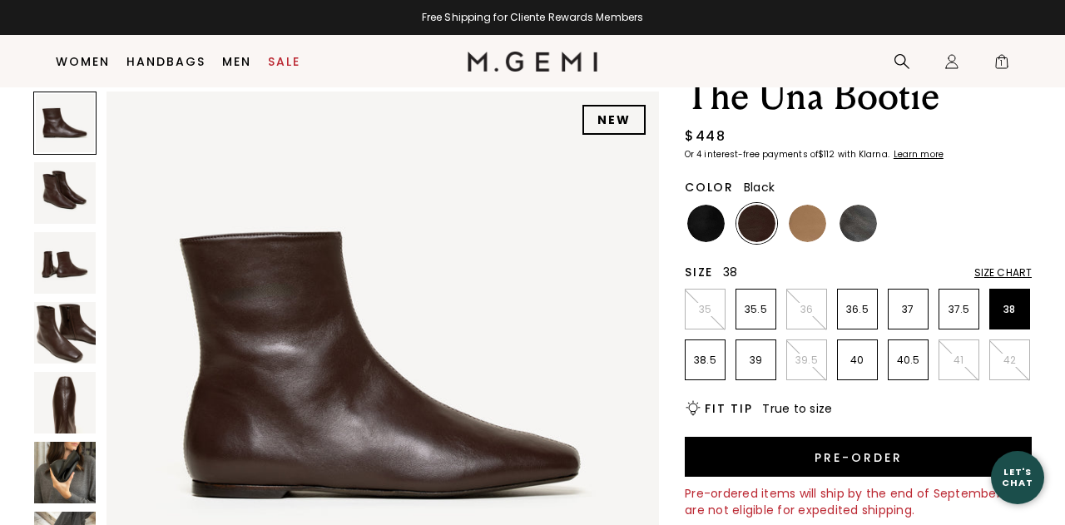
click at [710, 228] on img at bounding box center [705, 223] width 37 height 37
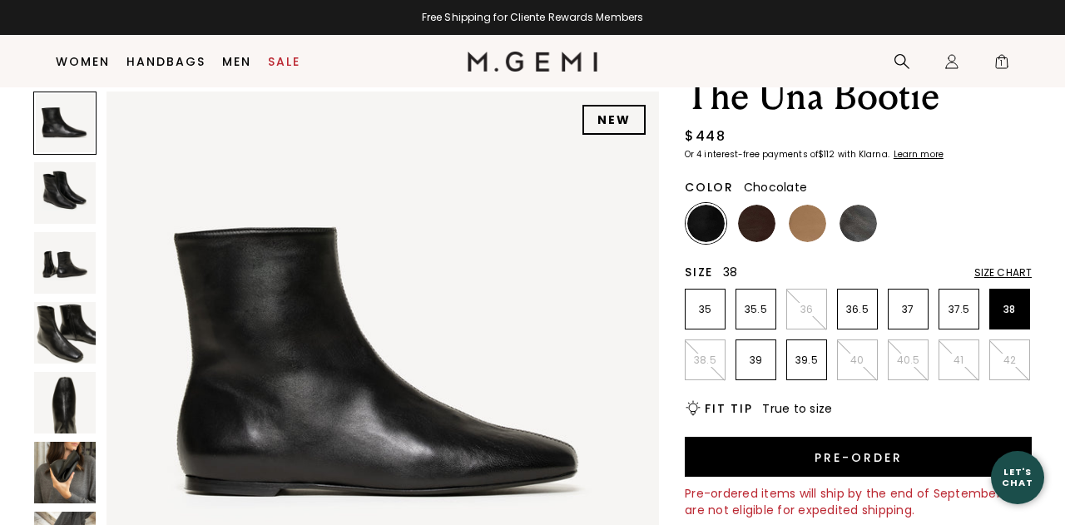
click at [753, 210] on img at bounding box center [756, 223] width 37 height 37
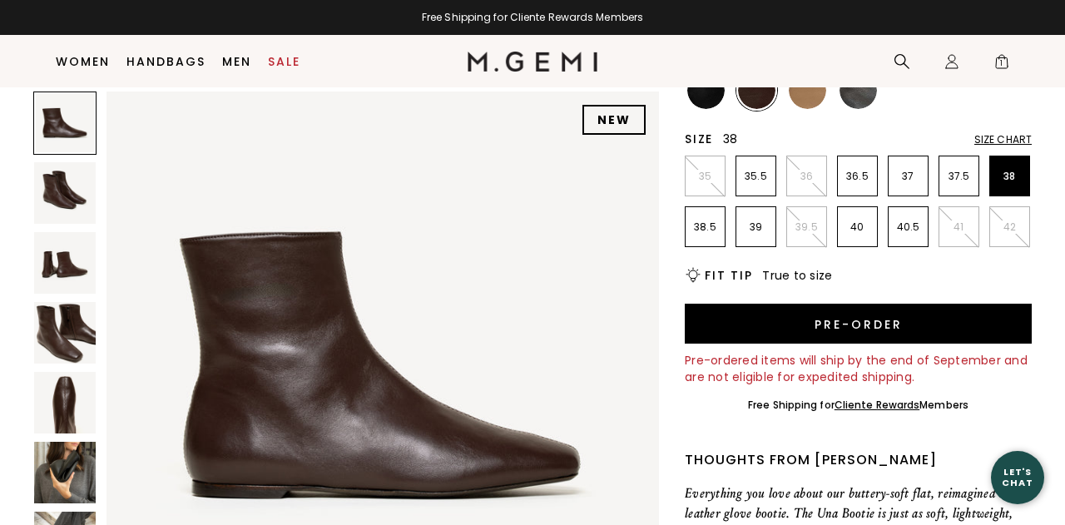
scroll to position [208, 0]
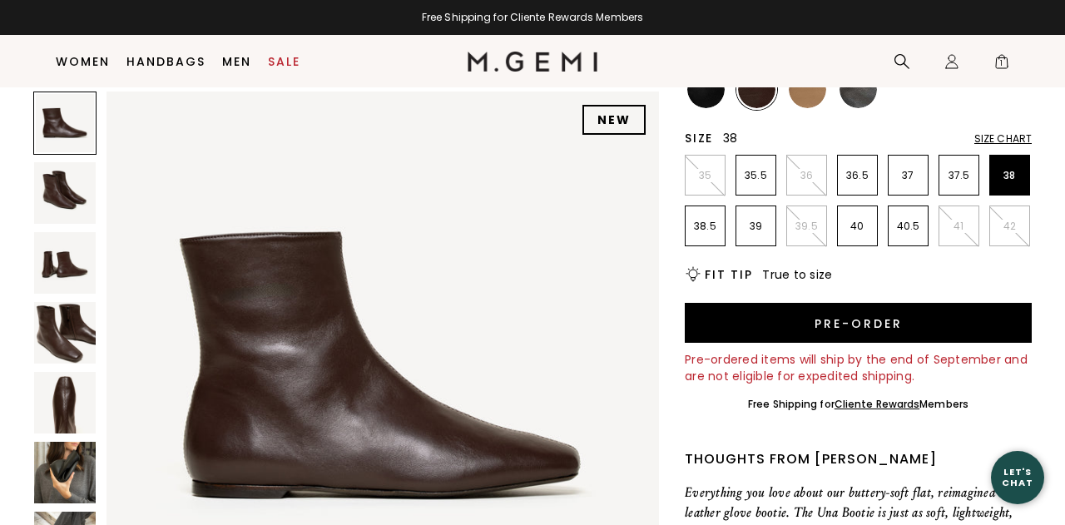
click at [710, 97] on img at bounding box center [705, 89] width 37 height 37
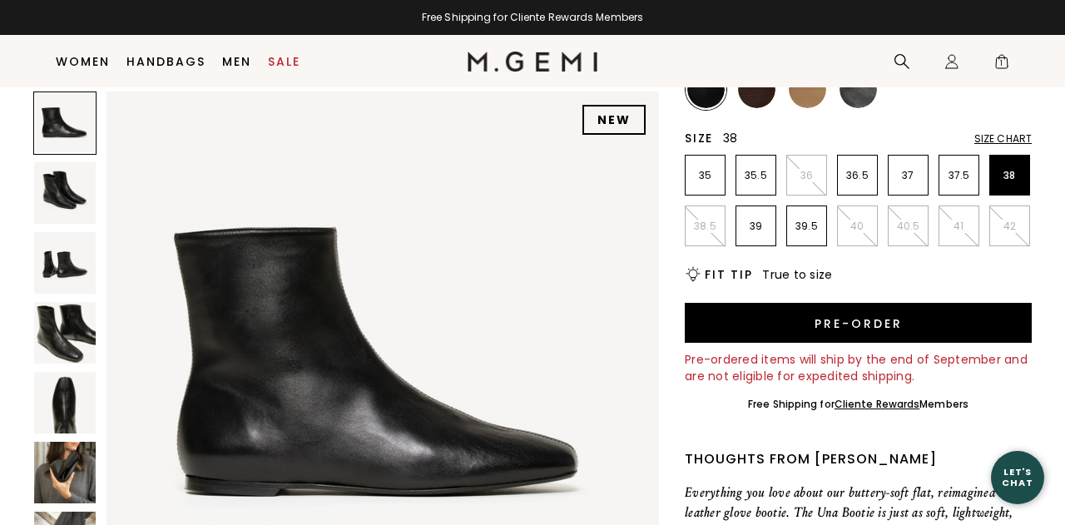
click at [745, 102] on img at bounding box center [756, 89] width 37 height 37
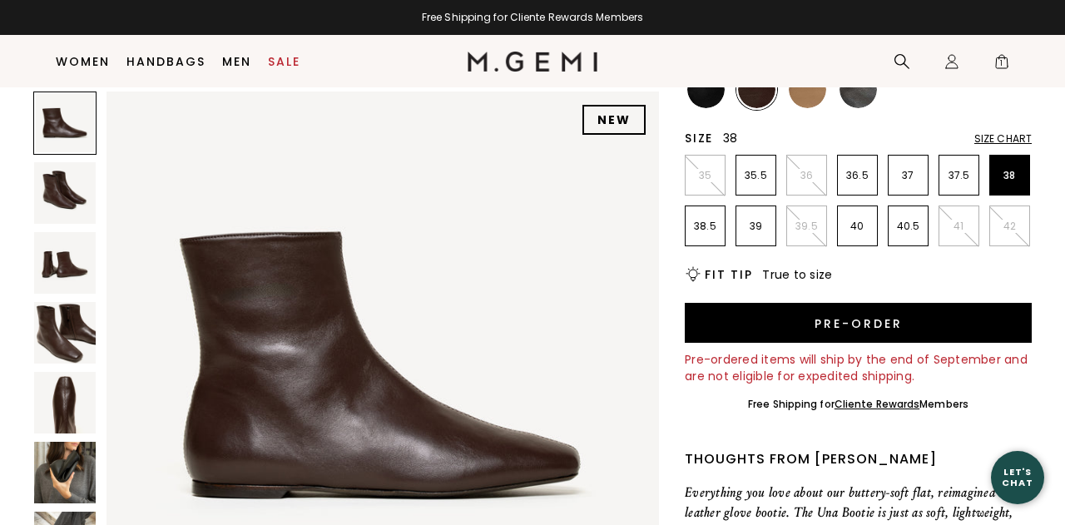
click at [717, 104] on img at bounding box center [705, 89] width 37 height 37
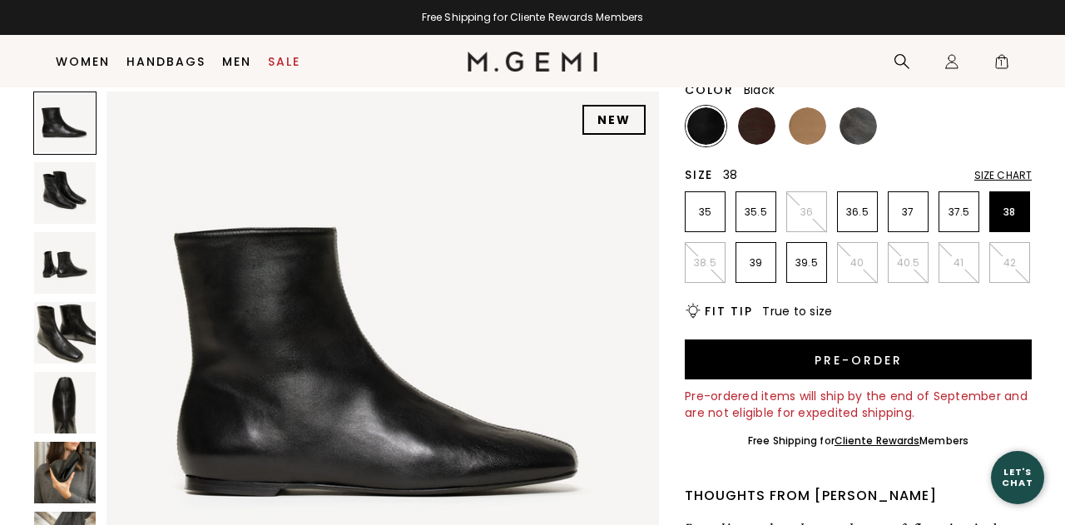
scroll to position [152, 0]
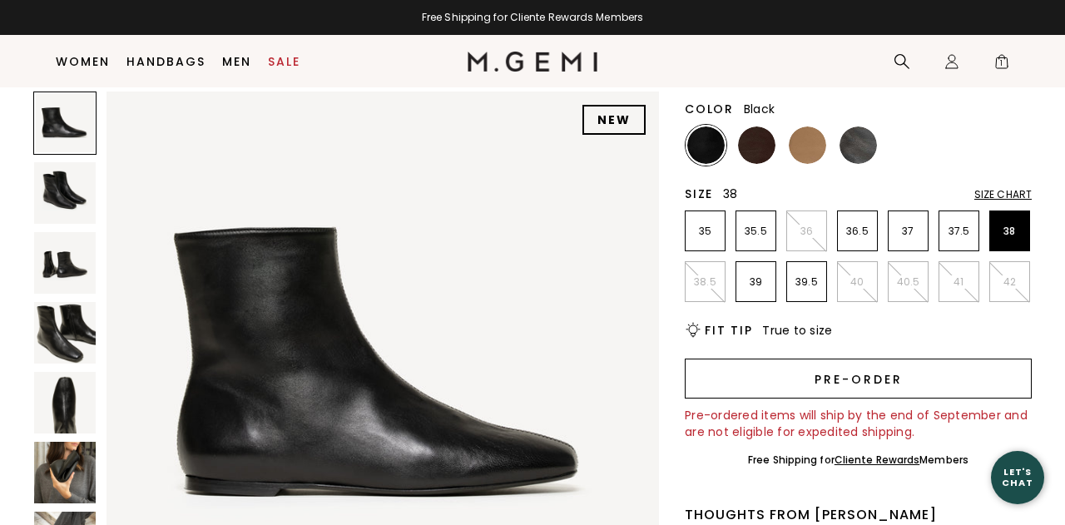
click at [842, 383] on button "Pre-order" at bounding box center [858, 379] width 347 height 40
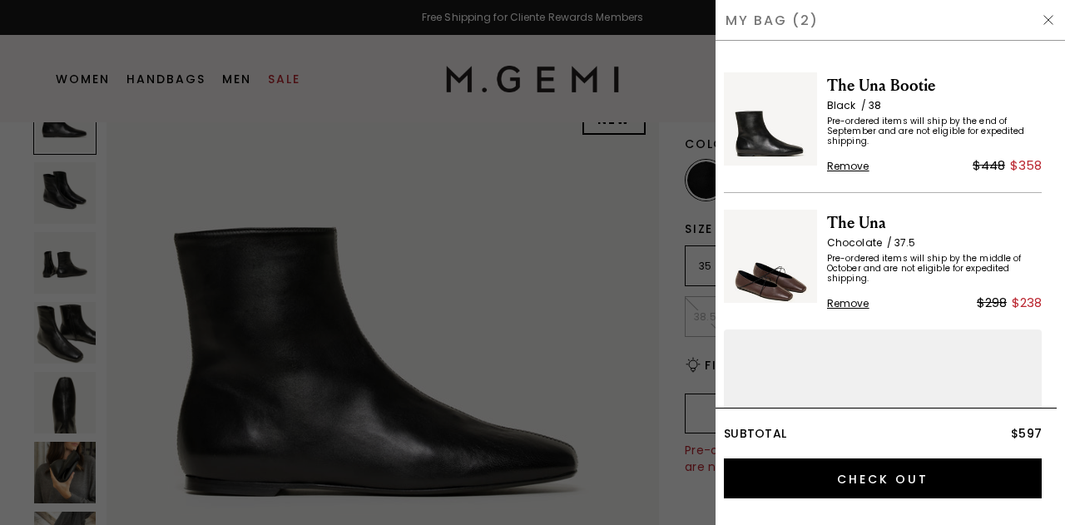
scroll to position [0, 0]
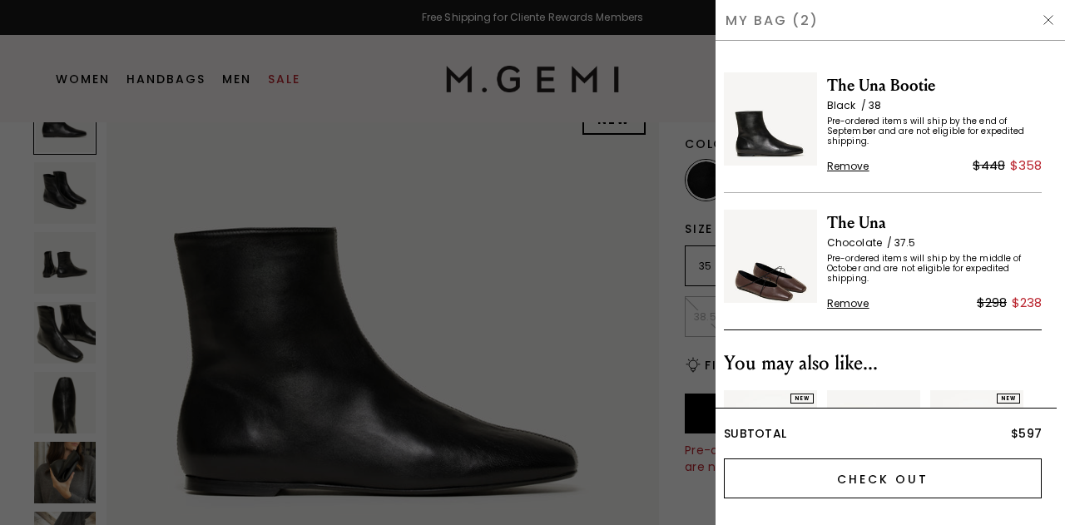
click at [885, 472] on input "Check Out" at bounding box center [883, 478] width 318 height 40
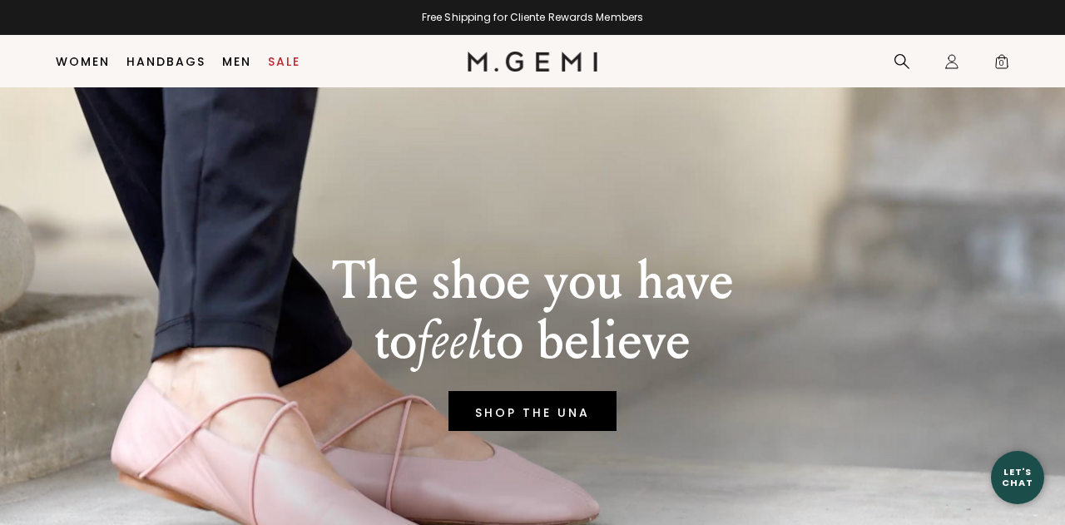
click at [1013, 479] on div "Let's Chat" at bounding box center [1017, 477] width 53 height 21
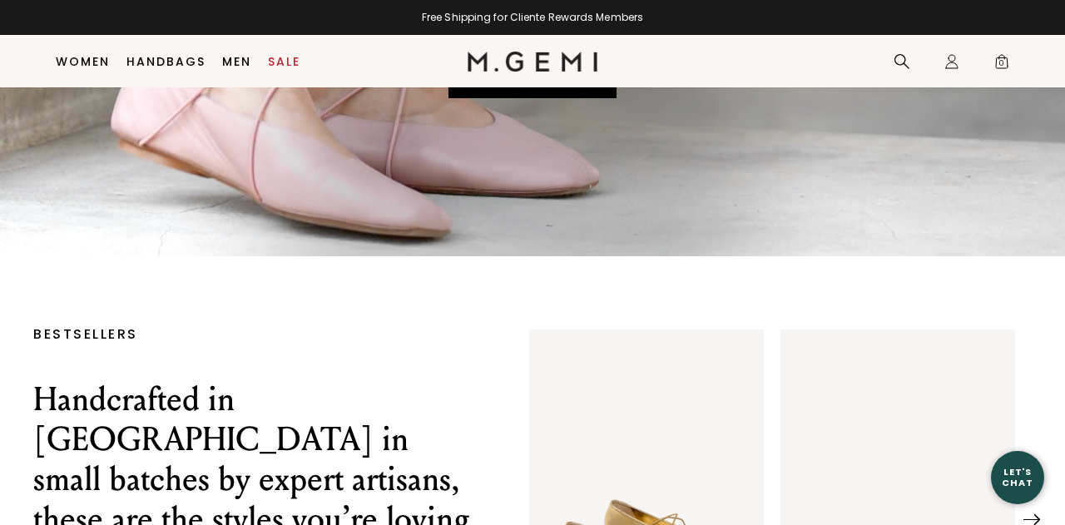
click at [1014, 475] on div "Let's Chat" at bounding box center [1017, 477] width 53 height 21
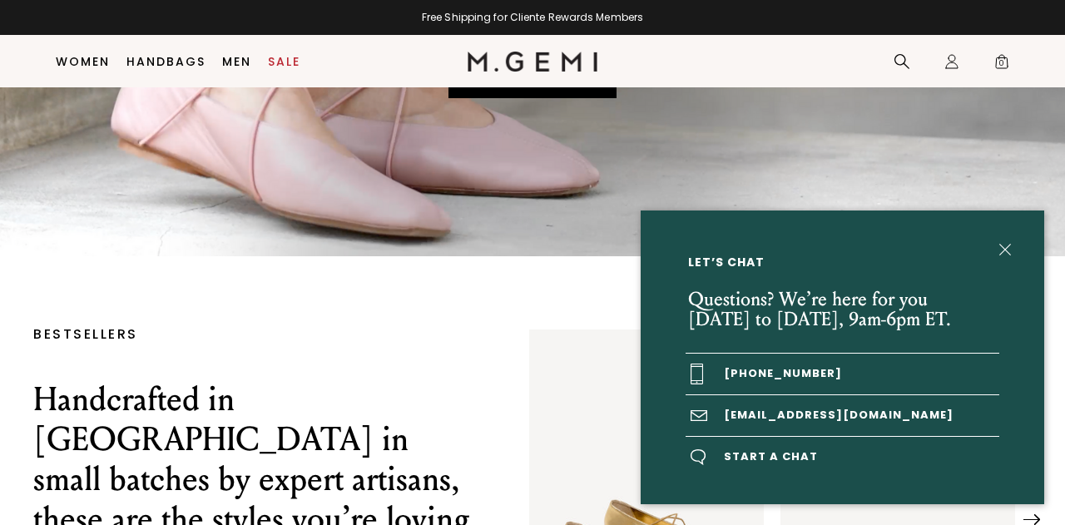
click at [691, 454] on img at bounding box center [698, 457] width 15 height 16
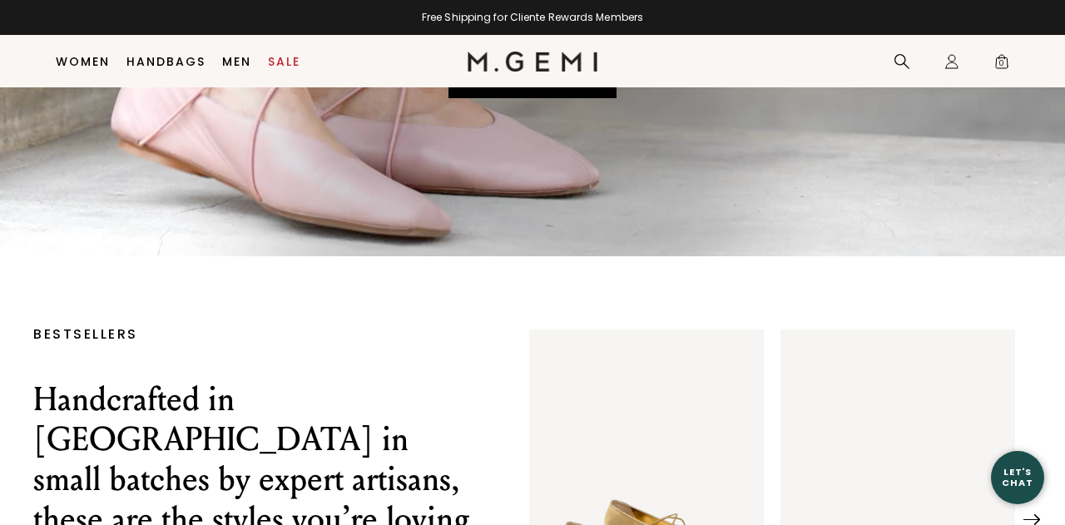
click at [691, 454] on img "1 / 25" at bounding box center [646, 485] width 235 height 313
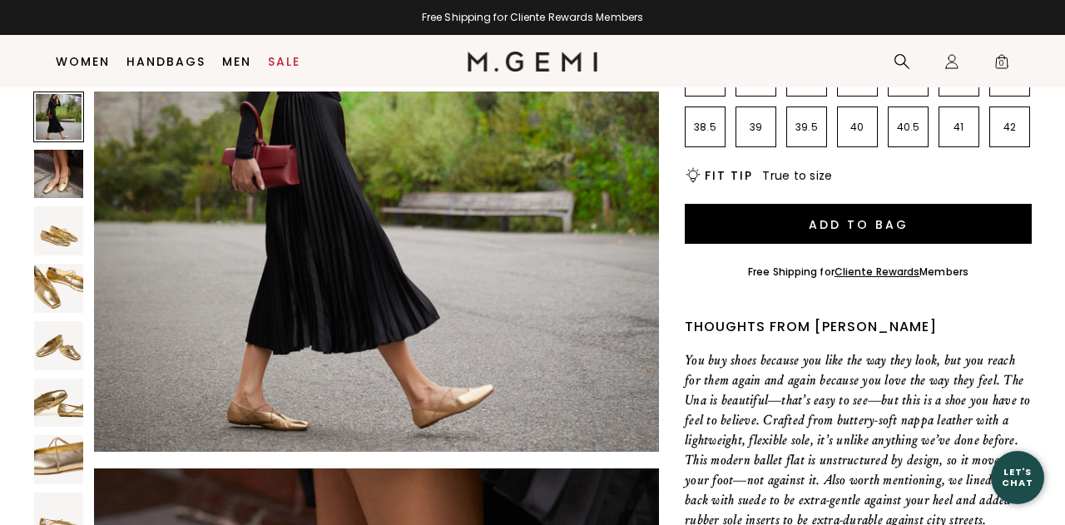
scroll to position [343, 0]
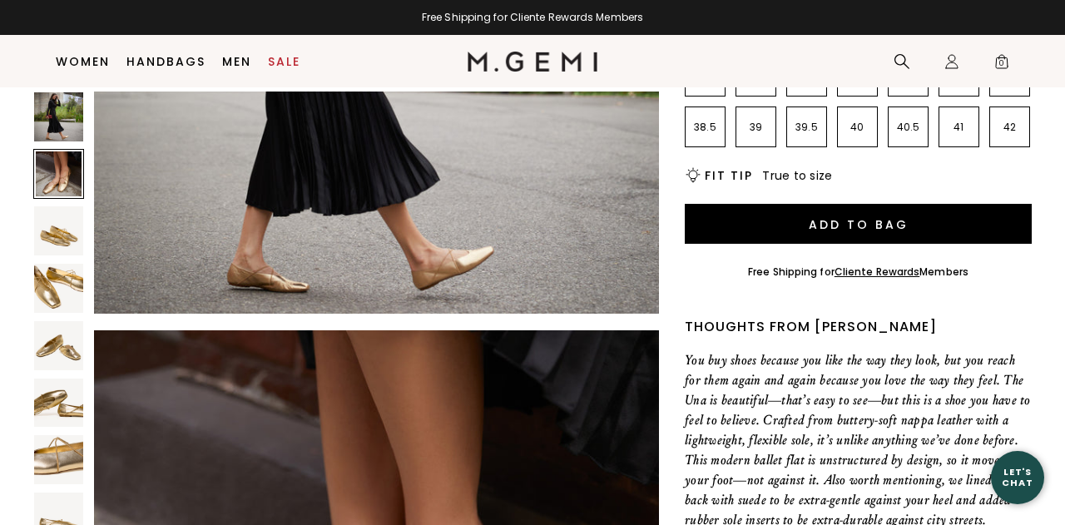
click at [1017, 473] on div "Let's Chat" at bounding box center [1017, 477] width 53 height 21
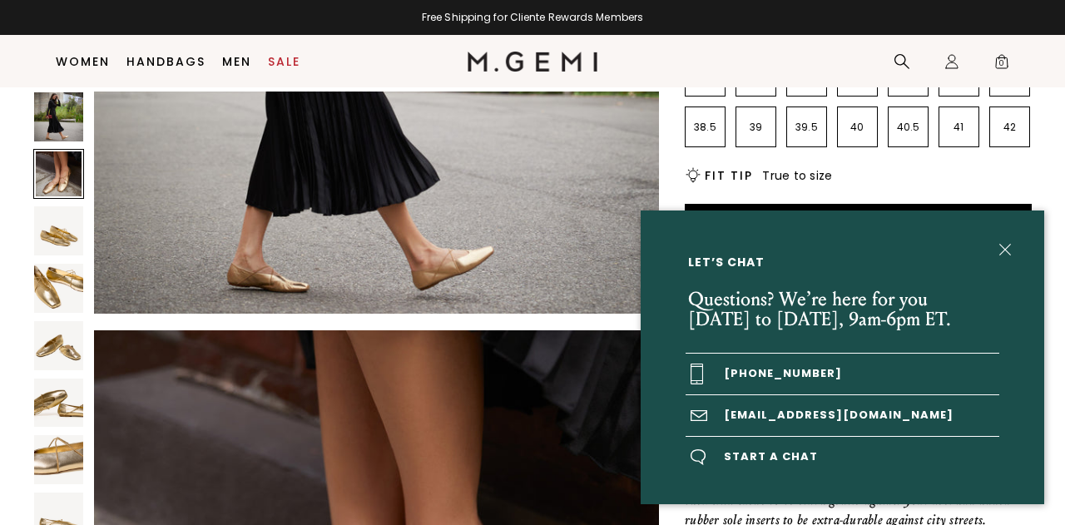
click at [716, 457] on span at bounding box center [707, 457] width 33 height 16
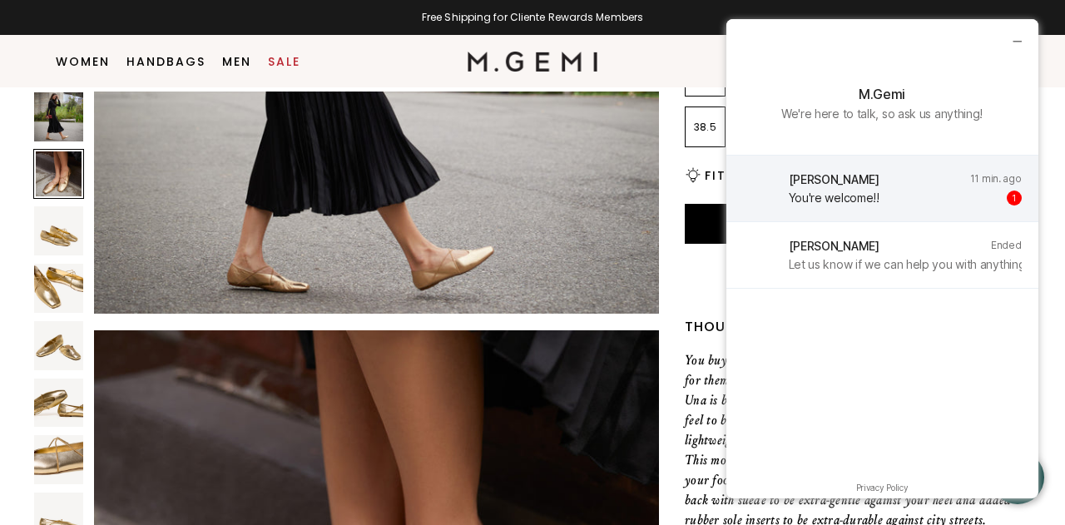
click at [1001, 182] on div "11 min. ago" at bounding box center [996, 181] width 52 height 18
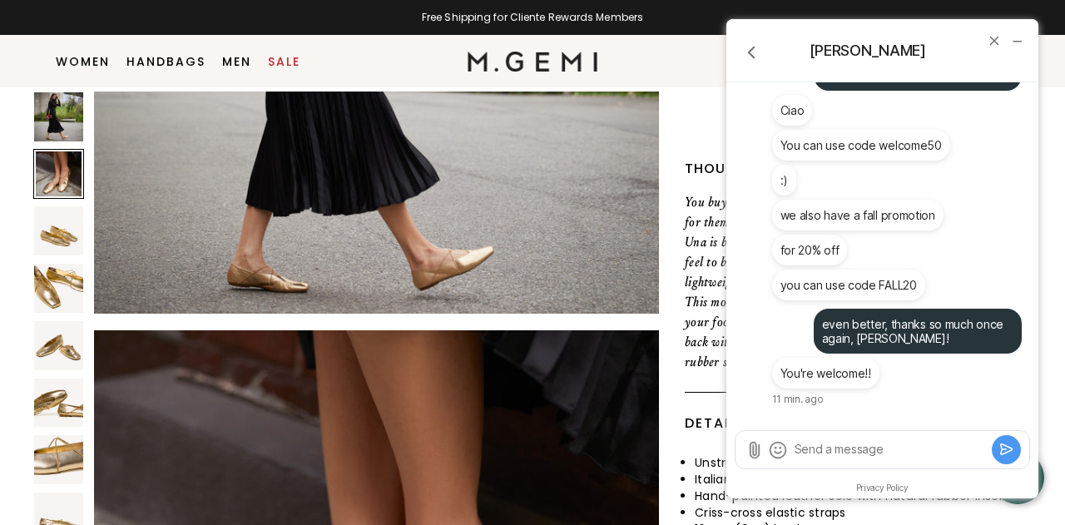
scroll to position [592, 0]
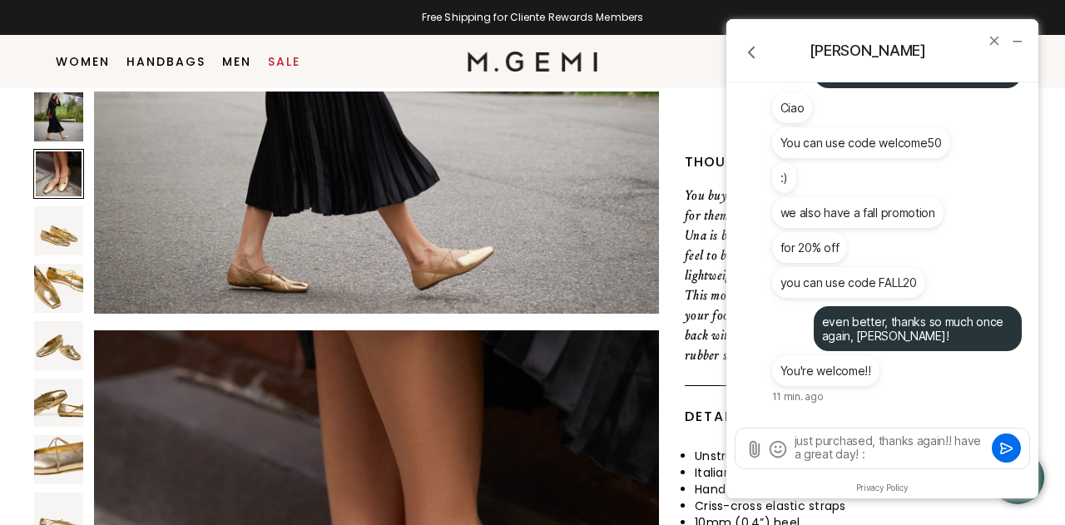
type textarea "just purchased, thanks again!! have a great day! :)"
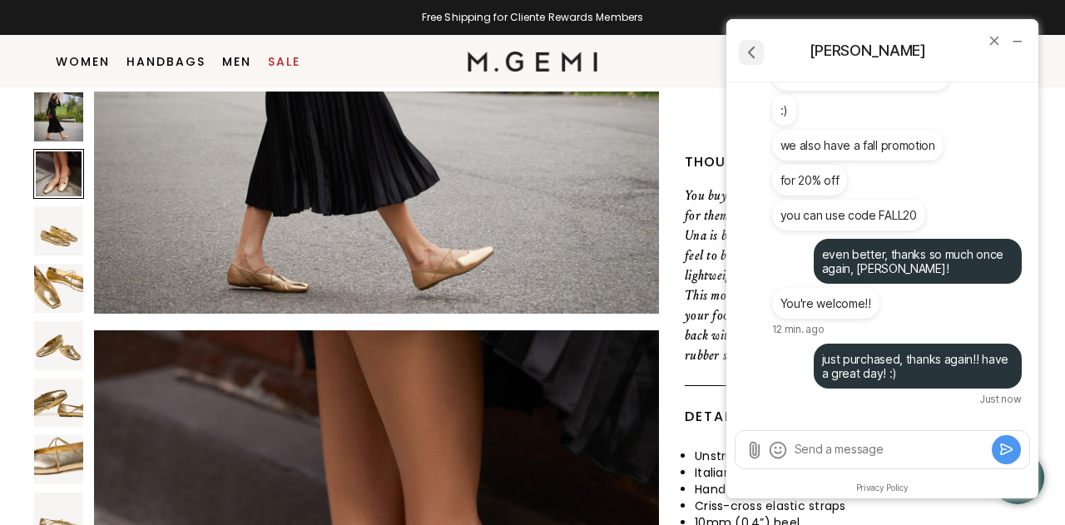
click at [747, 59] on icon "go back" at bounding box center [751, 53] width 22 height 22
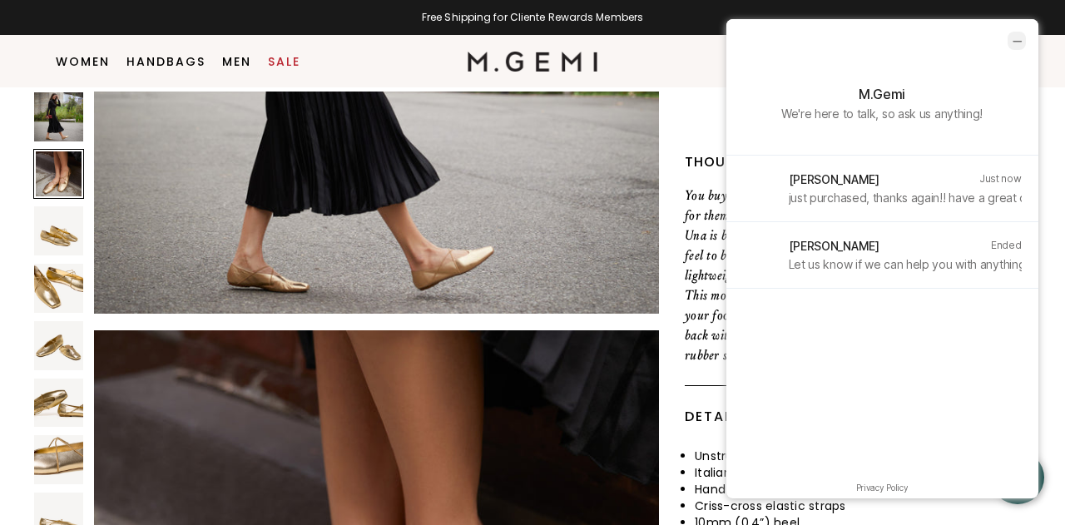
click at [1022, 42] on icon "minimize chat widget" at bounding box center [1016, 40] width 15 height 15
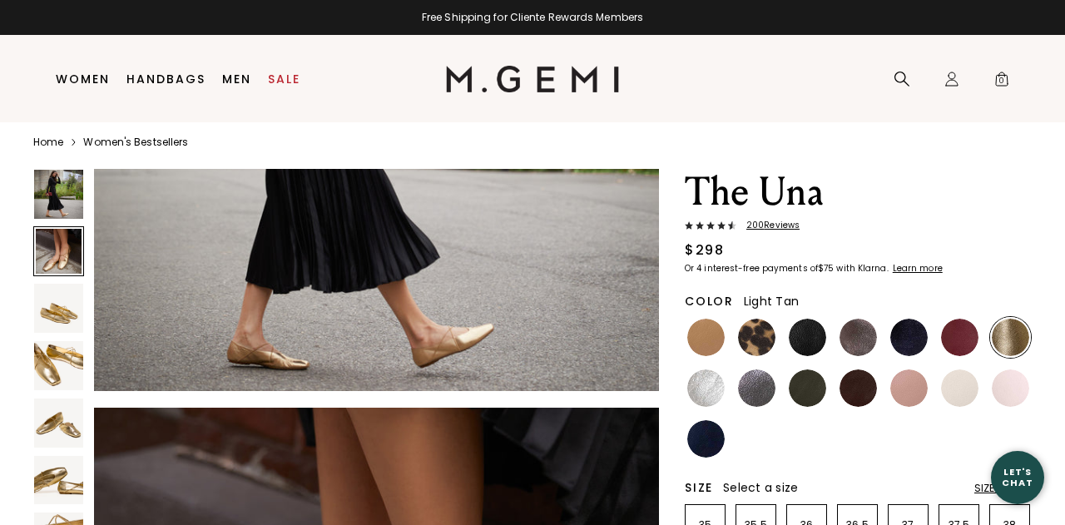
scroll to position [0, 0]
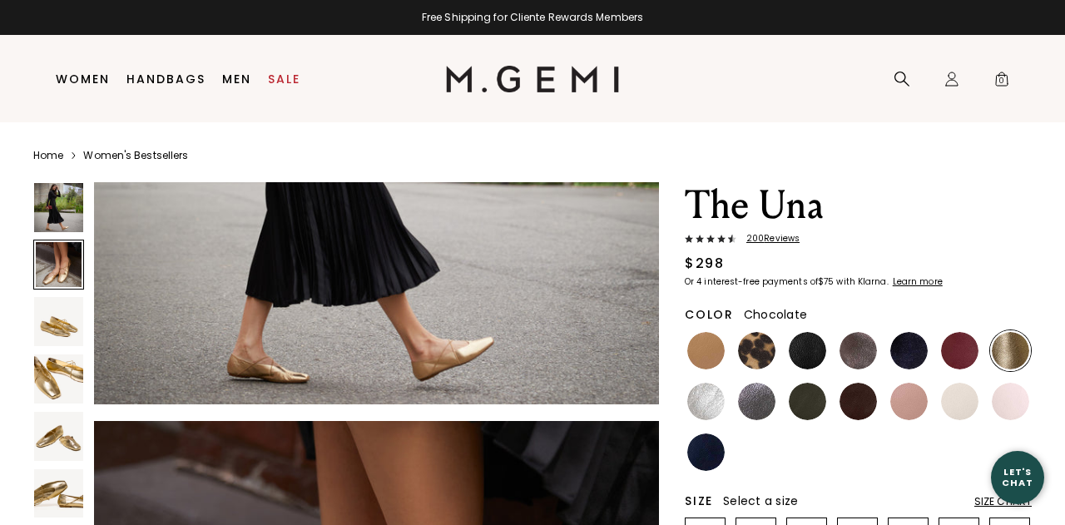
click at [870, 405] on img at bounding box center [857, 401] width 37 height 37
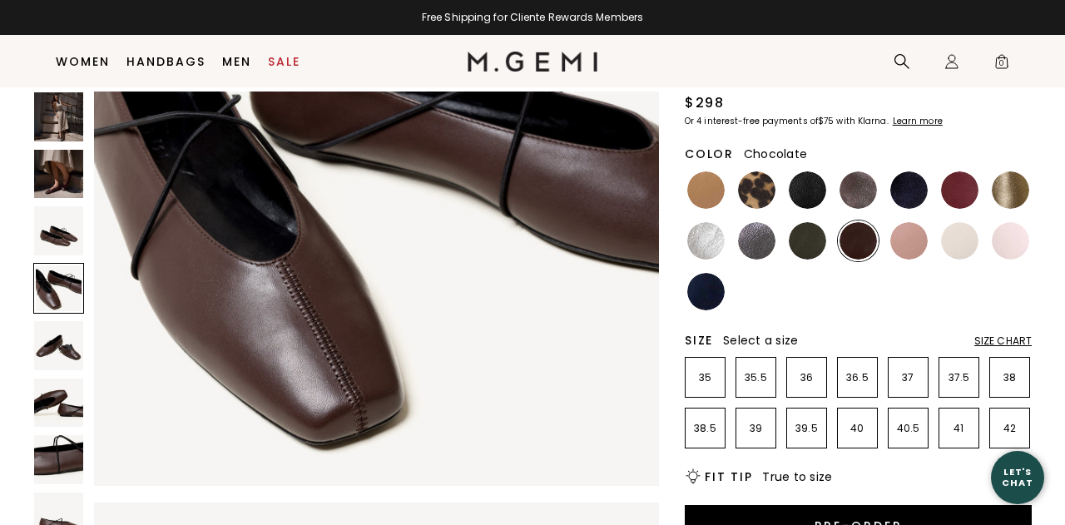
scroll to position [1988, 0]
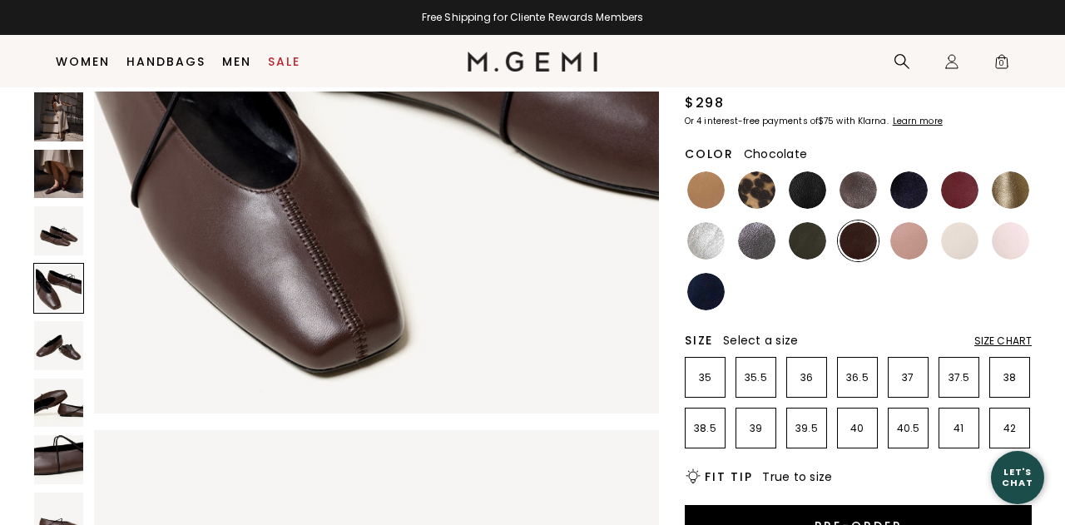
click at [1024, 465] on div "Let's Chat" at bounding box center [1017, 477] width 53 height 53
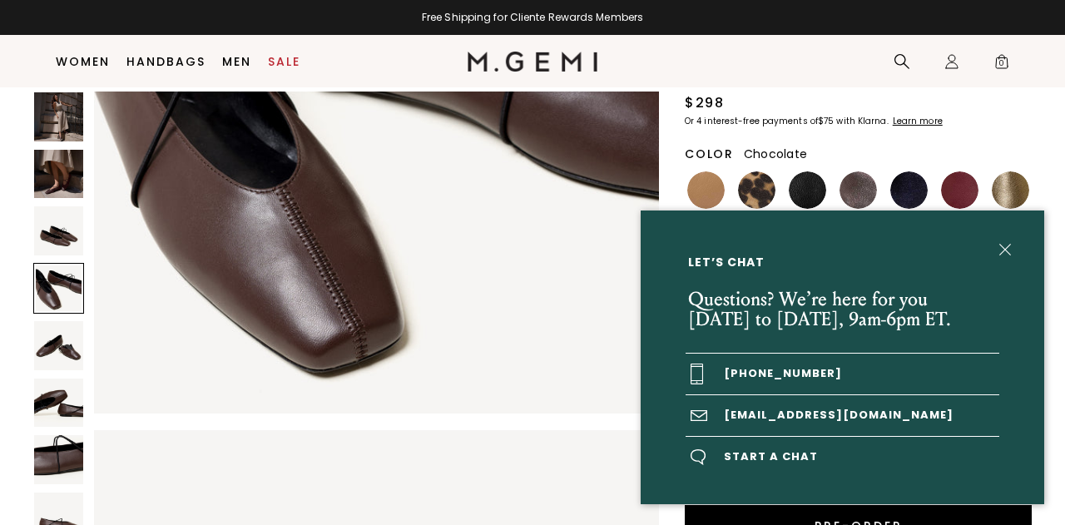
click at [746, 450] on span "Start a chat" at bounding box center [843, 457] width 314 height 41
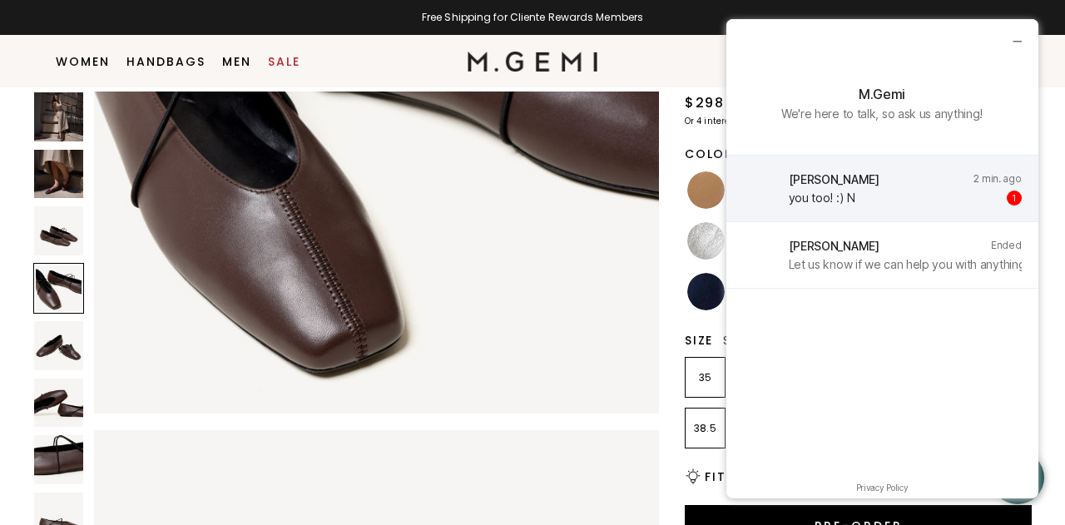
click at [822, 188] on div "[PERSON_NAME] 2 min. ago" at bounding box center [905, 181] width 233 height 18
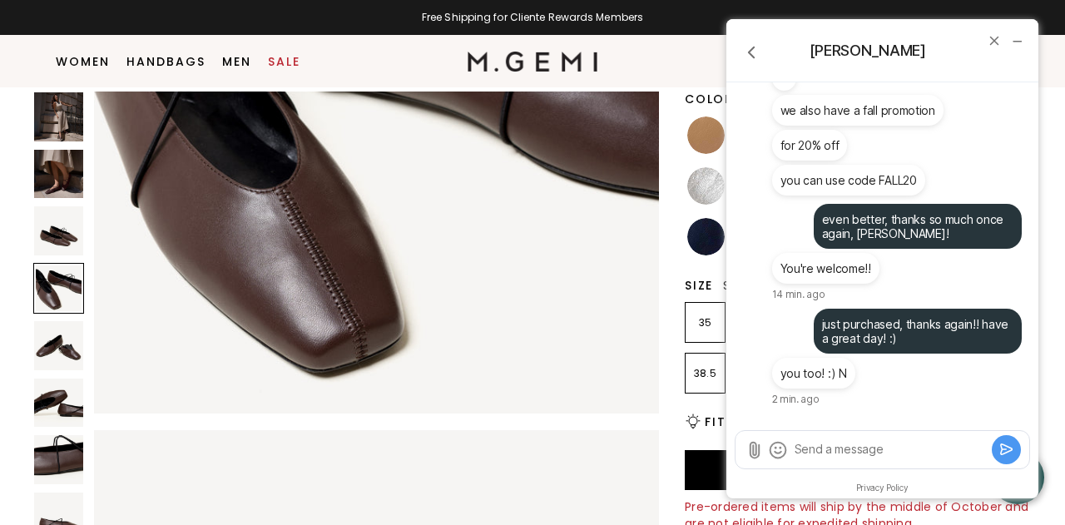
scroll to position [178, 0]
click at [990, 40] on icon "end chat" at bounding box center [994, 40] width 15 height 15
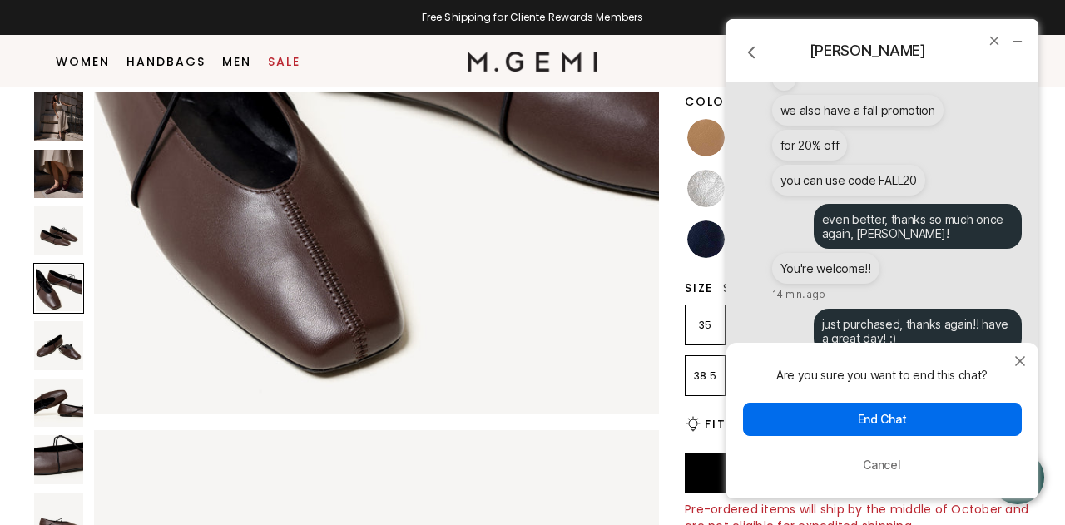
click at [819, 419] on button "End Chat" at bounding box center [882, 419] width 279 height 33
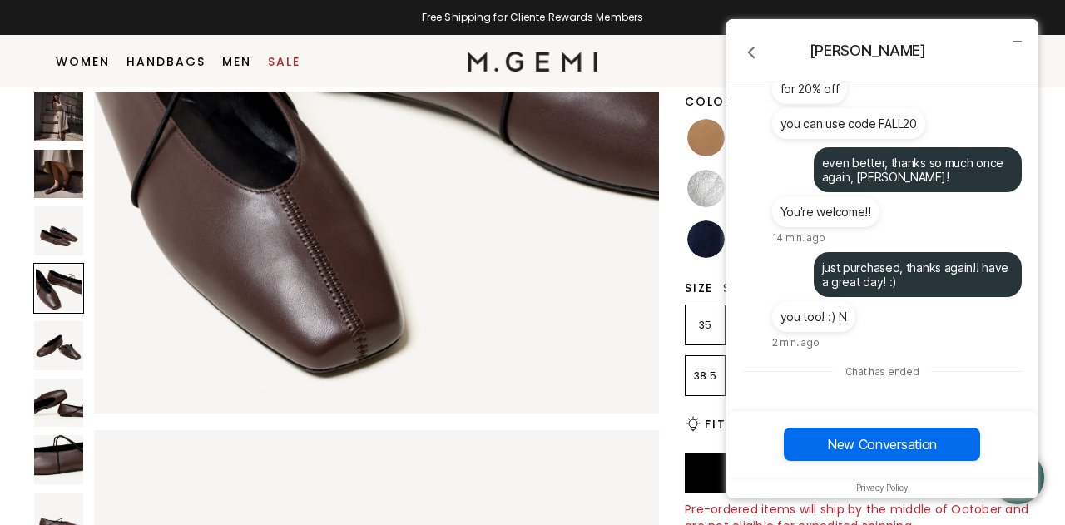
click at [606, 258] on img at bounding box center [376, 131] width 565 height 565
